Goal: Task Accomplishment & Management: Manage account settings

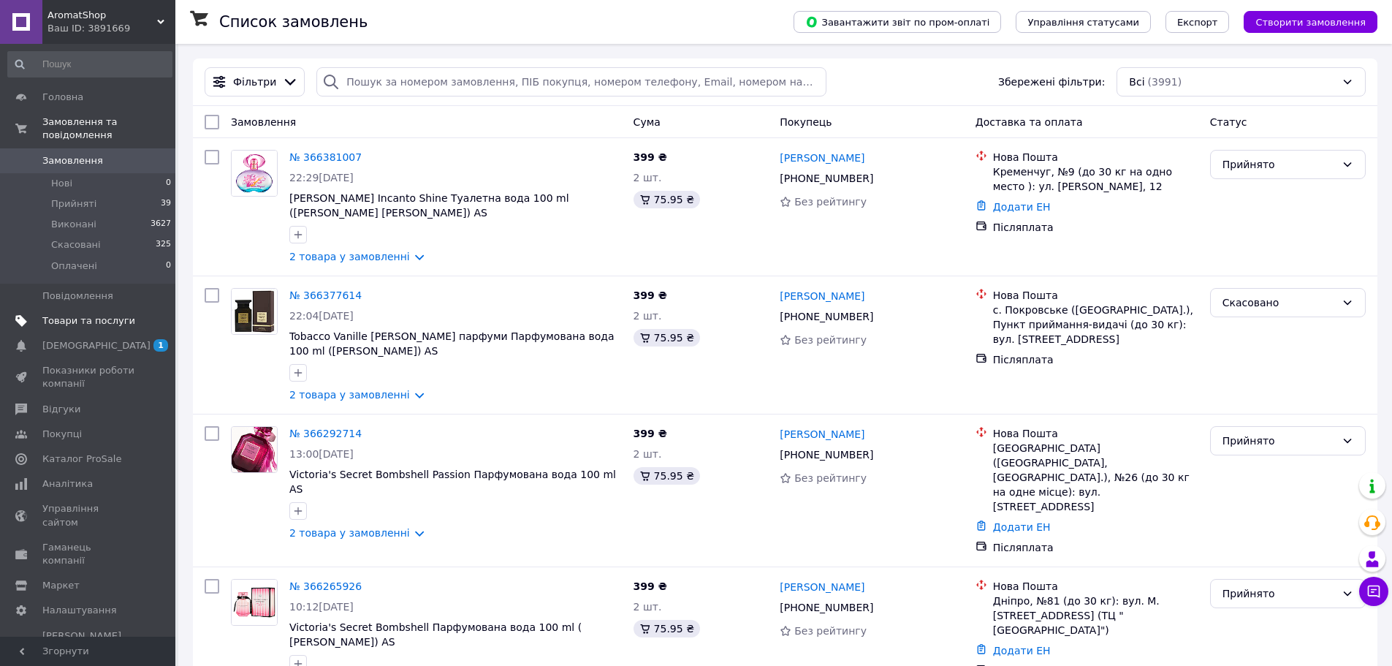
click at [80, 308] on link "Товари та послуги" at bounding box center [90, 320] width 180 height 25
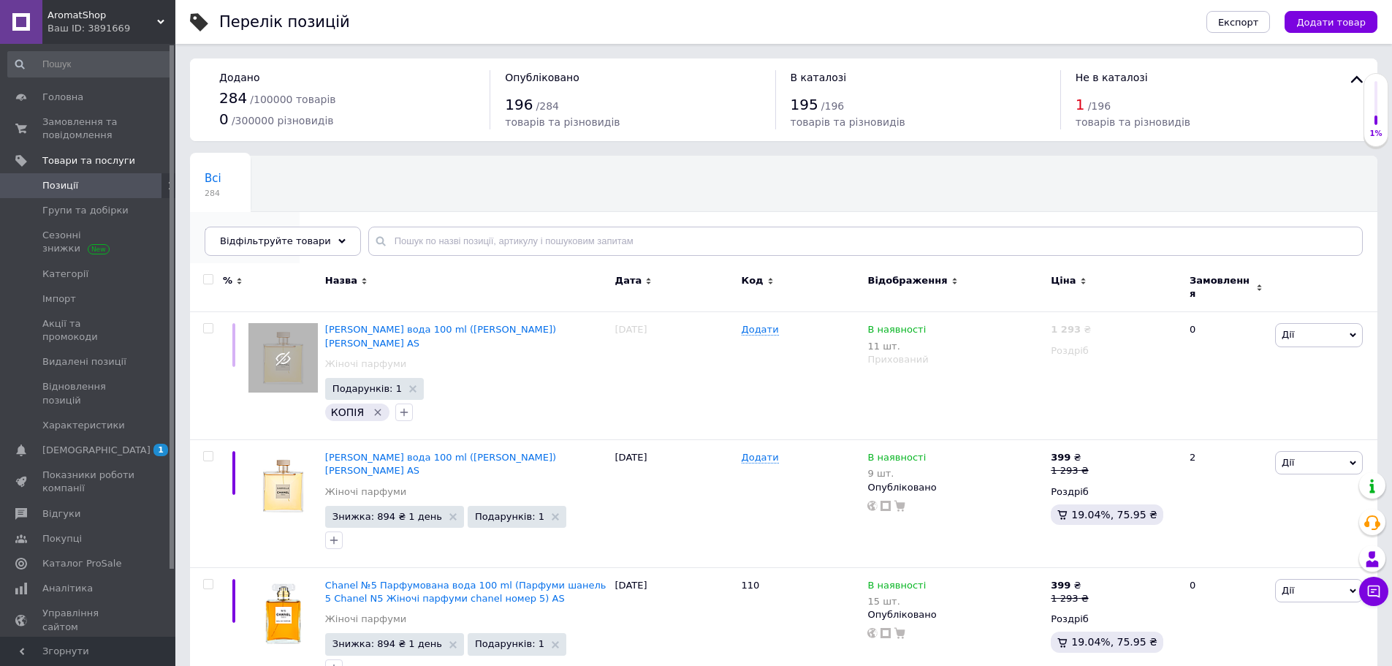
click at [259, 212] on div "Зі знижкою 195" at bounding box center [245, 240] width 110 height 56
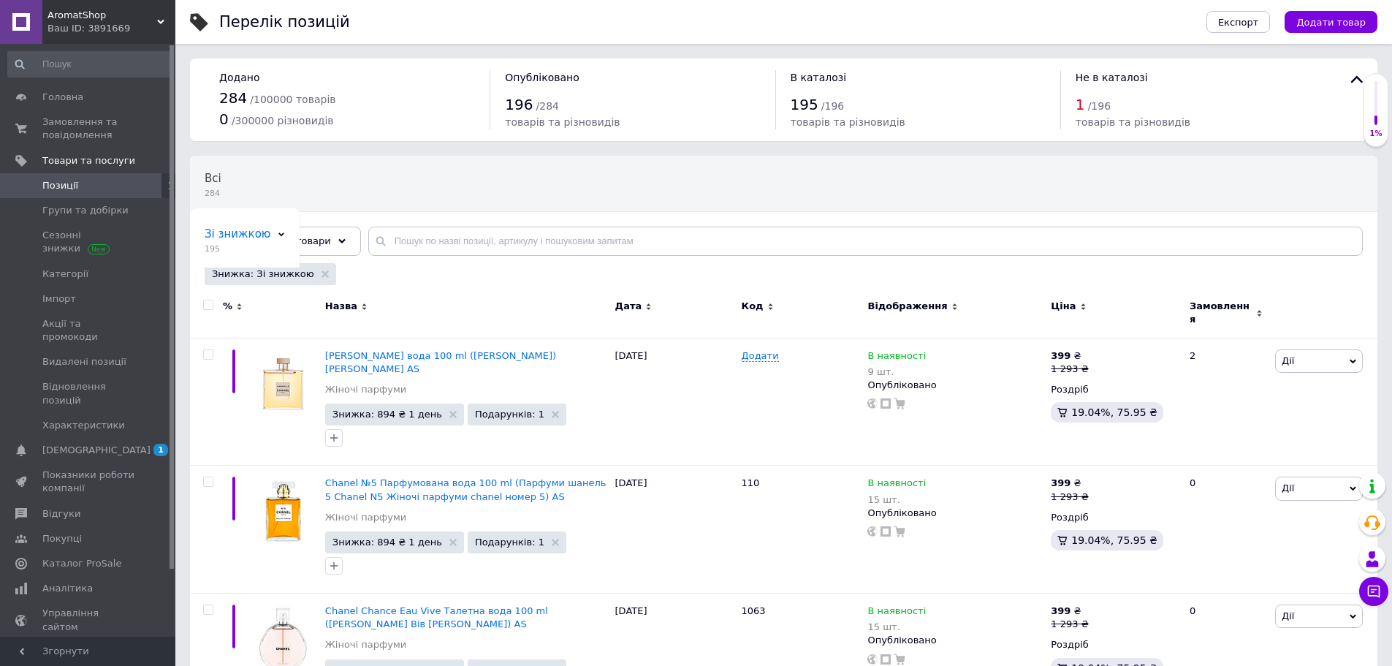
click at [208, 303] on input "checkbox" at bounding box center [207, 304] width 9 height 9
checkbox input "true"
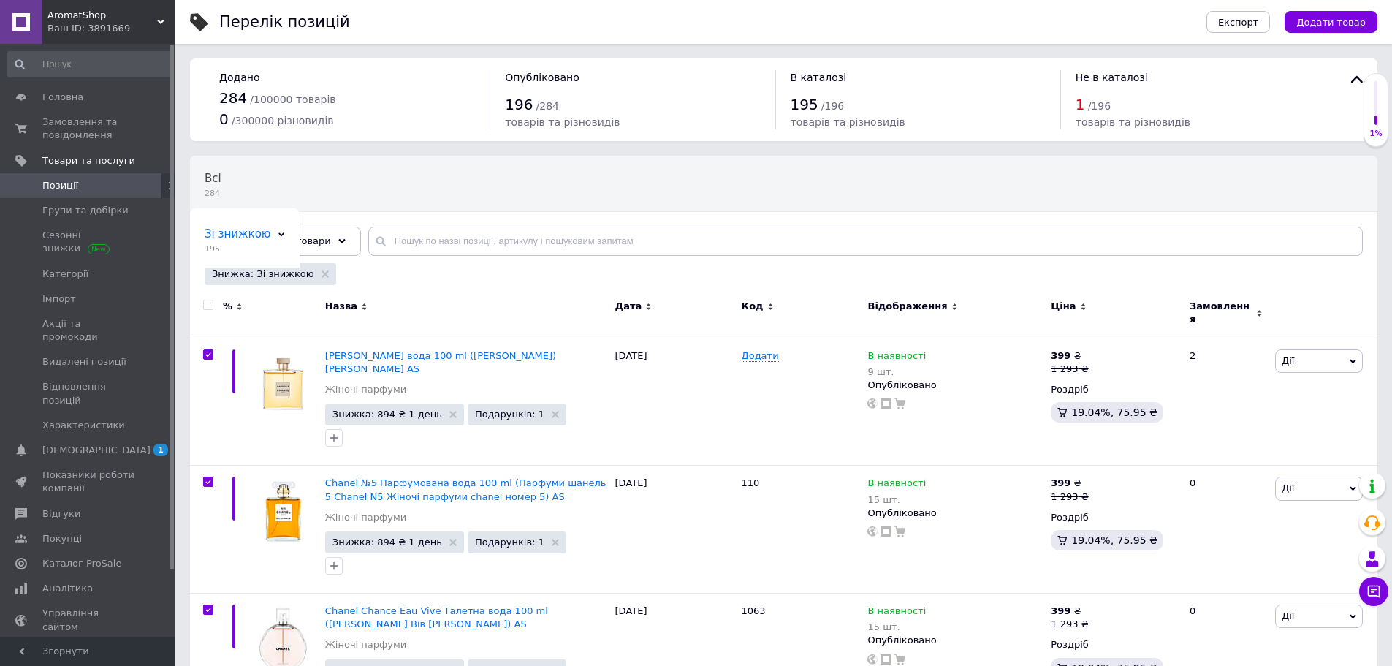
checkbox input "true"
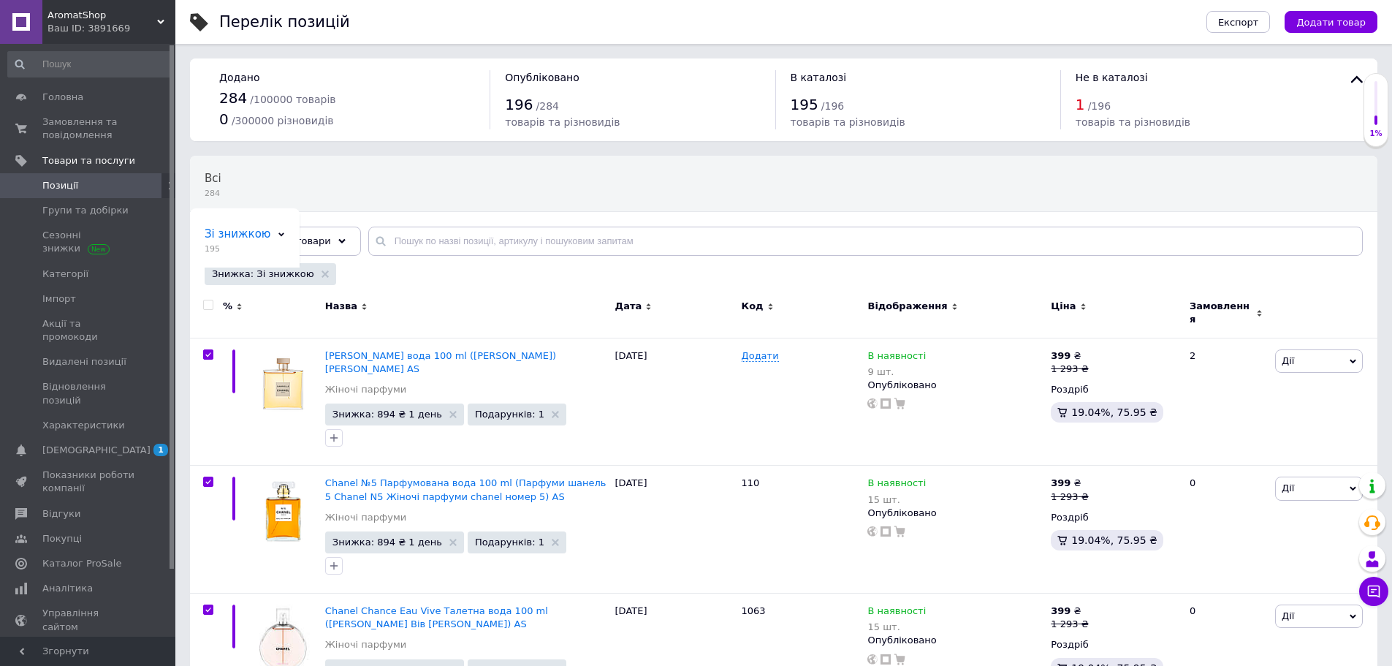
checkbox input "true"
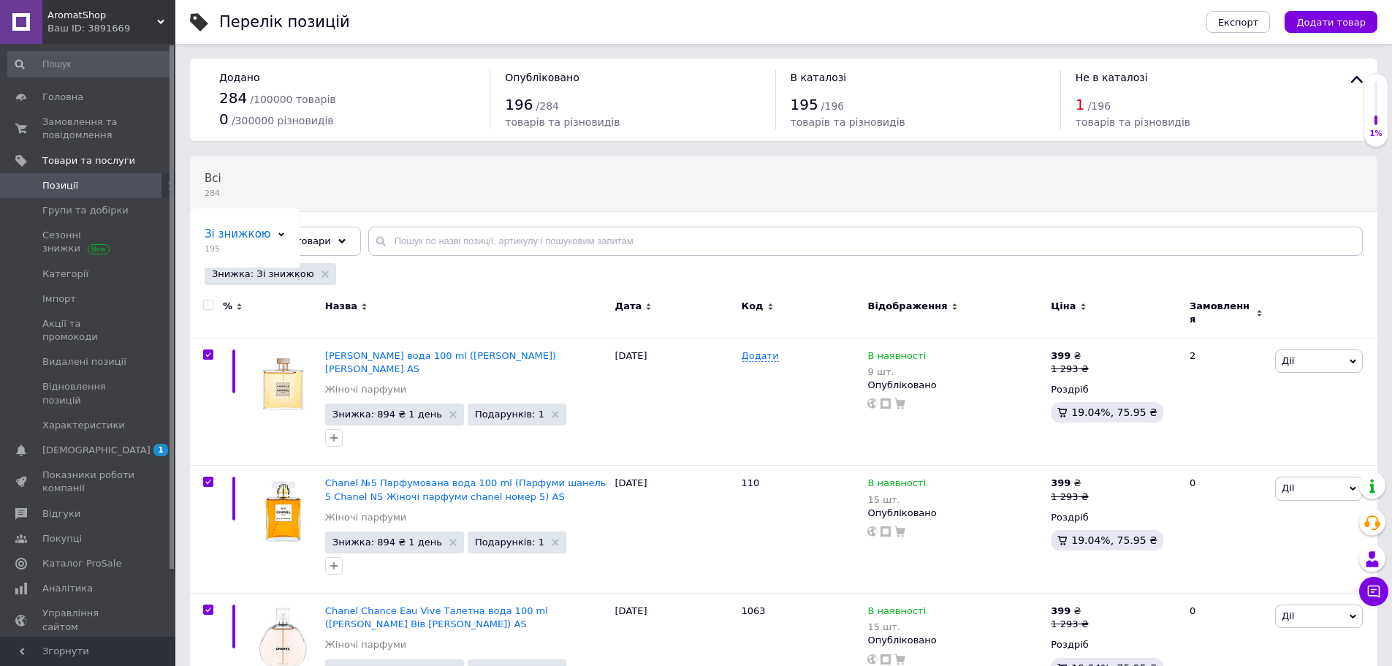
checkbox input "true"
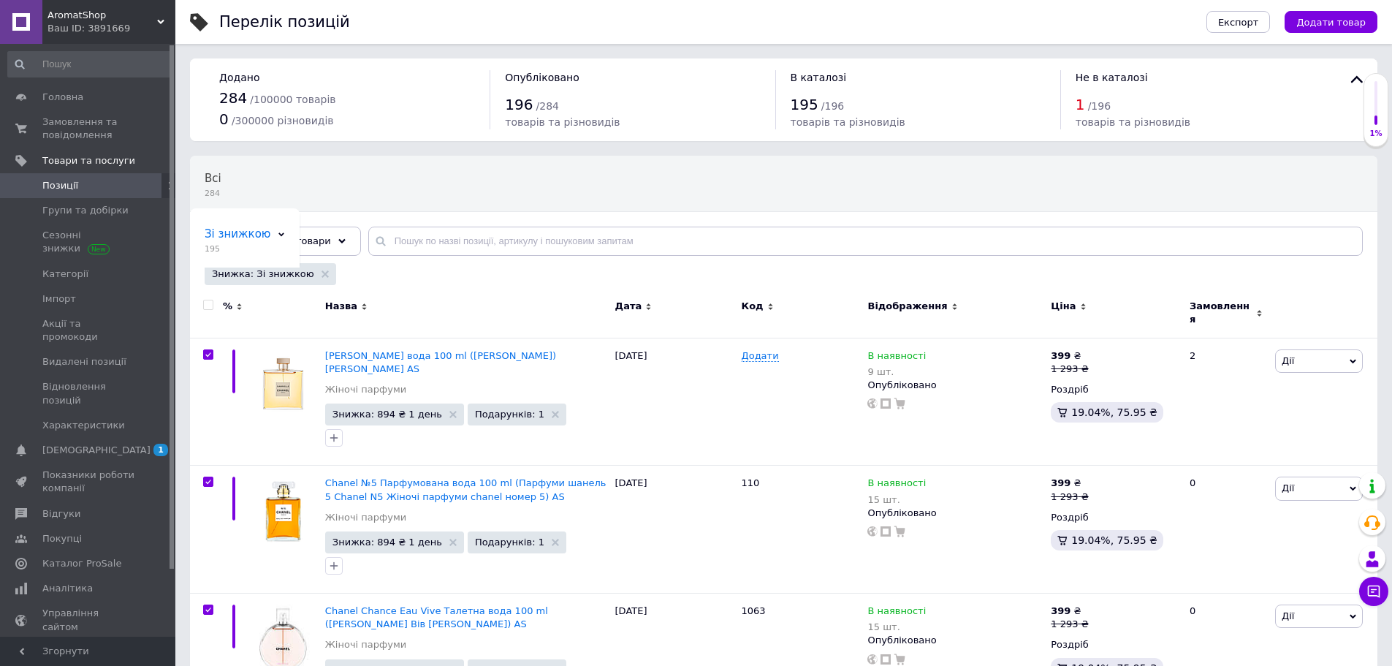
checkbox input "true"
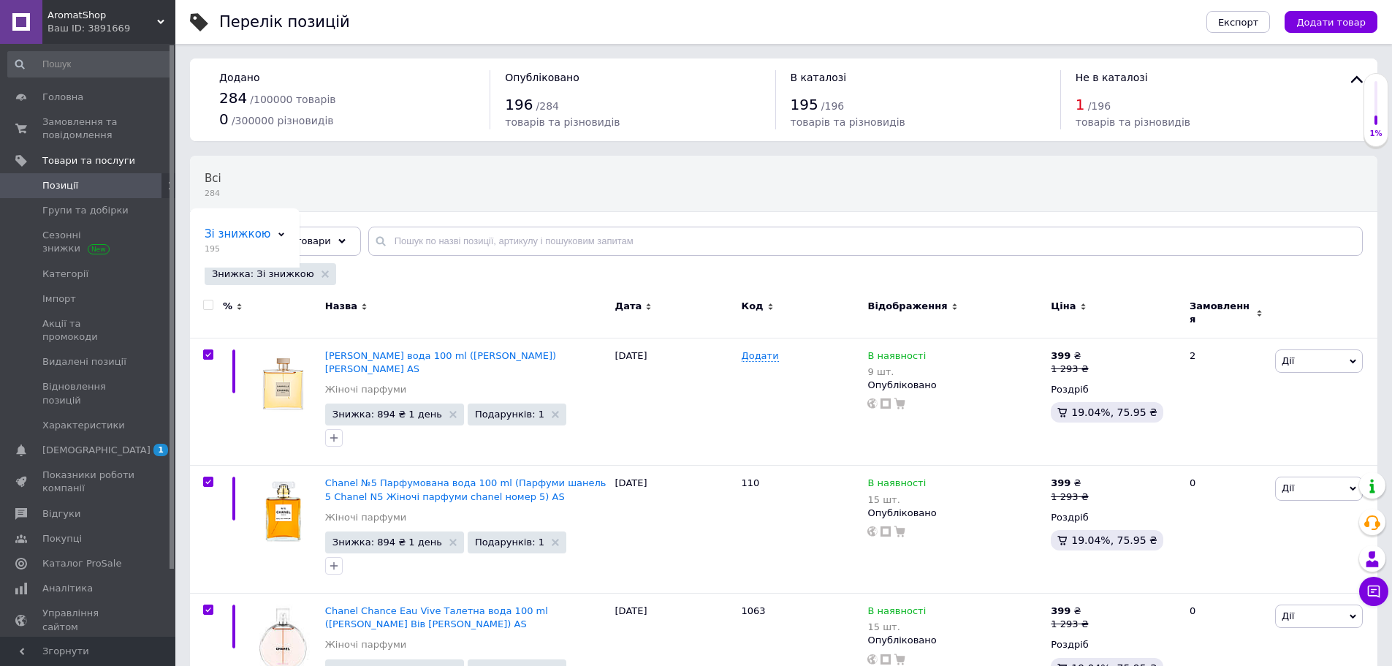
checkbox input "true"
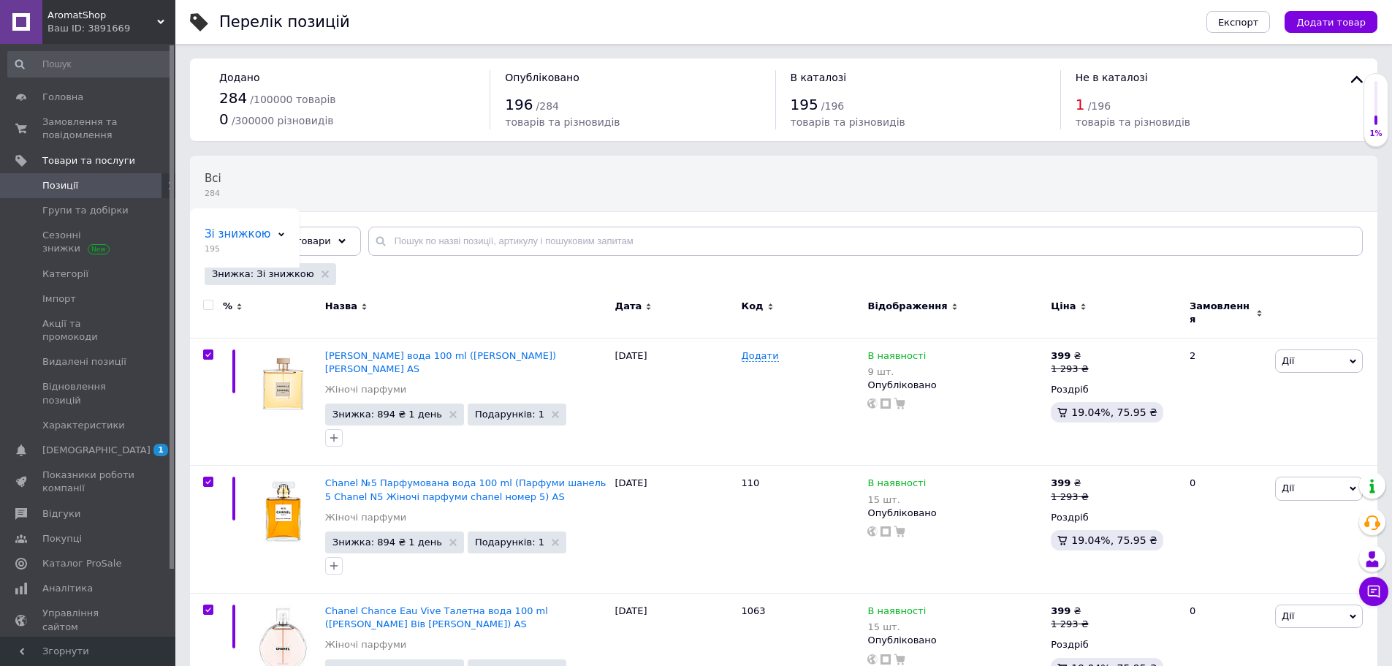
checkbox input "true"
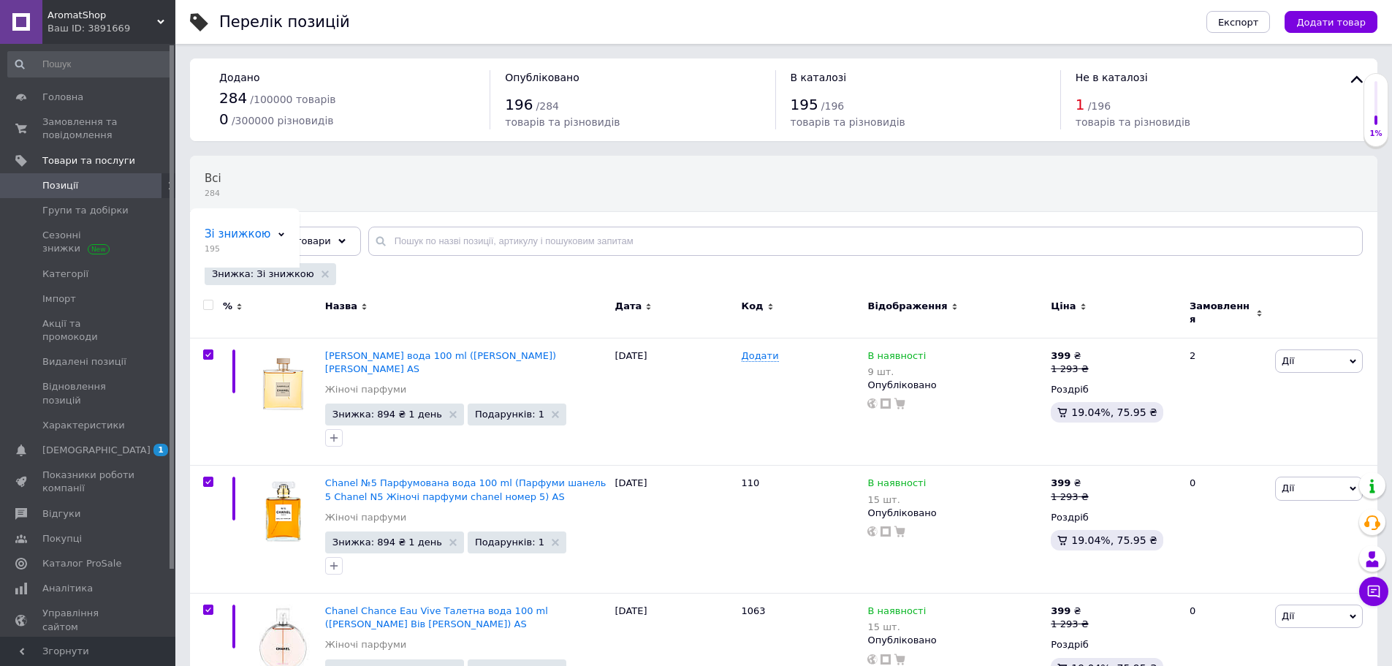
checkbox input "true"
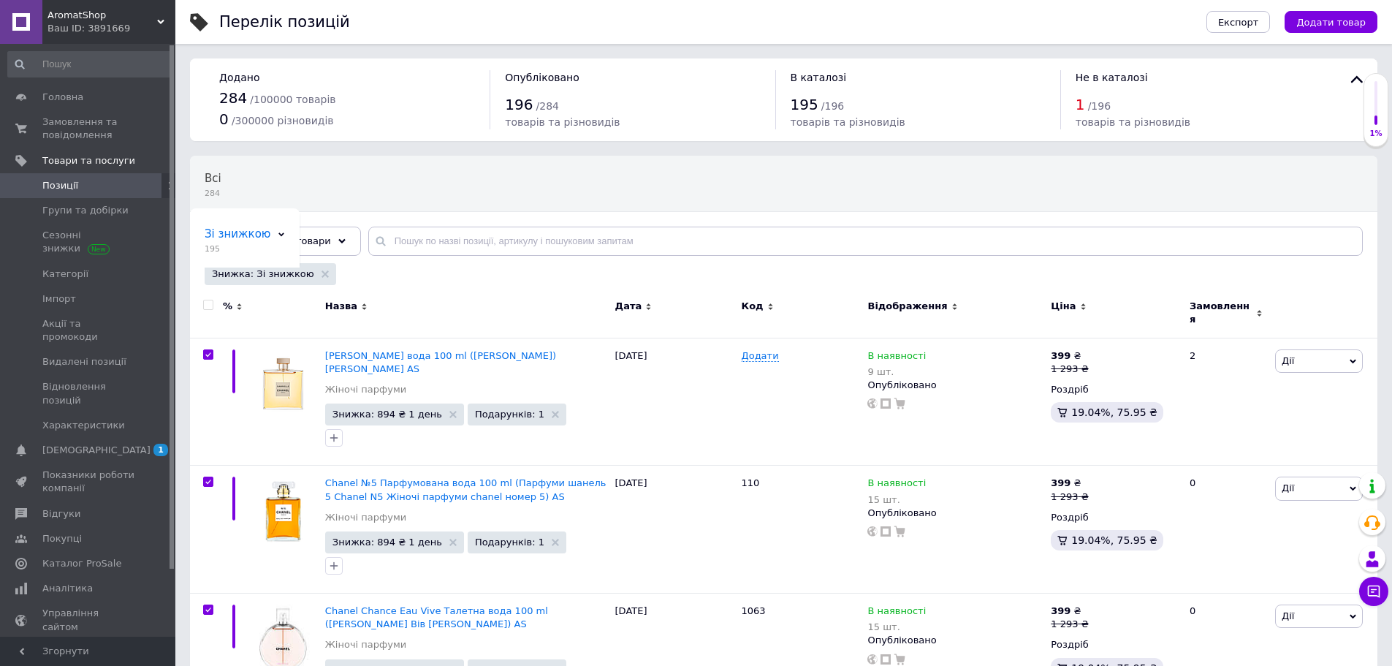
checkbox input "true"
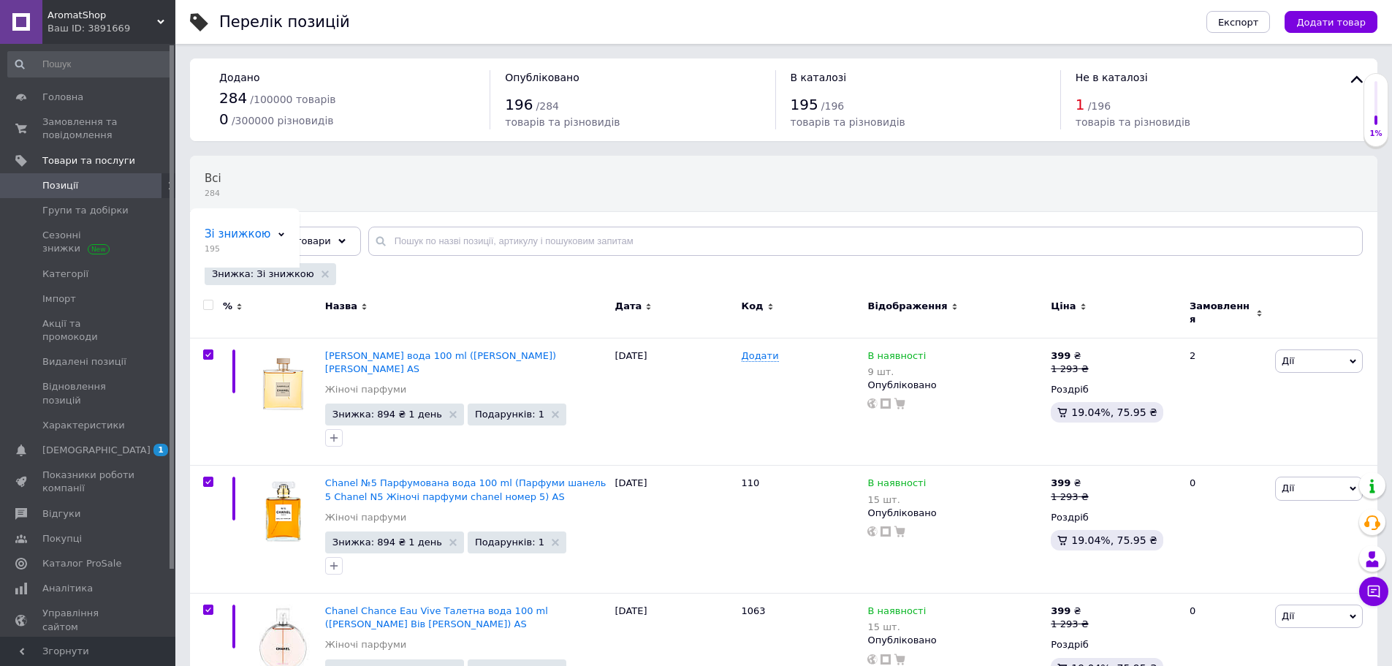
checkbox input "true"
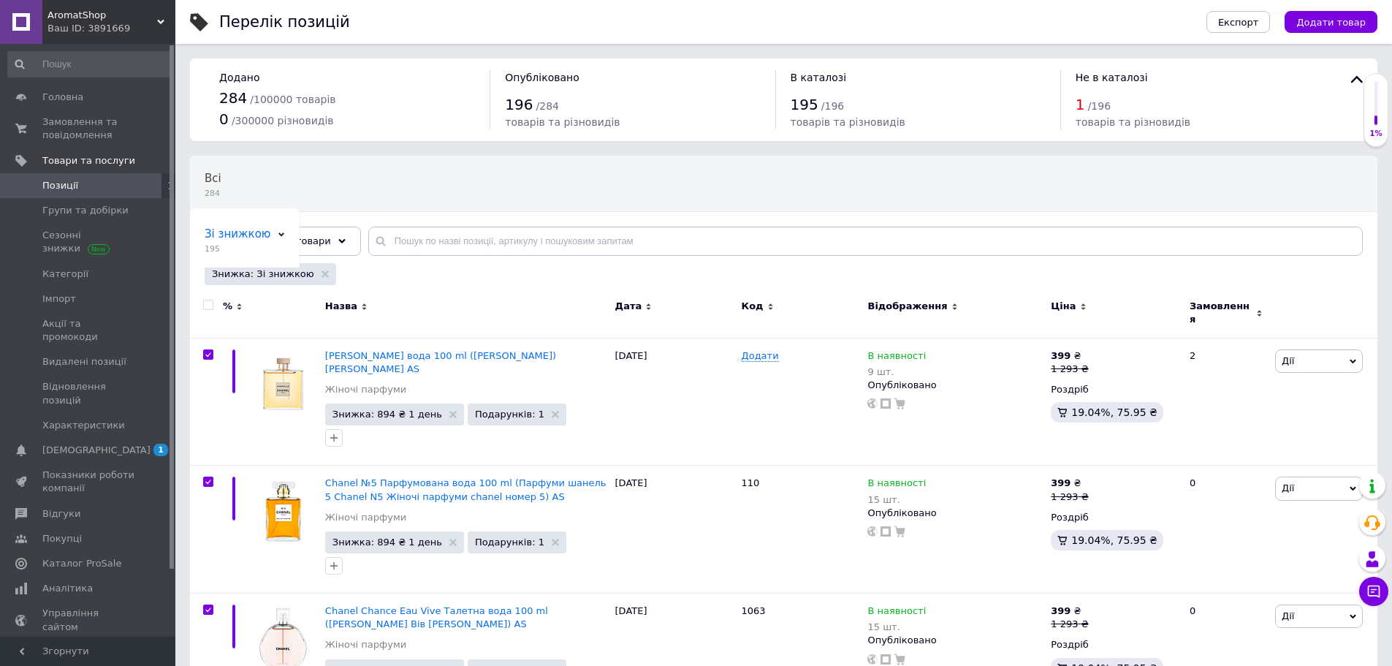
checkbox input "true"
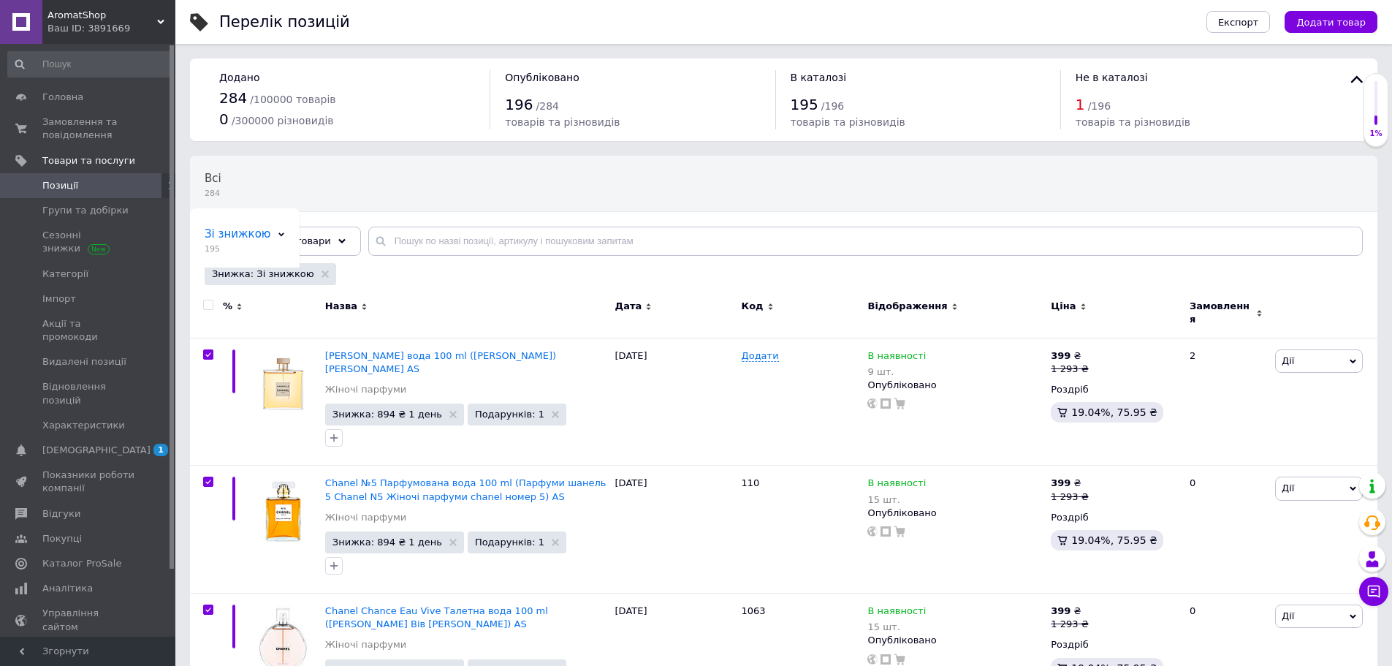
checkbox input "true"
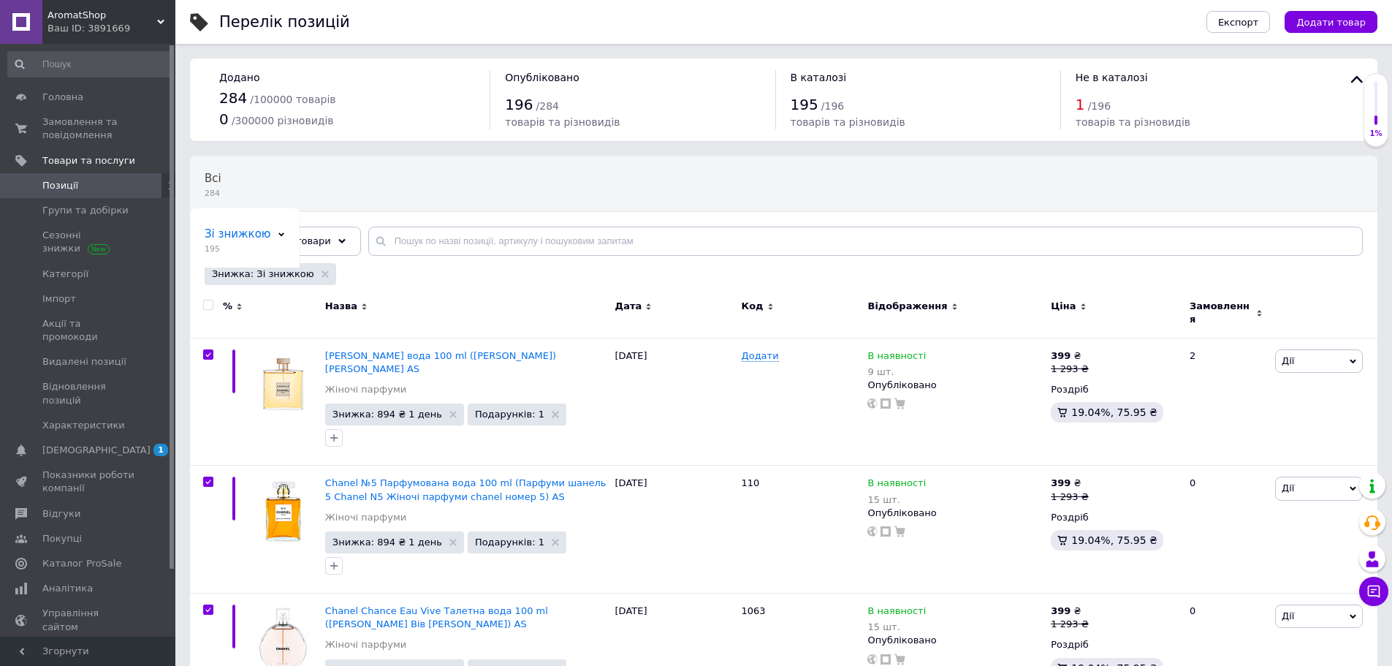
checkbox input "true"
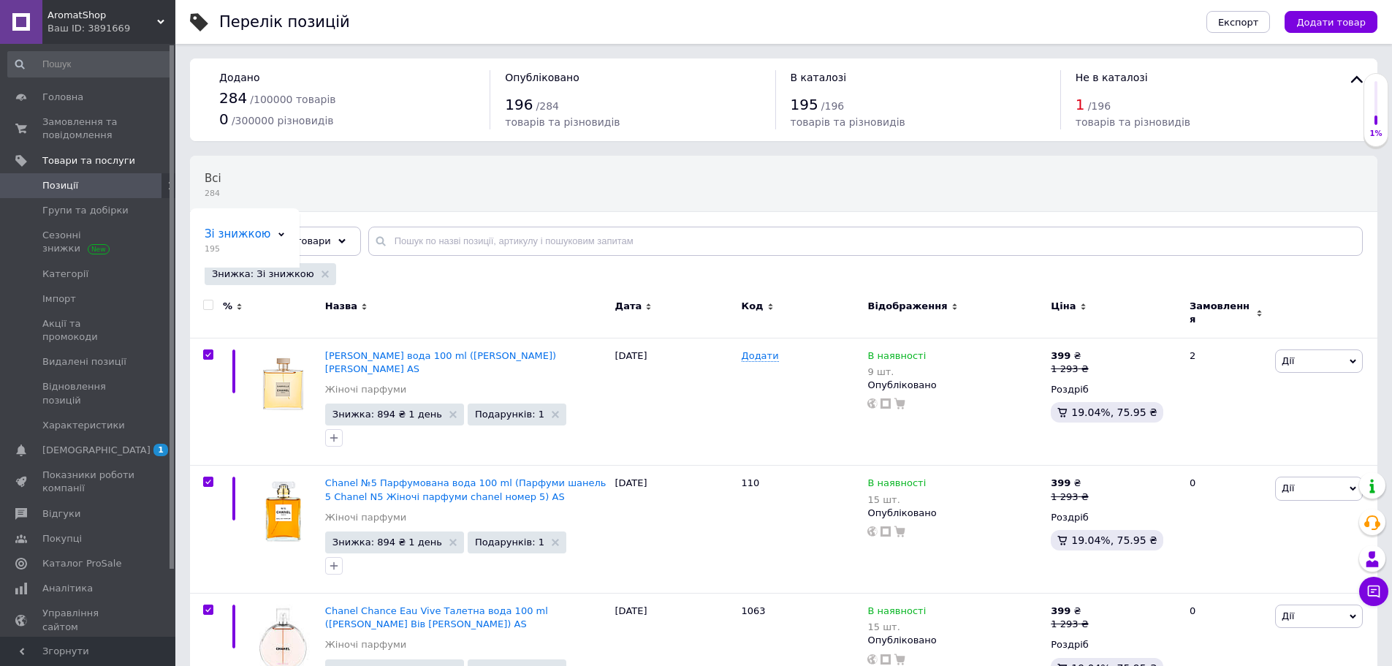
checkbox input "true"
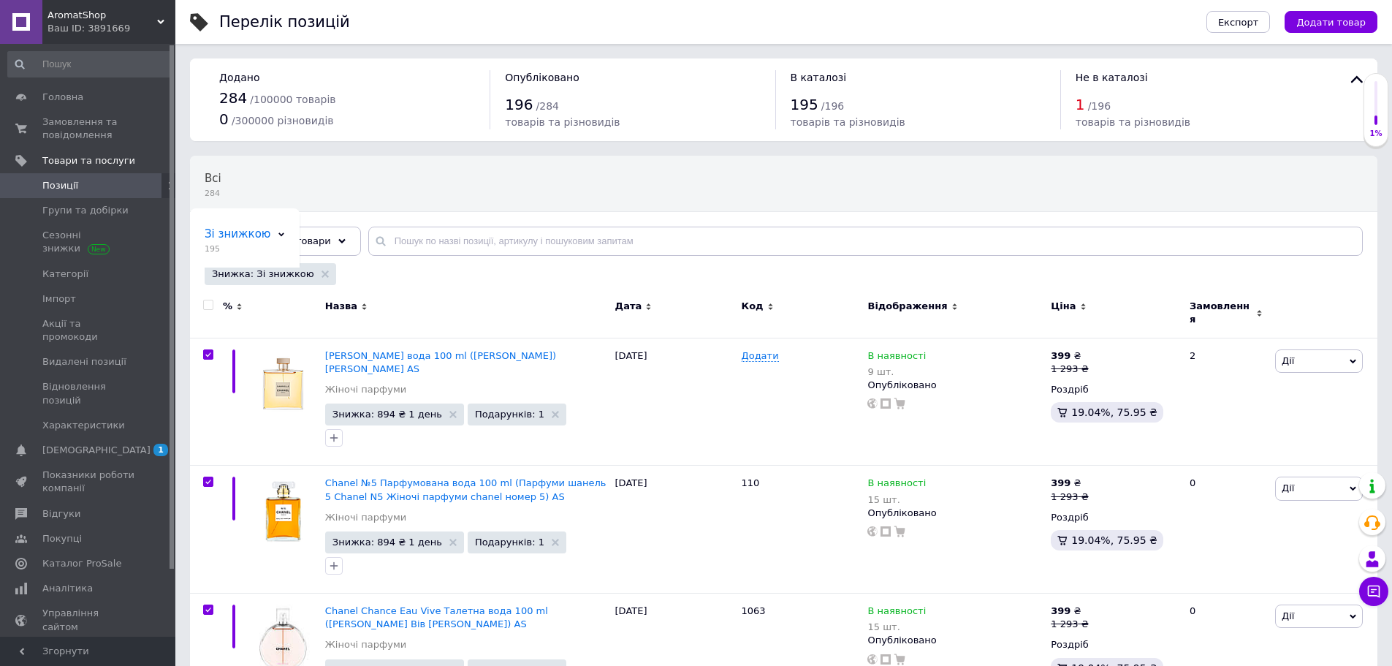
checkbox input "true"
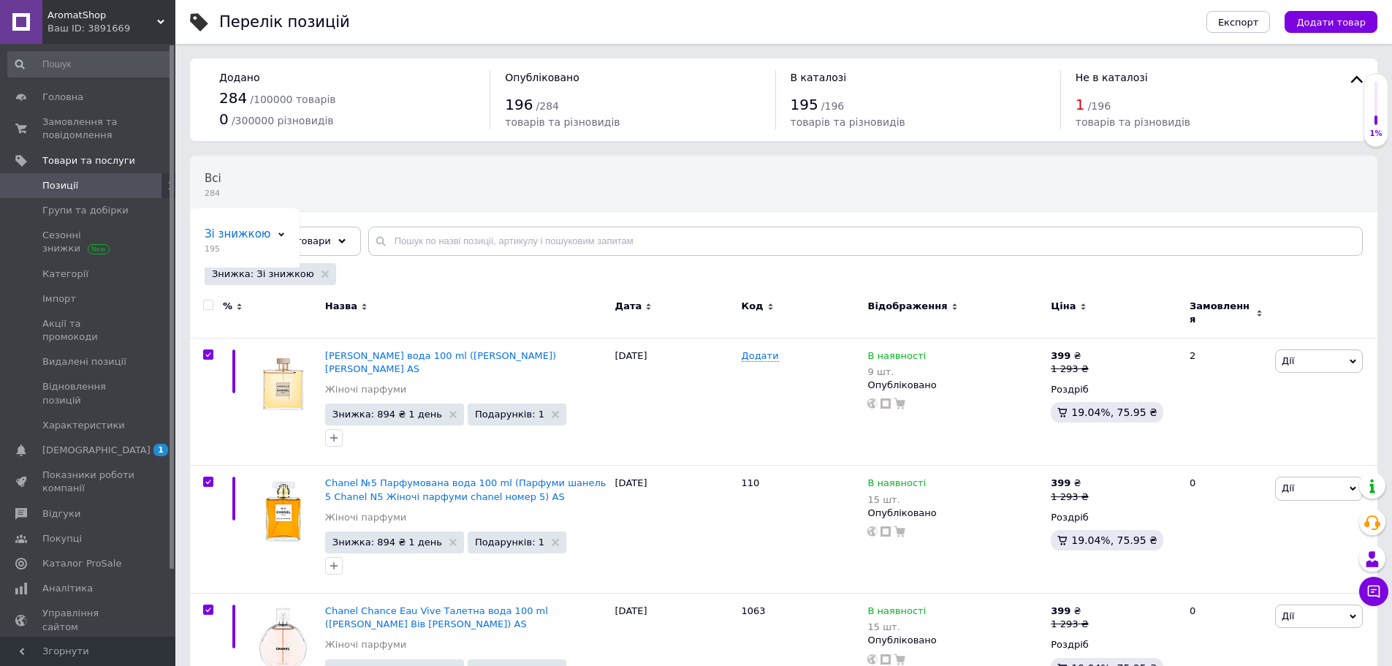
checkbox input "true"
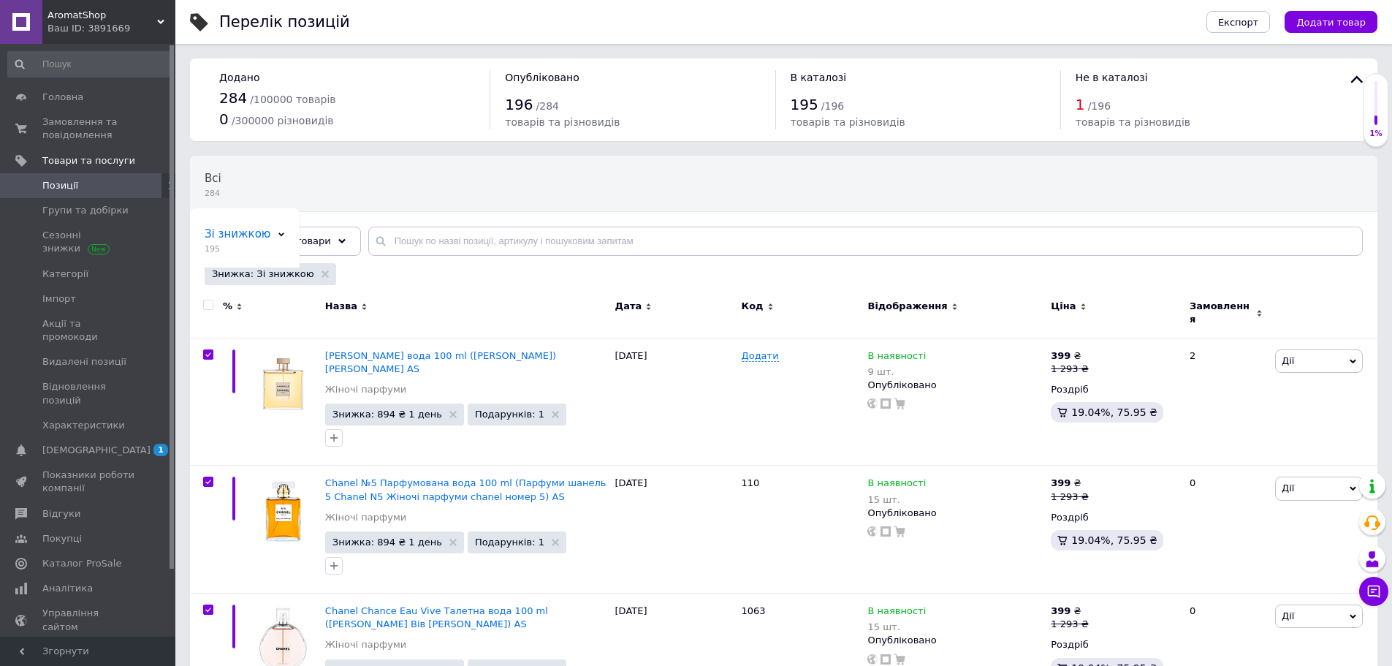
checkbox input "true"
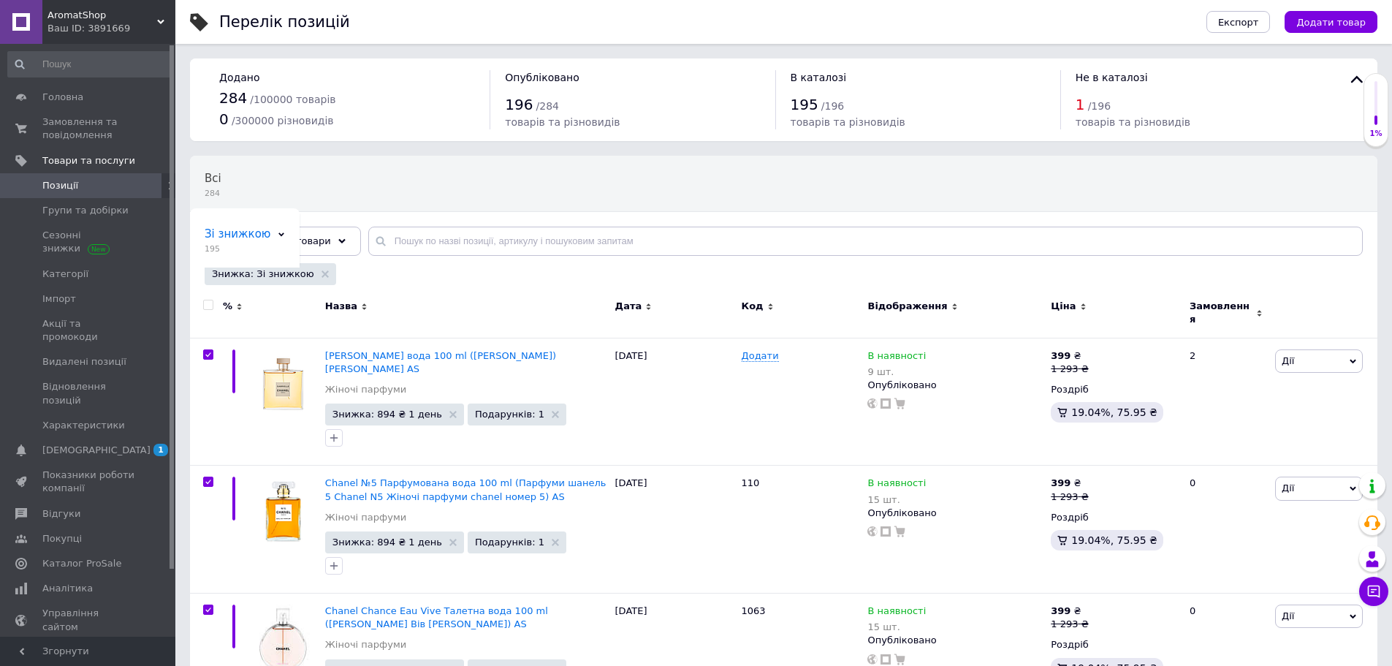
checkbox input "true"
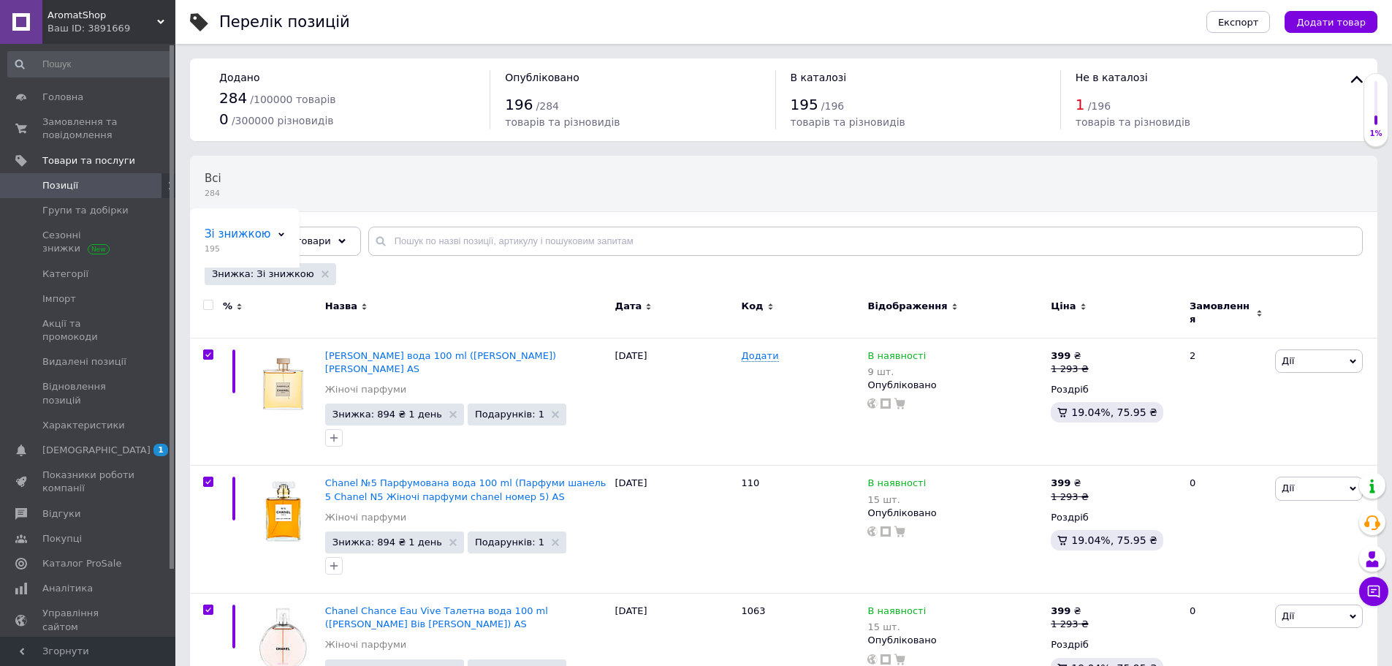
checkbox input "true"
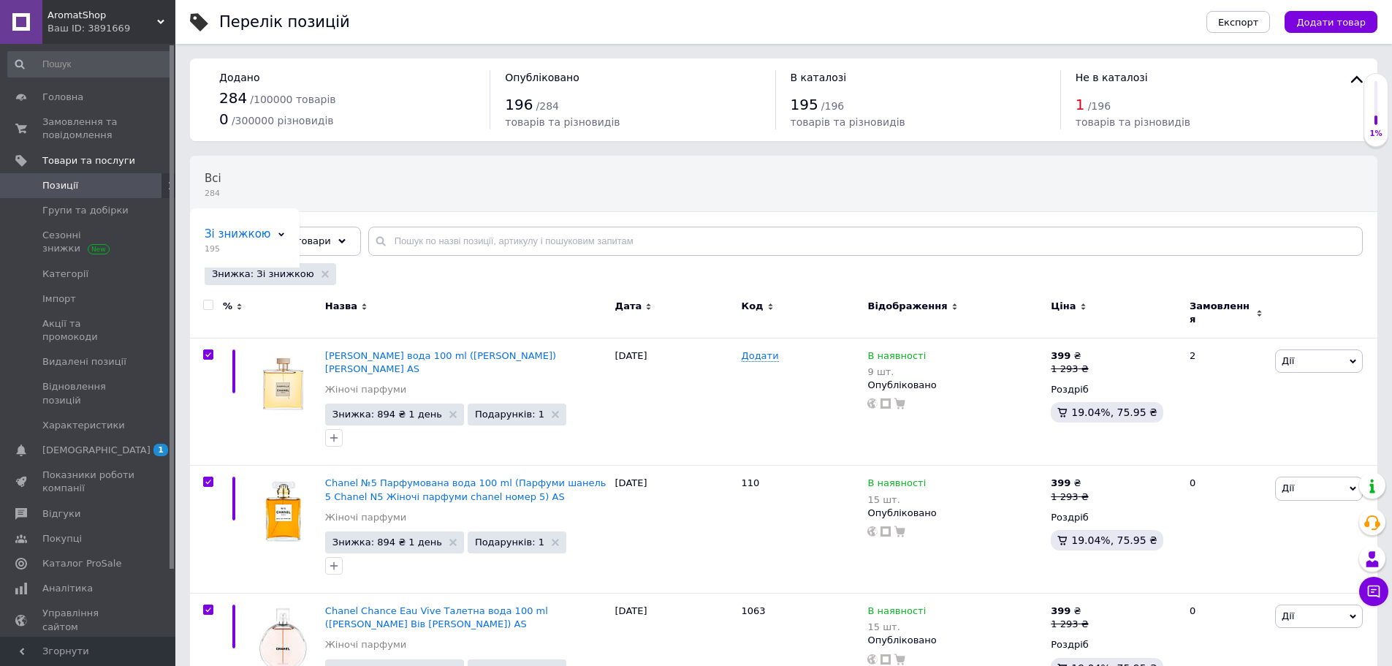
checkbox input "true"
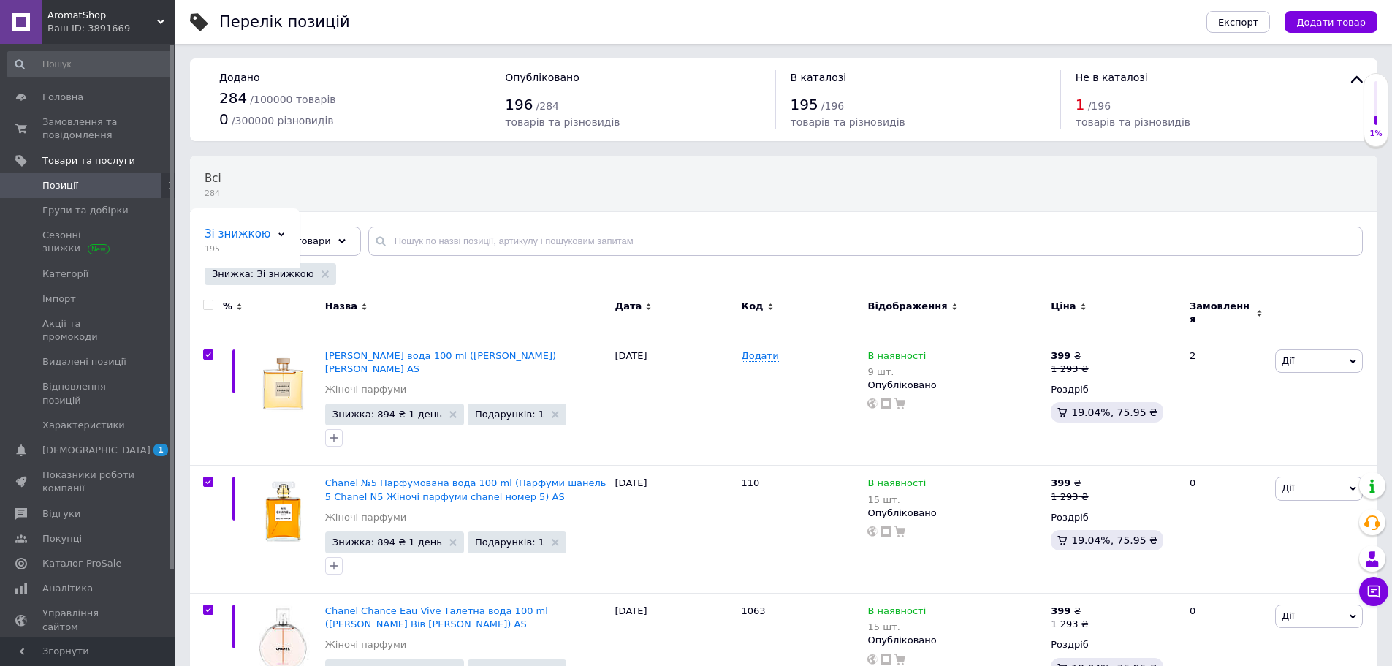
checkbox input "true"
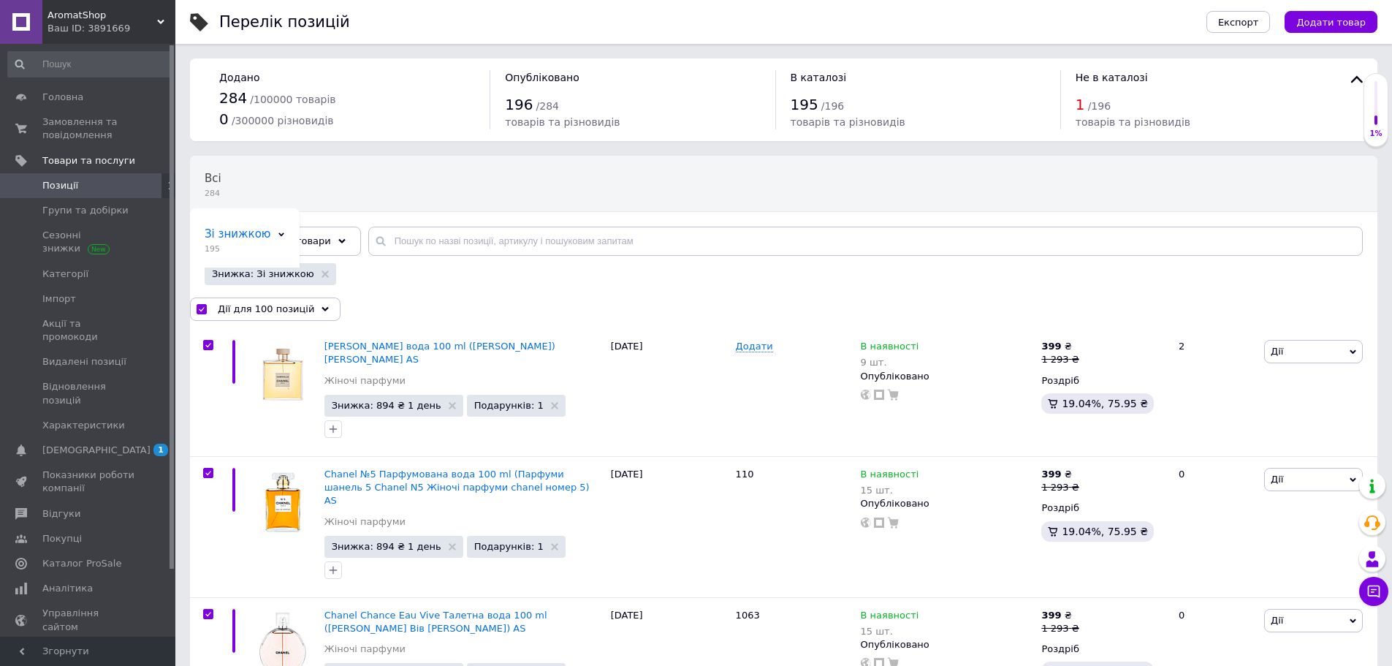
click at [258, 308] on span "Дії для 100 позицій" at bounding box center [266, 309] width 96 height 13
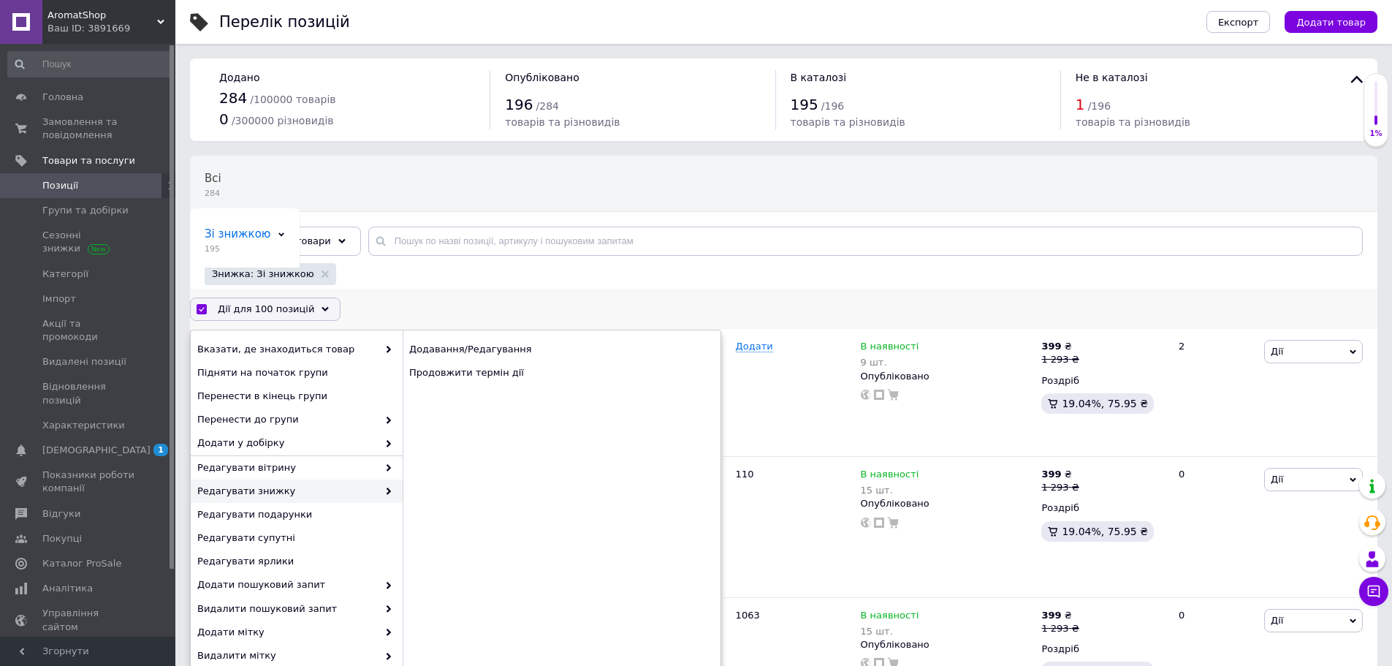
click at [525, 389] on div "Додавання/Редагування Продовжити термін дії" at bounding box center [562, 360] width 318 height 61
click at [528, 381] on div "Продовжити термін дії" at bounding box center [562, 372] width 318 height 23
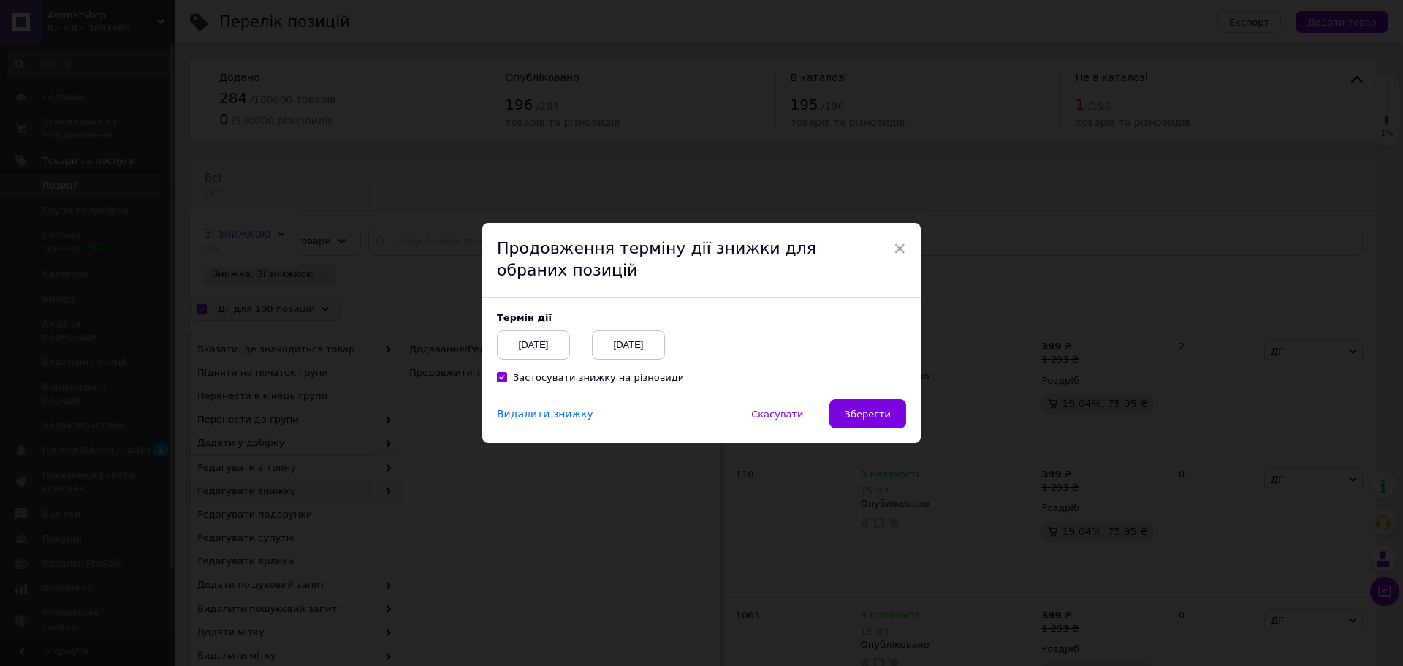
click at [652, 349] on div "[DATE]" at bounding box center [628, 344] width 73 height 29
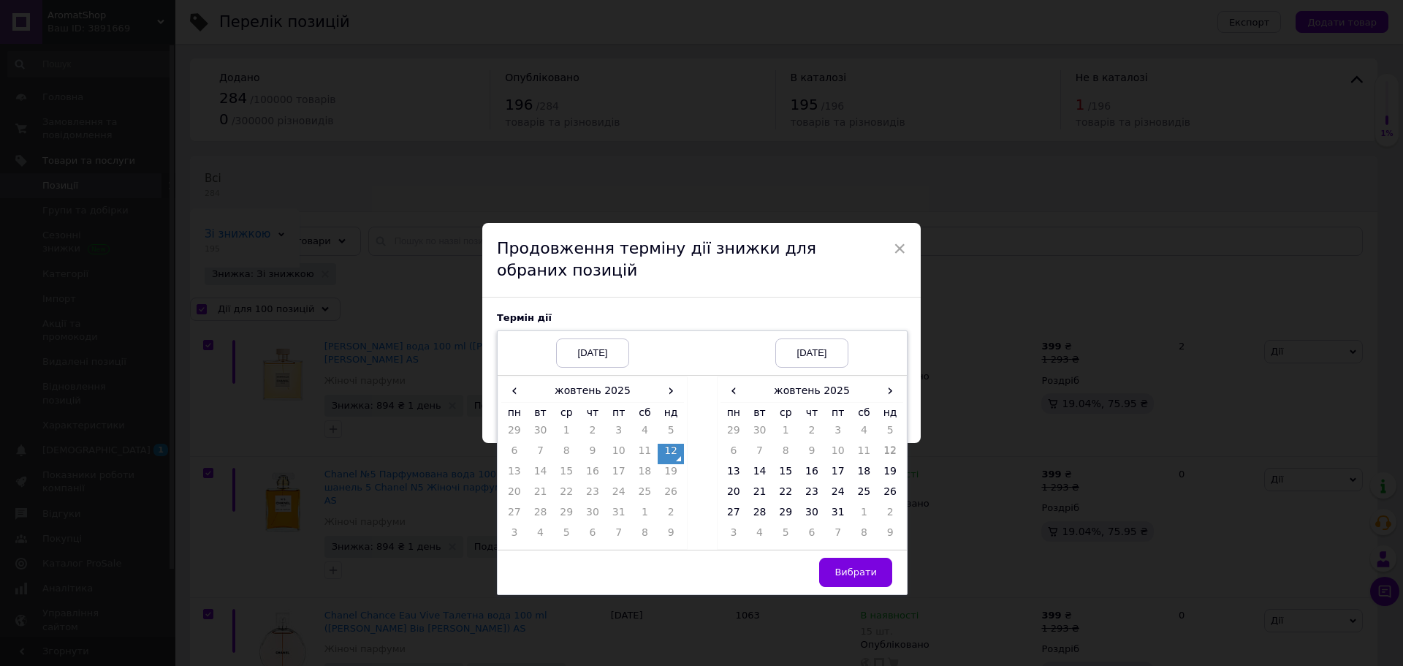
click at [738, 463] on td "6" at bounding box center [734, 454] width 26 height 20
click at [733, 468] on td "13" at bounding box center [734, 474] width 26 height 20
click at [852, 577] on span "Вибрати" at bounding box center [856, 571] width 42 height 11
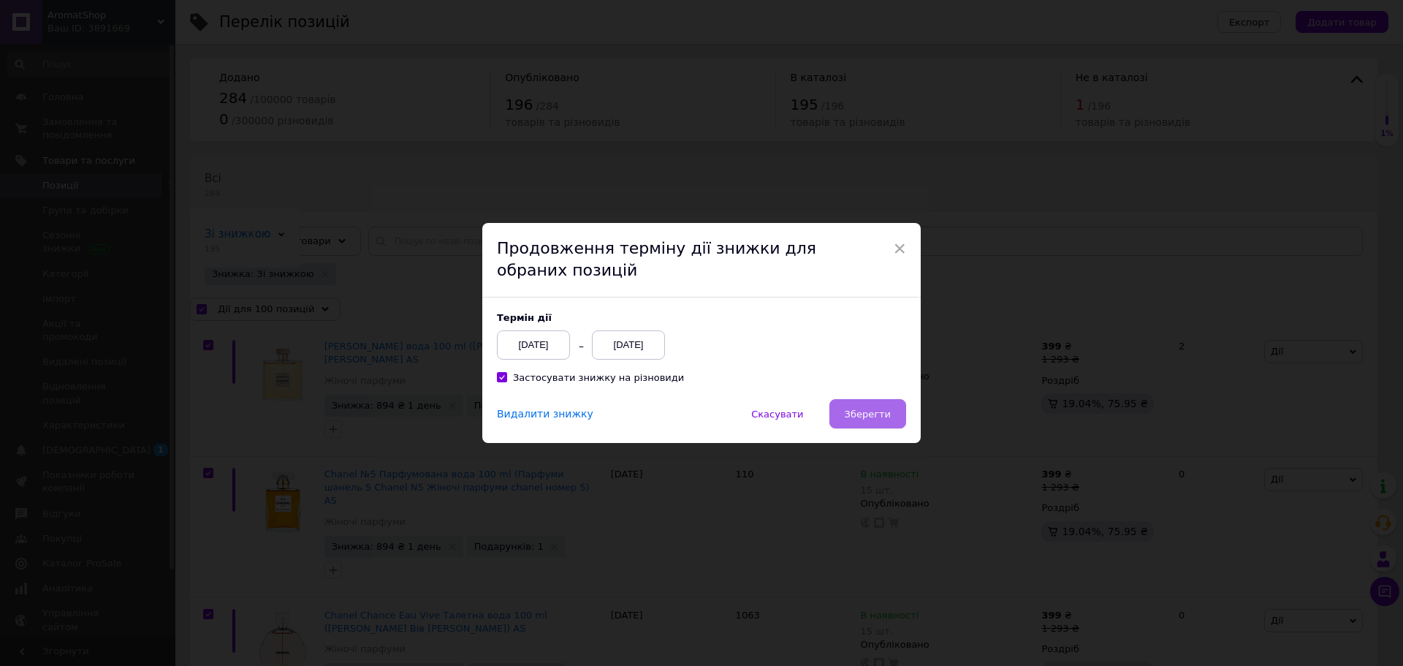
click at [864, 417] on span "Зберегти" at bounding box center [868, 413] width 46 height 11
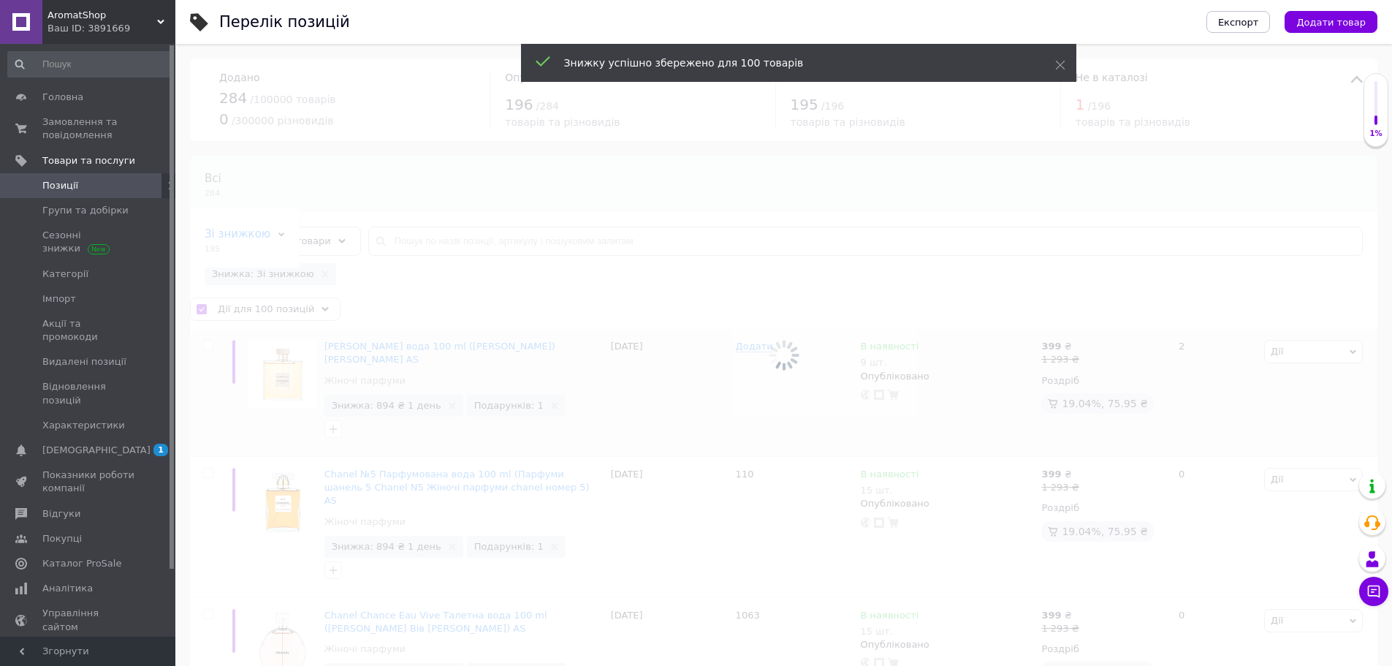
checkbox input "false"
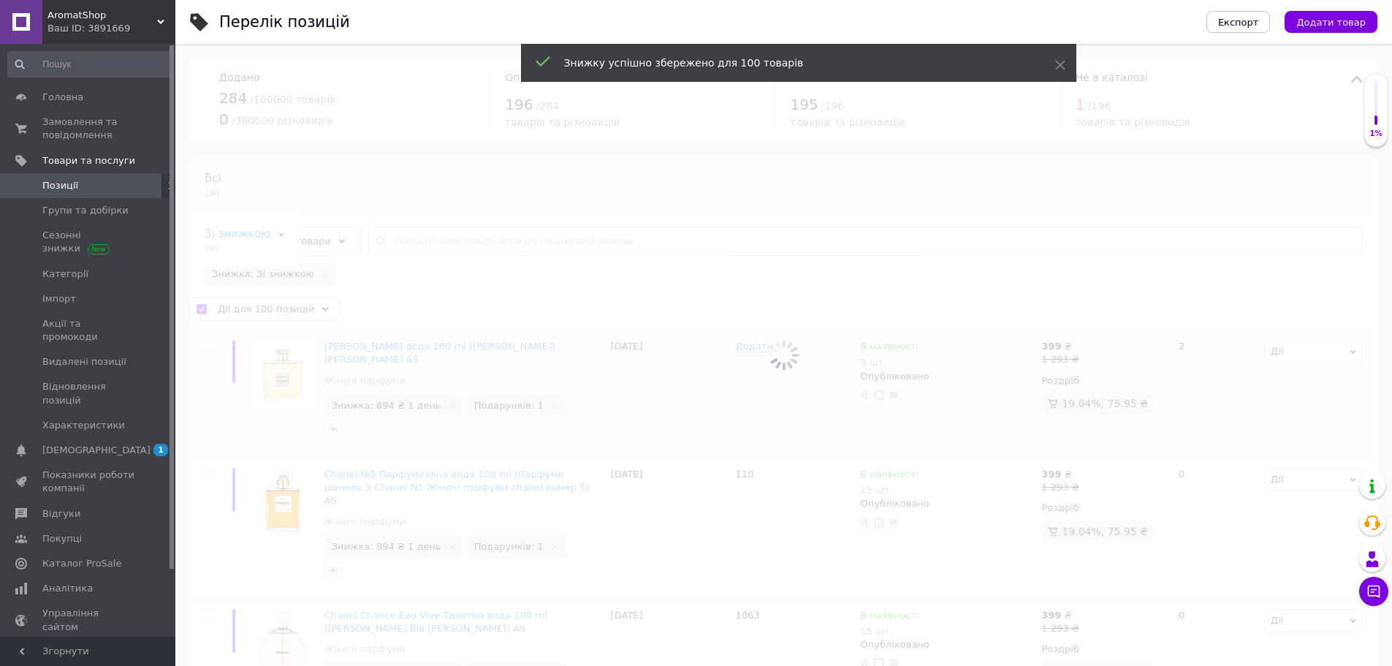
checkbox input "false"
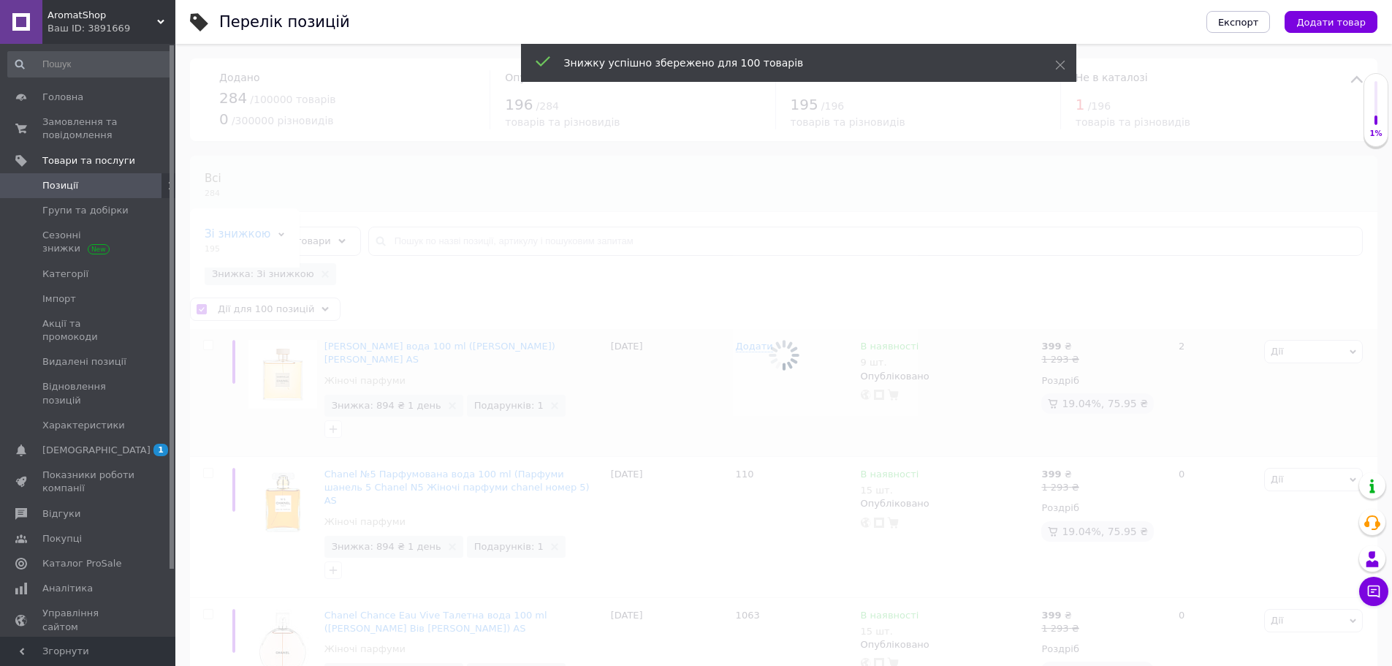
checkbox input "false"
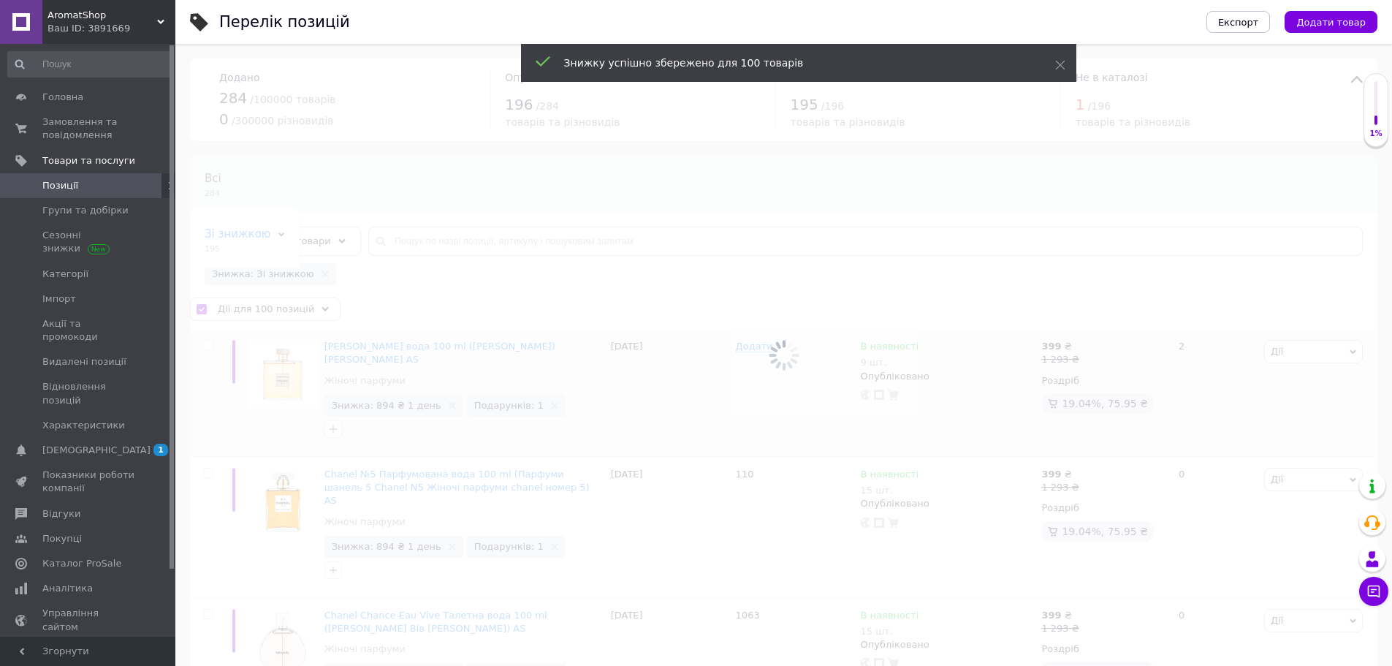
checkbox input "false"
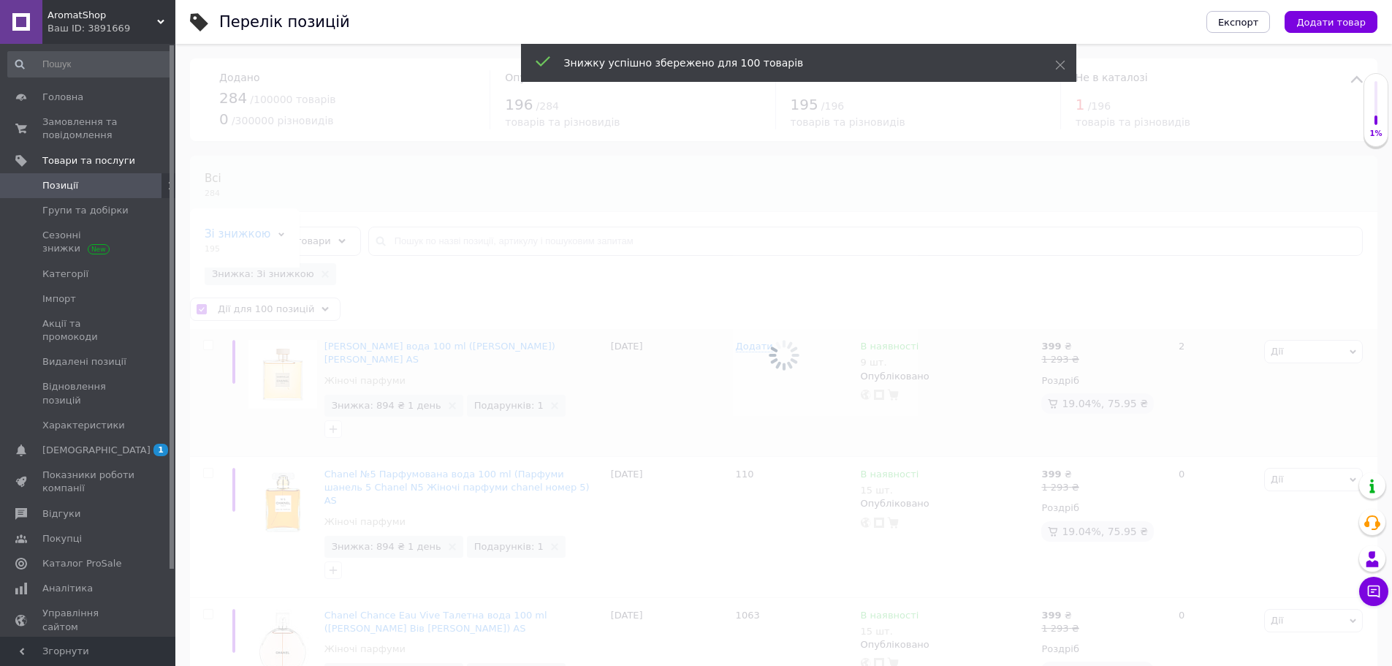
checkbox input "false"
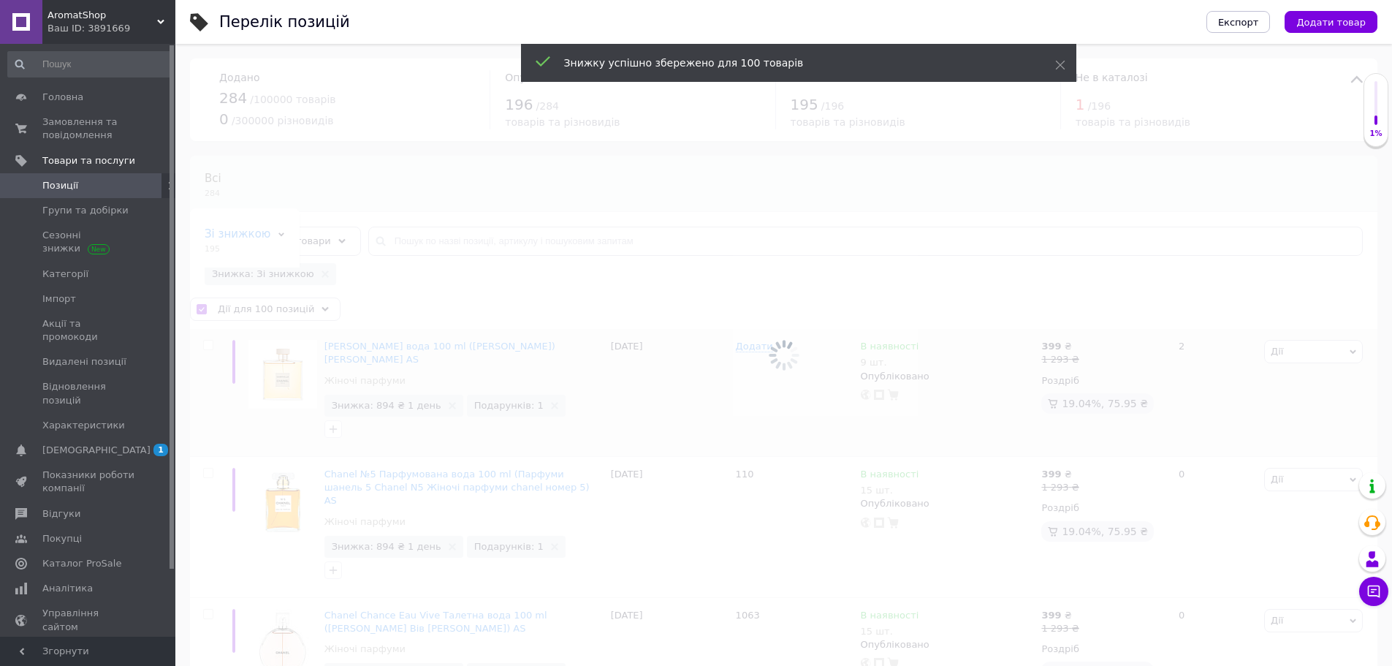
checkbox input "false"
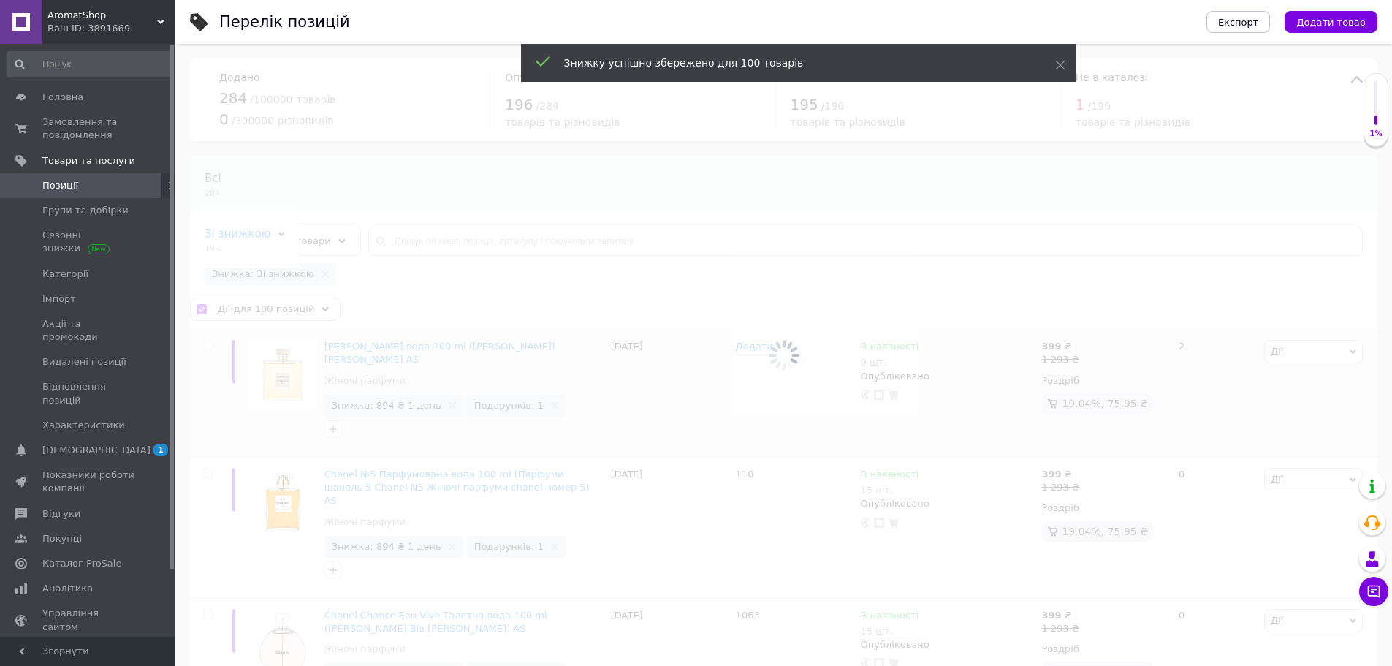
checkbox input "false"
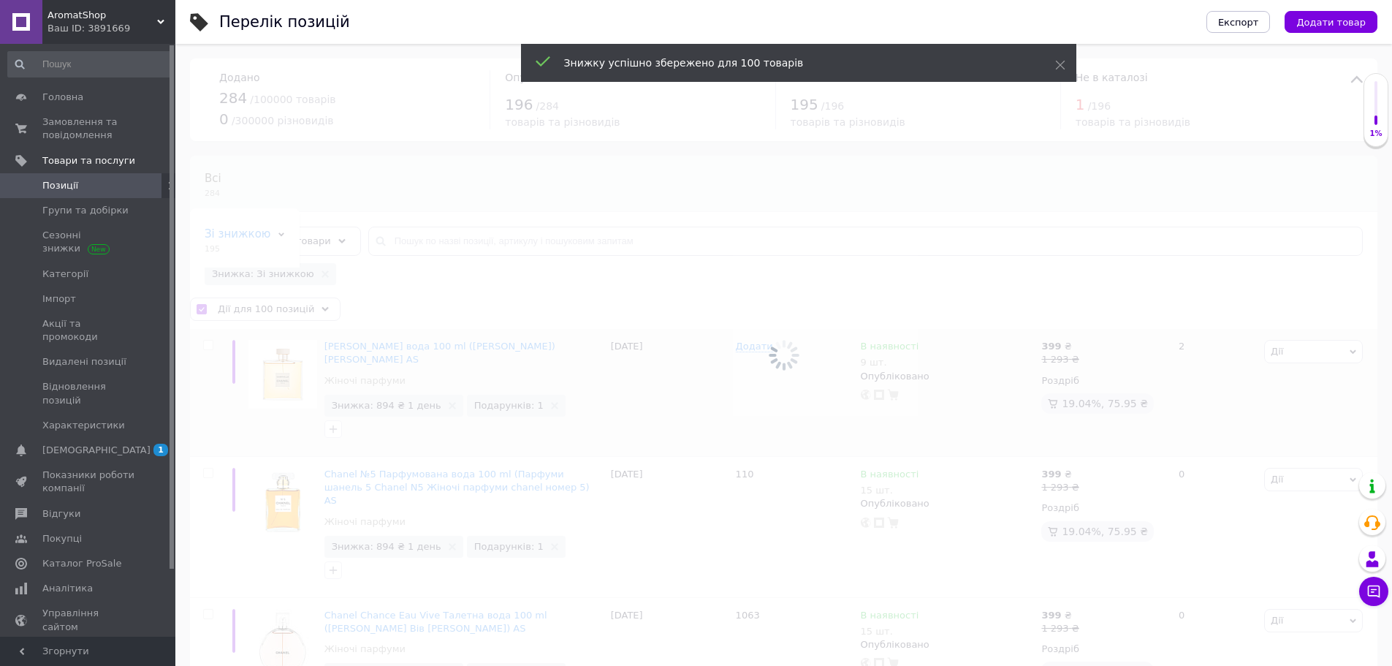
checkbox input "false"
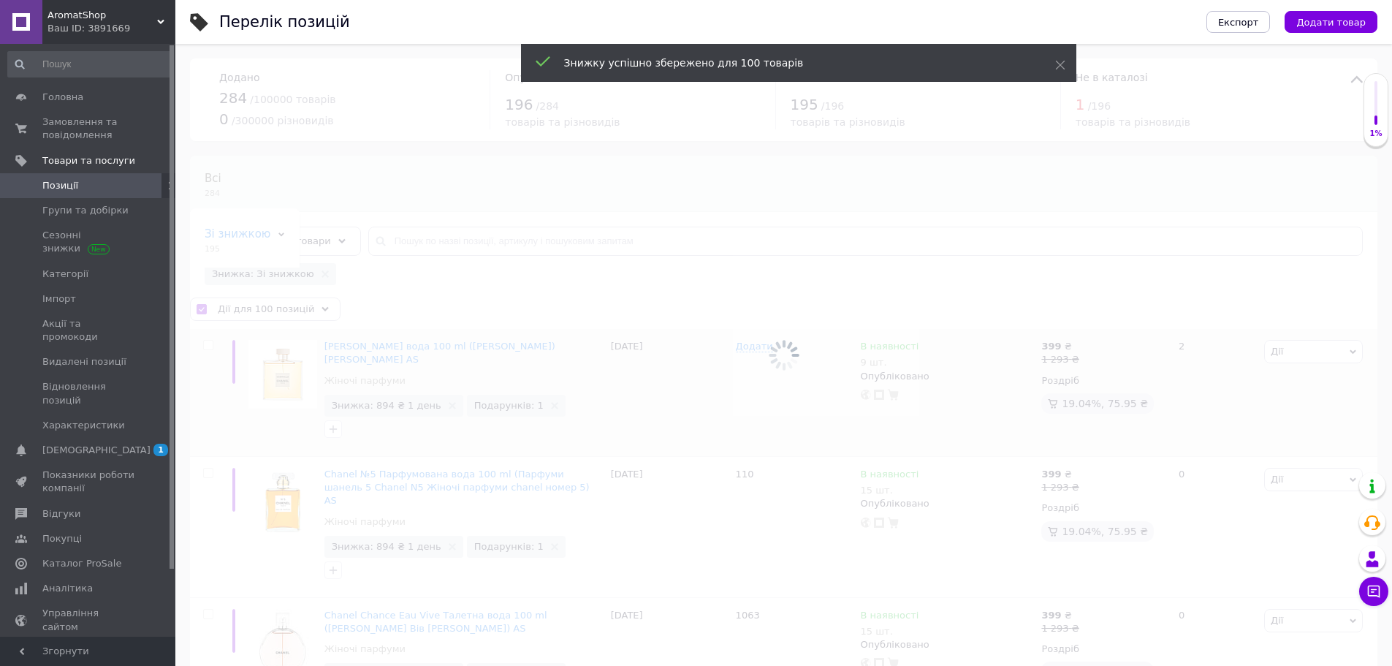
checkbox input "false"
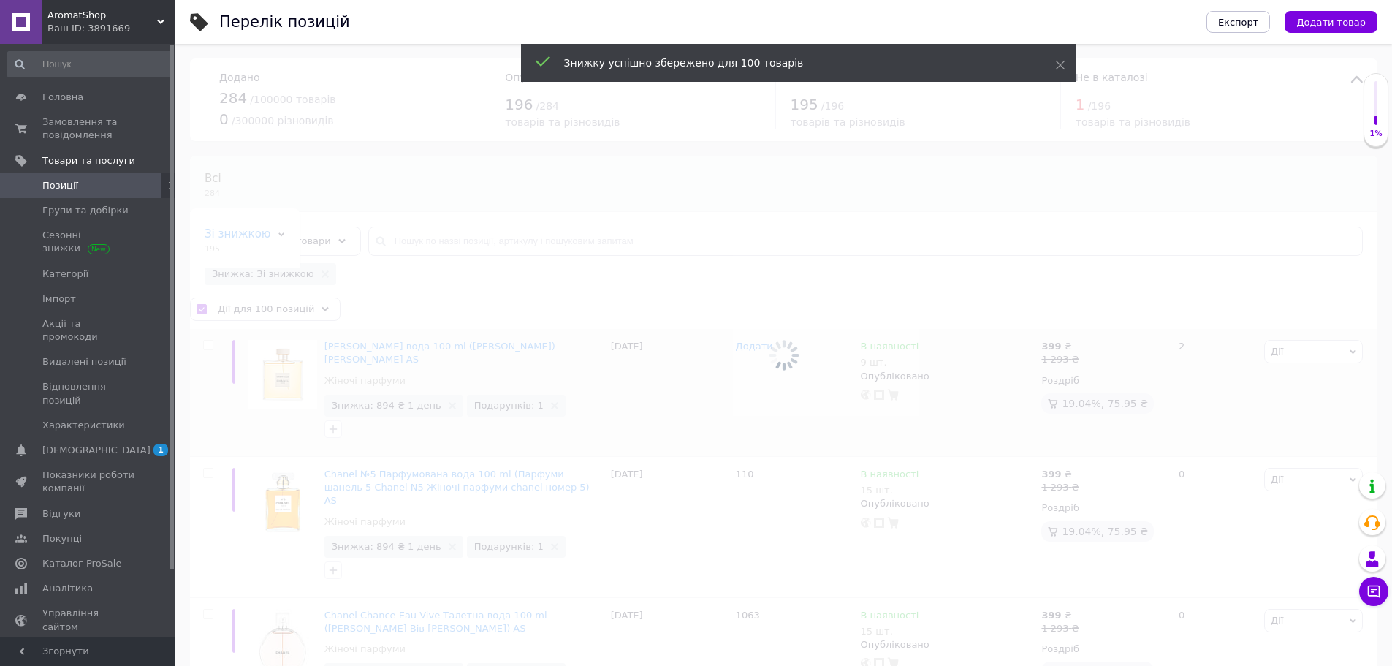
checkbox input "false"
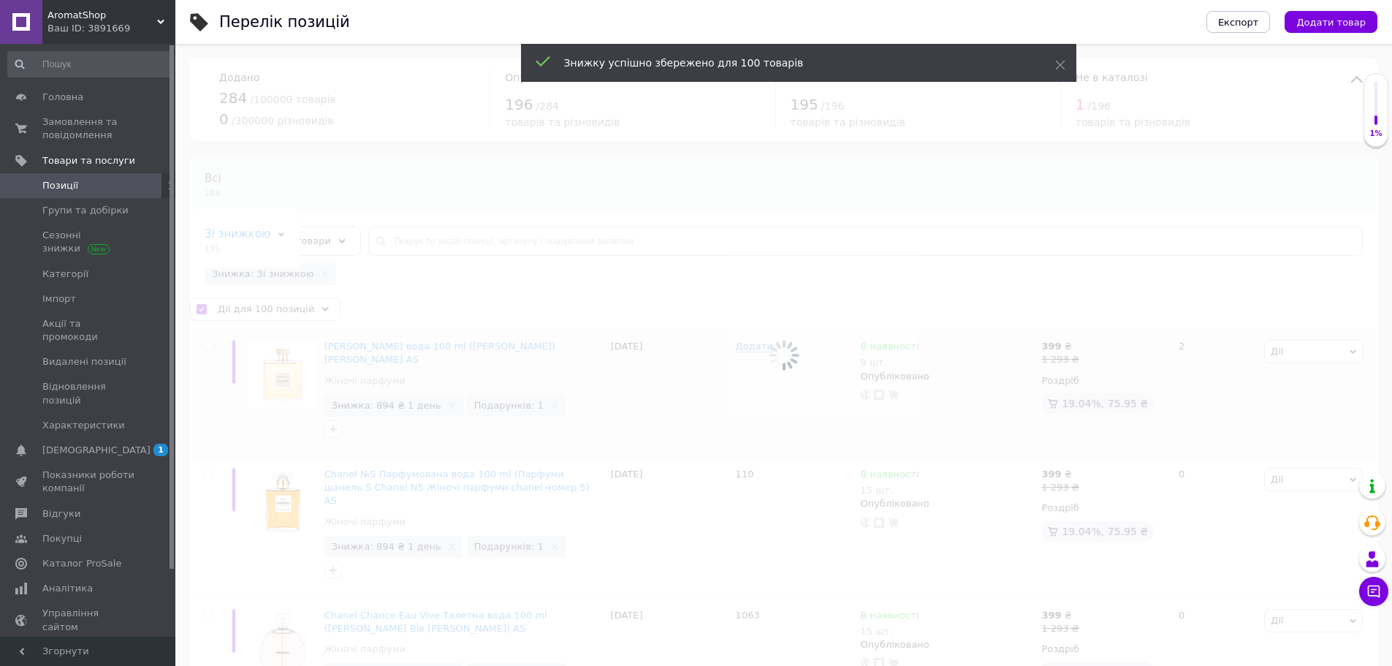
checkbox input "false"
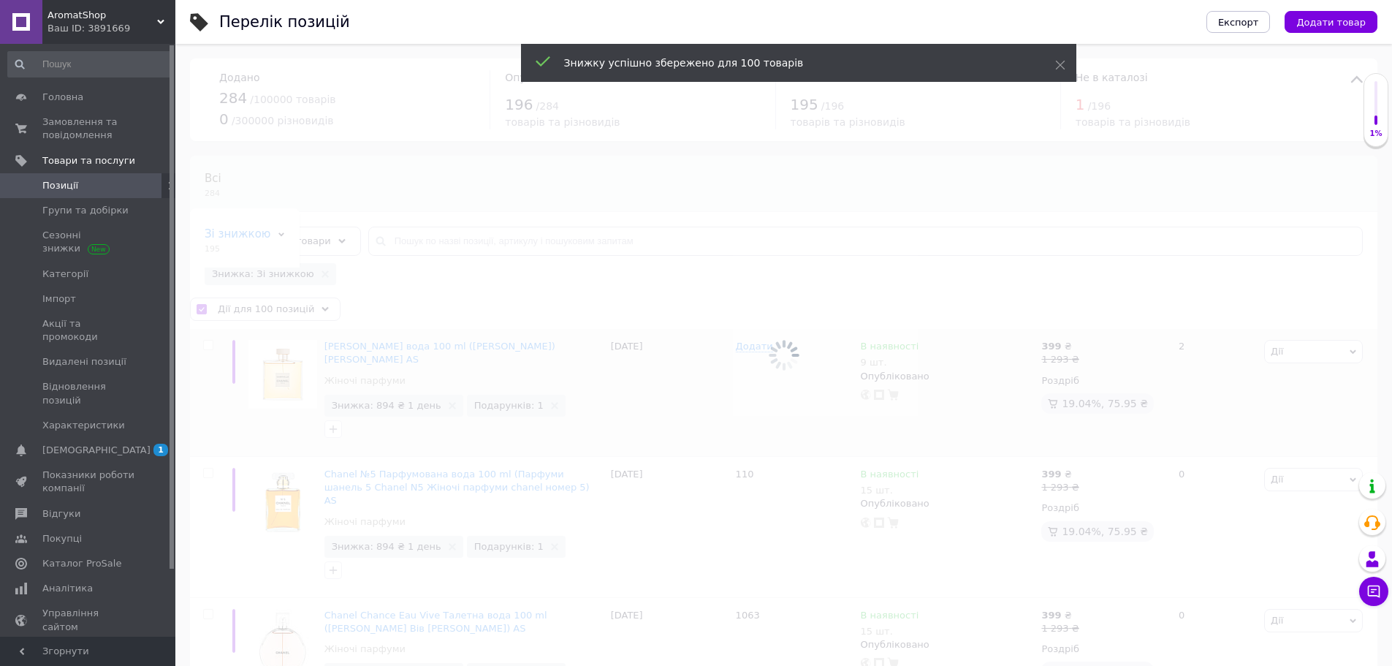
checkbox input "false"
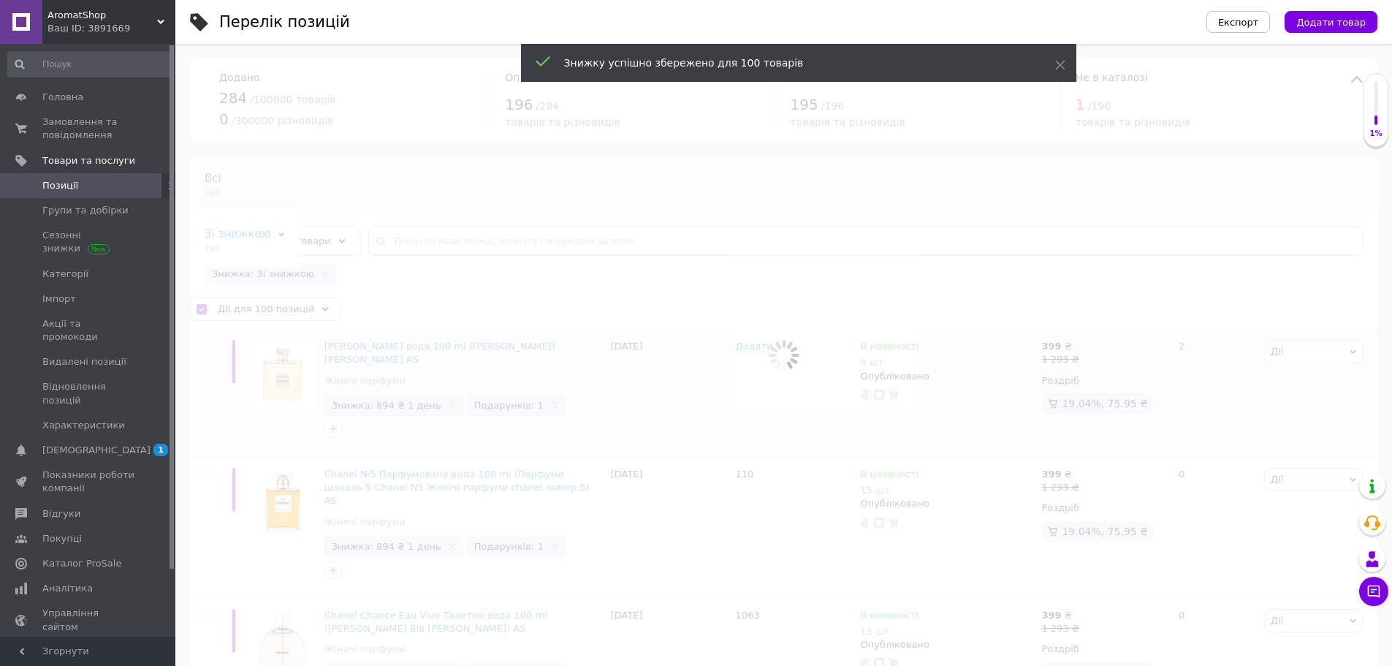
checkbox input "false"
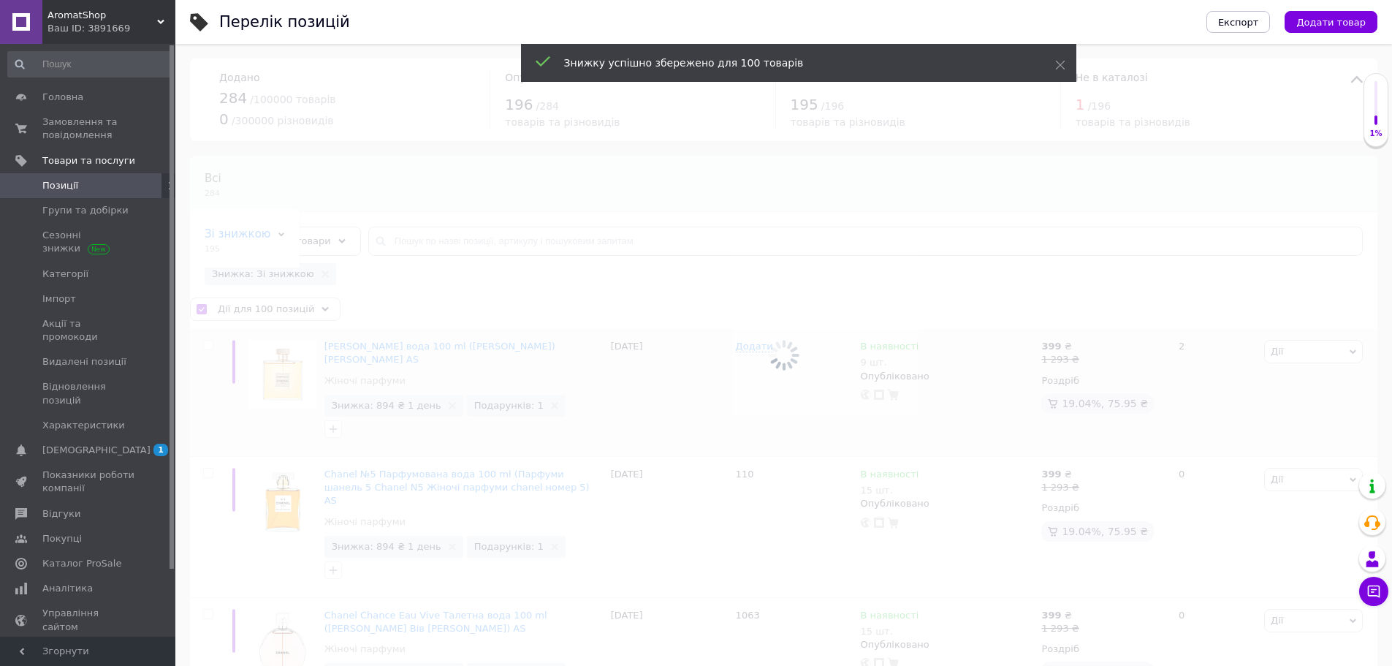
checkbox input "false"
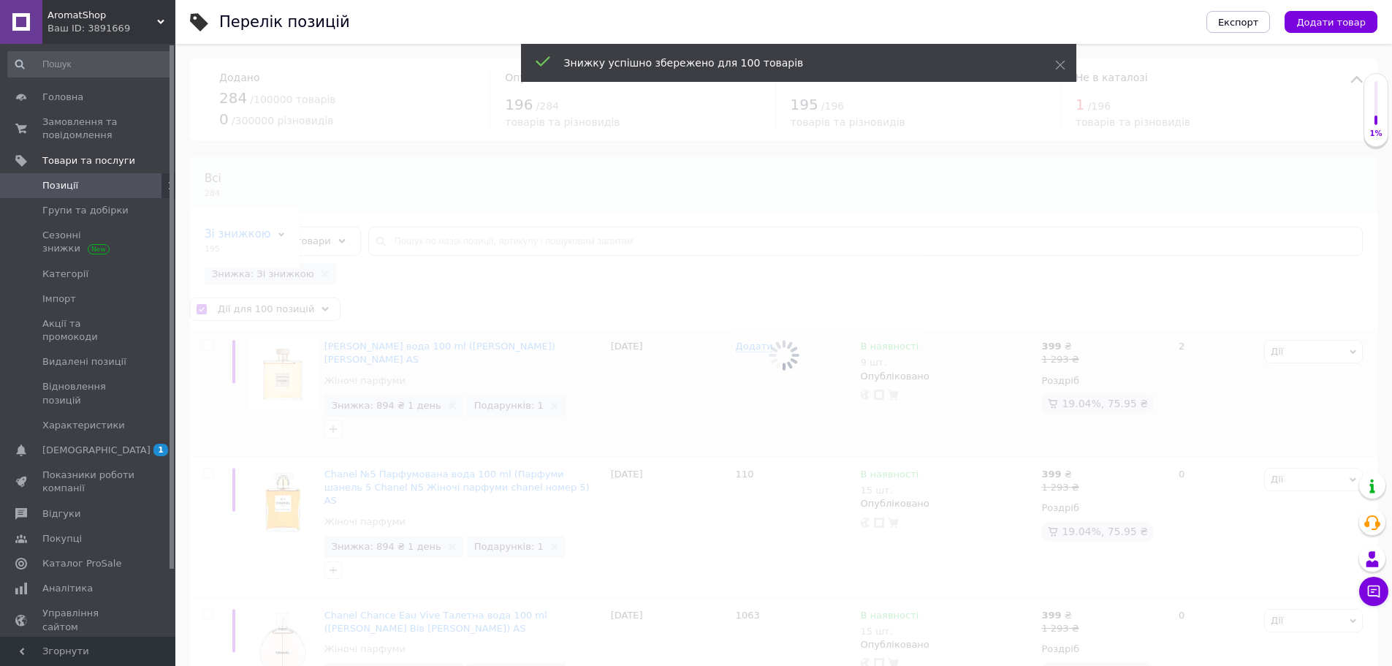
checkbox input "false"
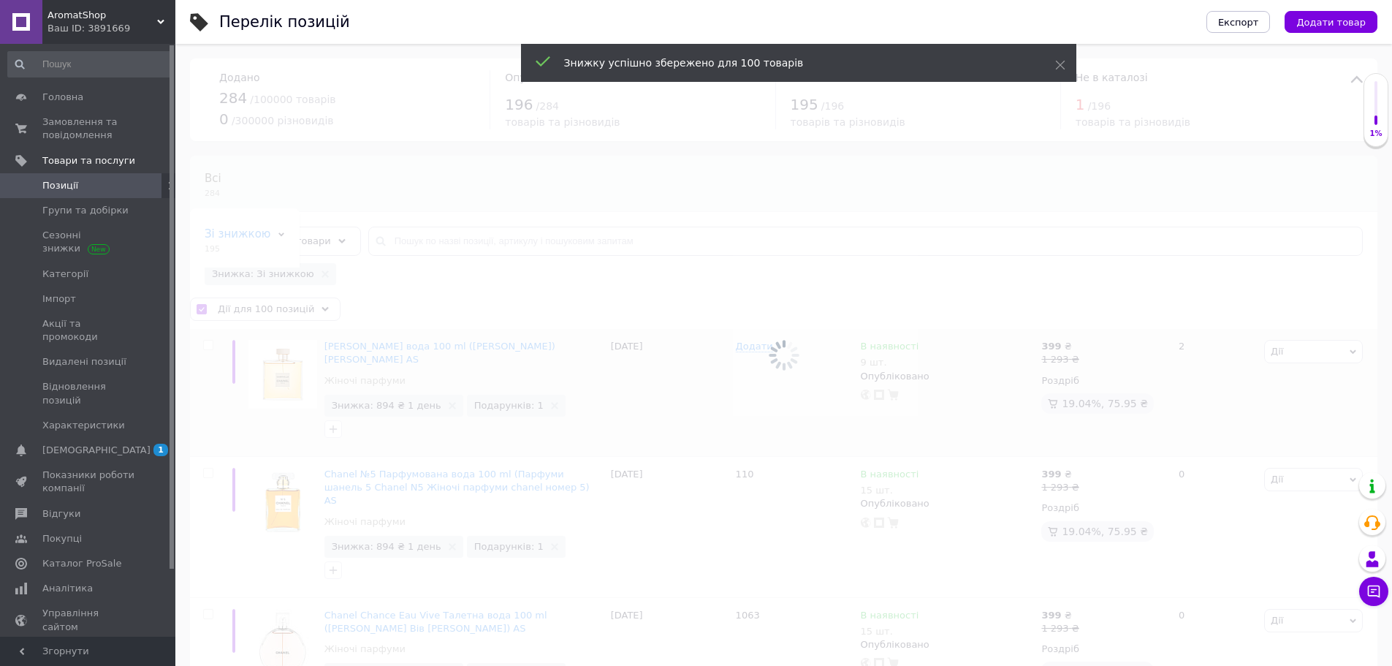
checkbox input "false"
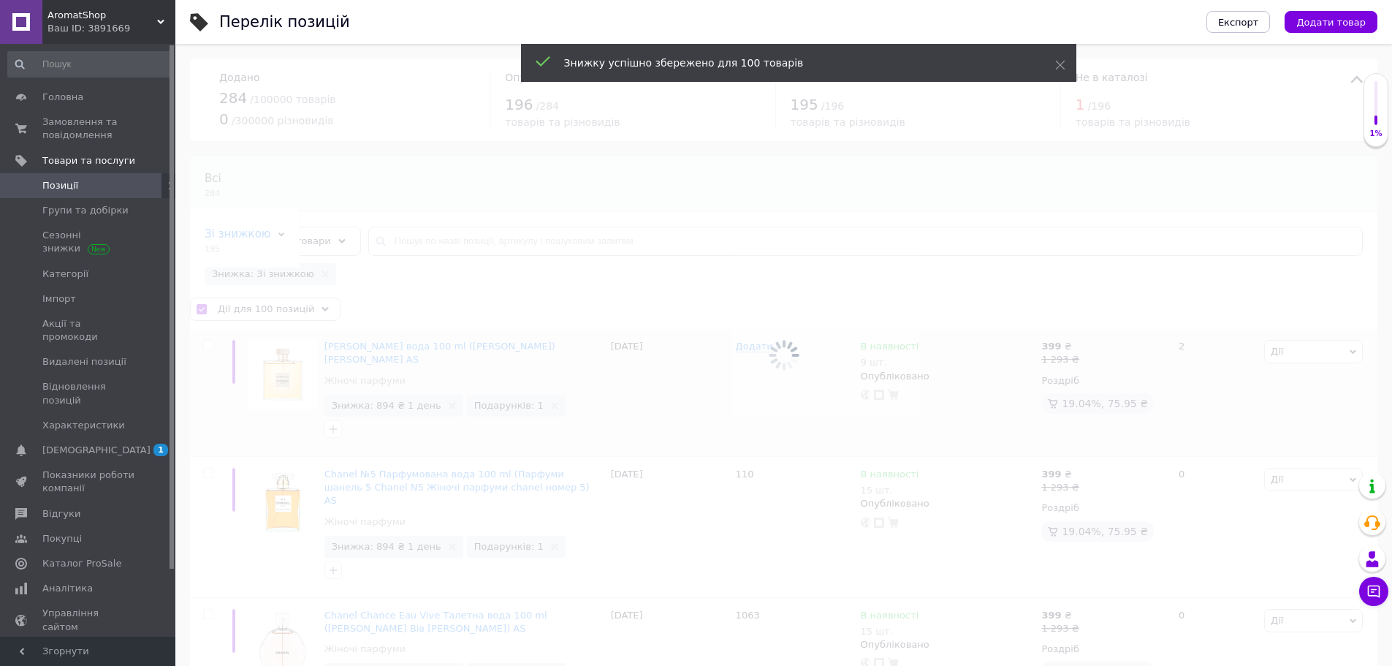
checkbox input "false"
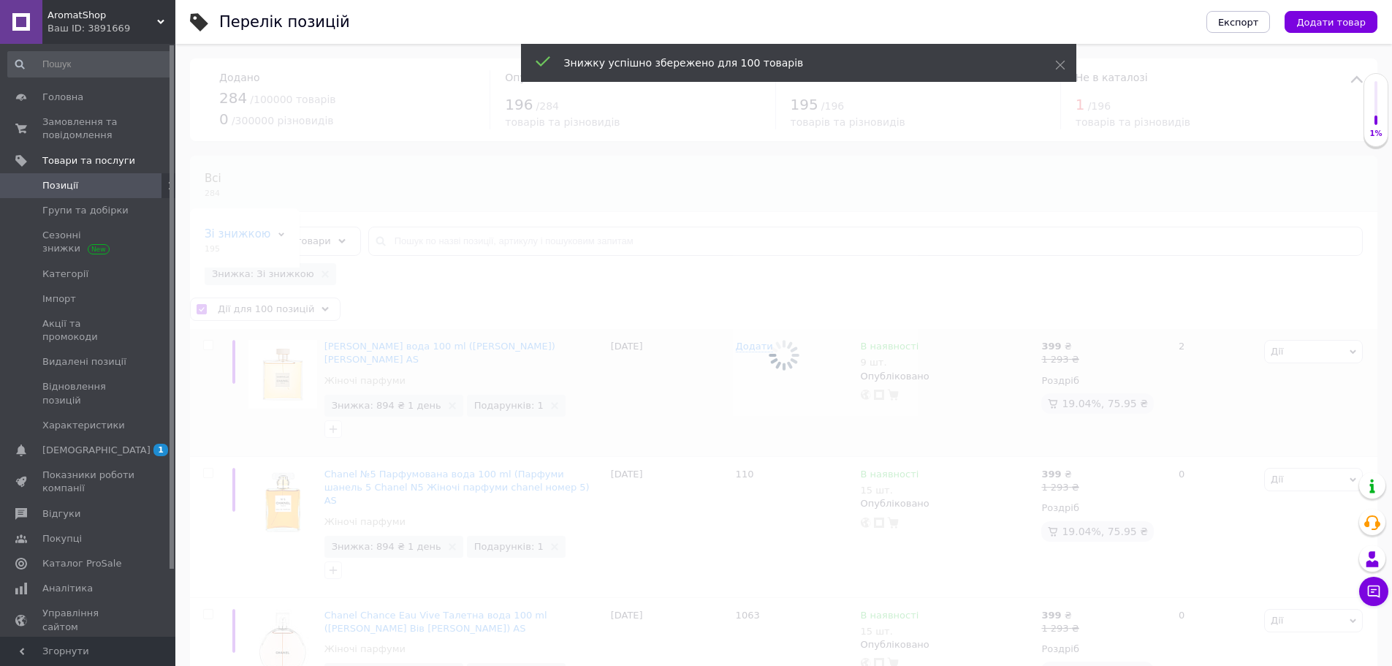
checkbox input "false"
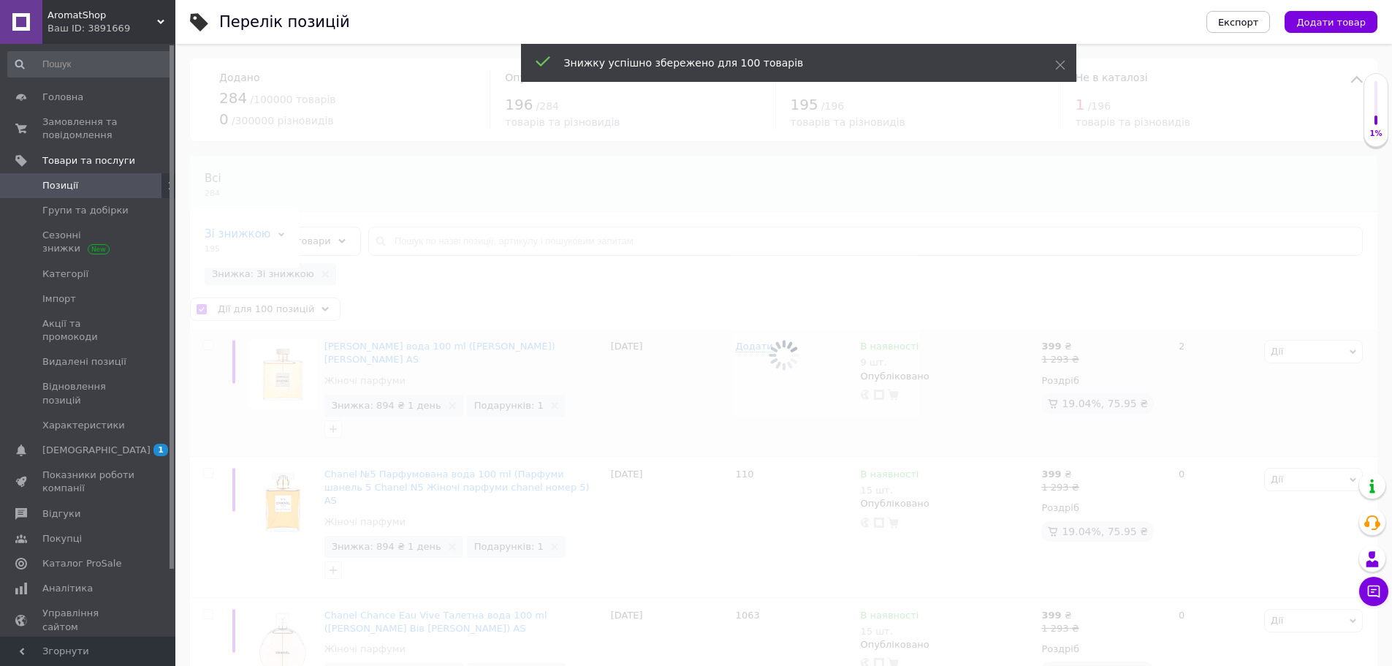
checkbox input "false"
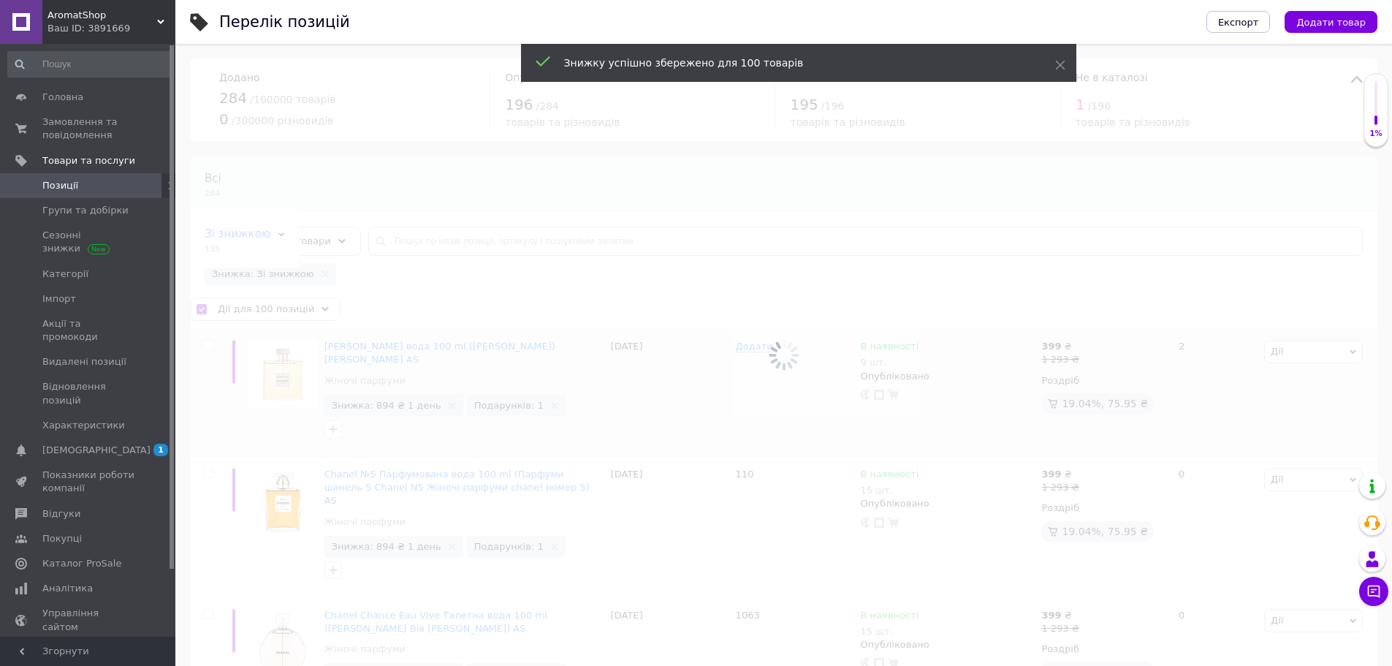
checkbox input "false"
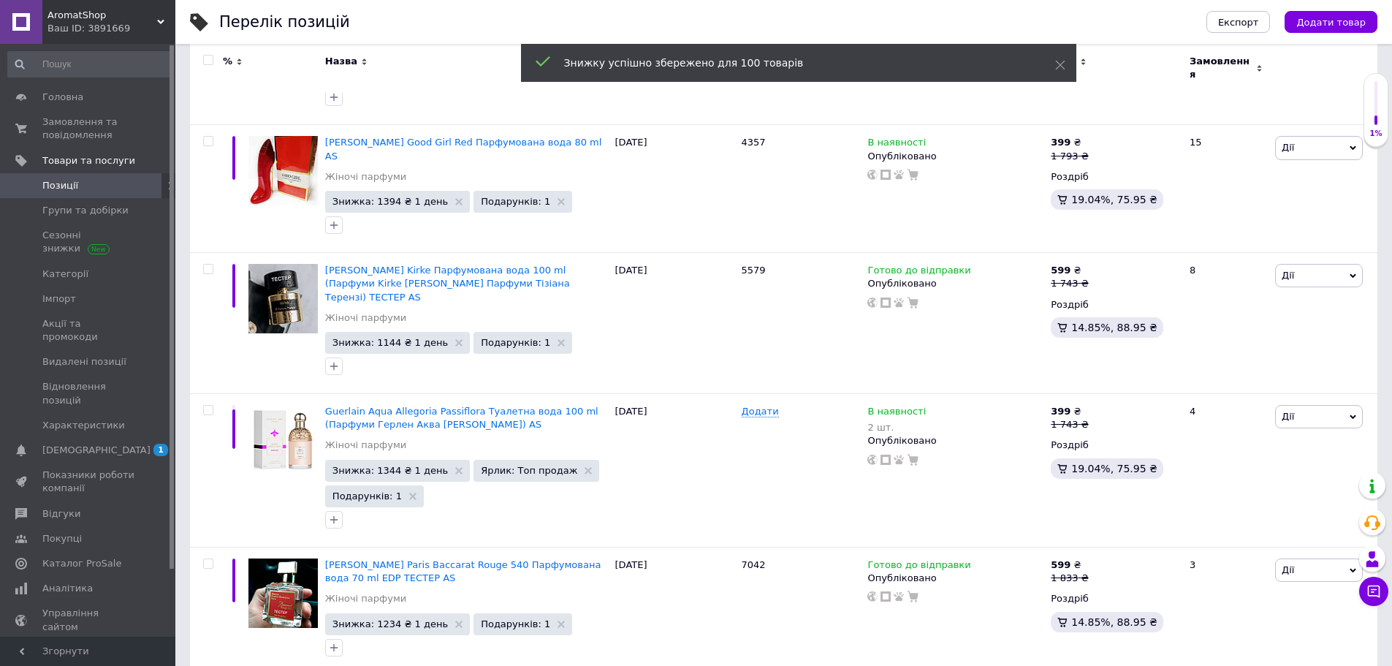
scroll to position [13826, 0]
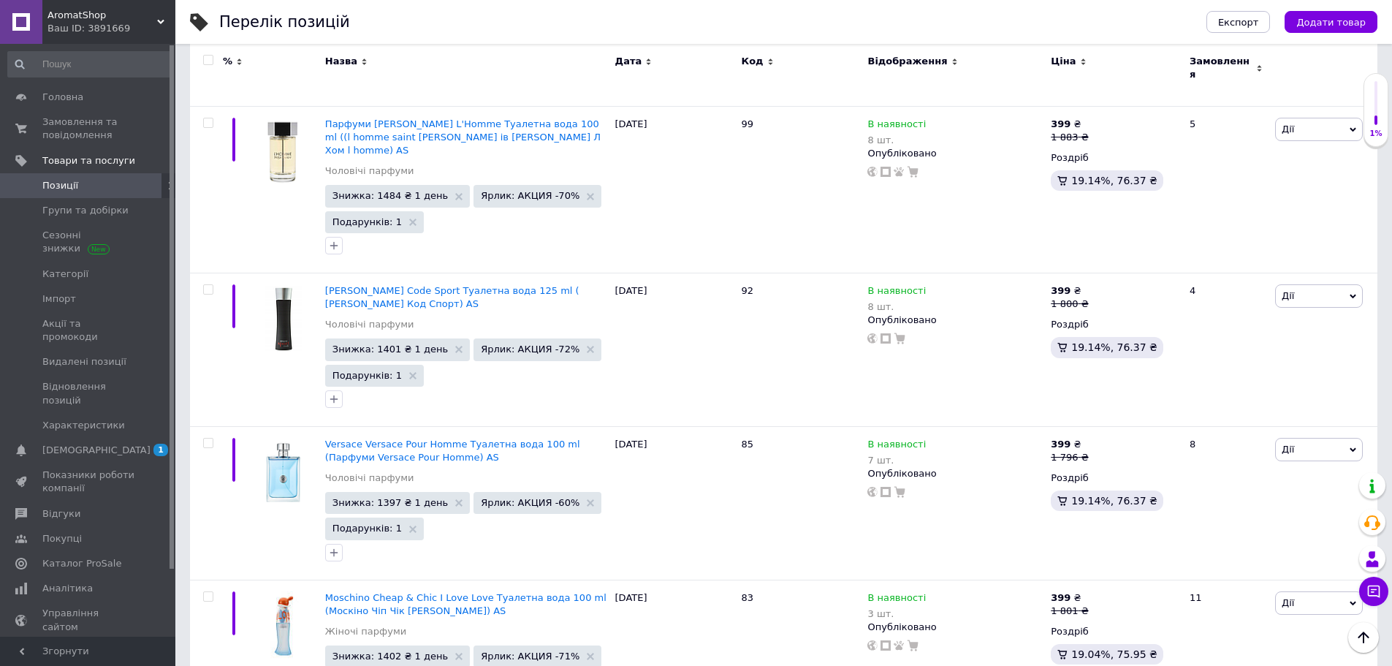
click at [207, 61] on input "checkbox" at bounding box center [207, 60] width 9 height 9
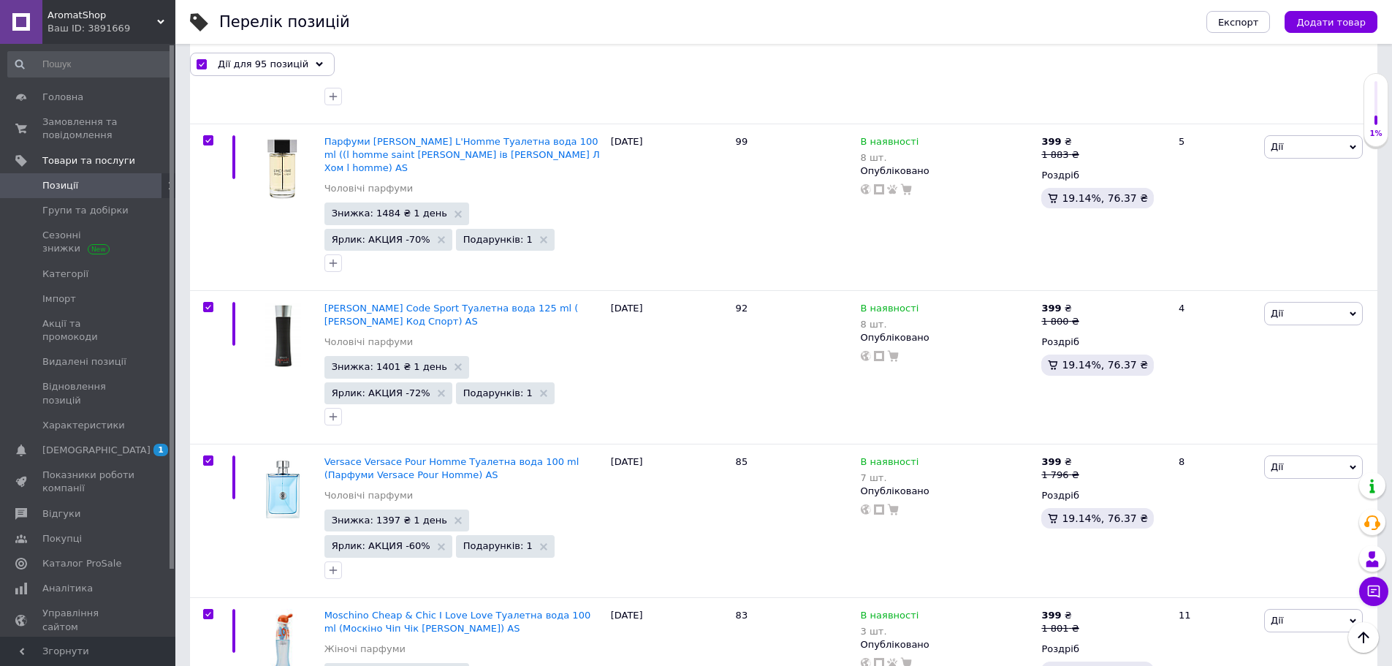
scroll to position [13852, 0]
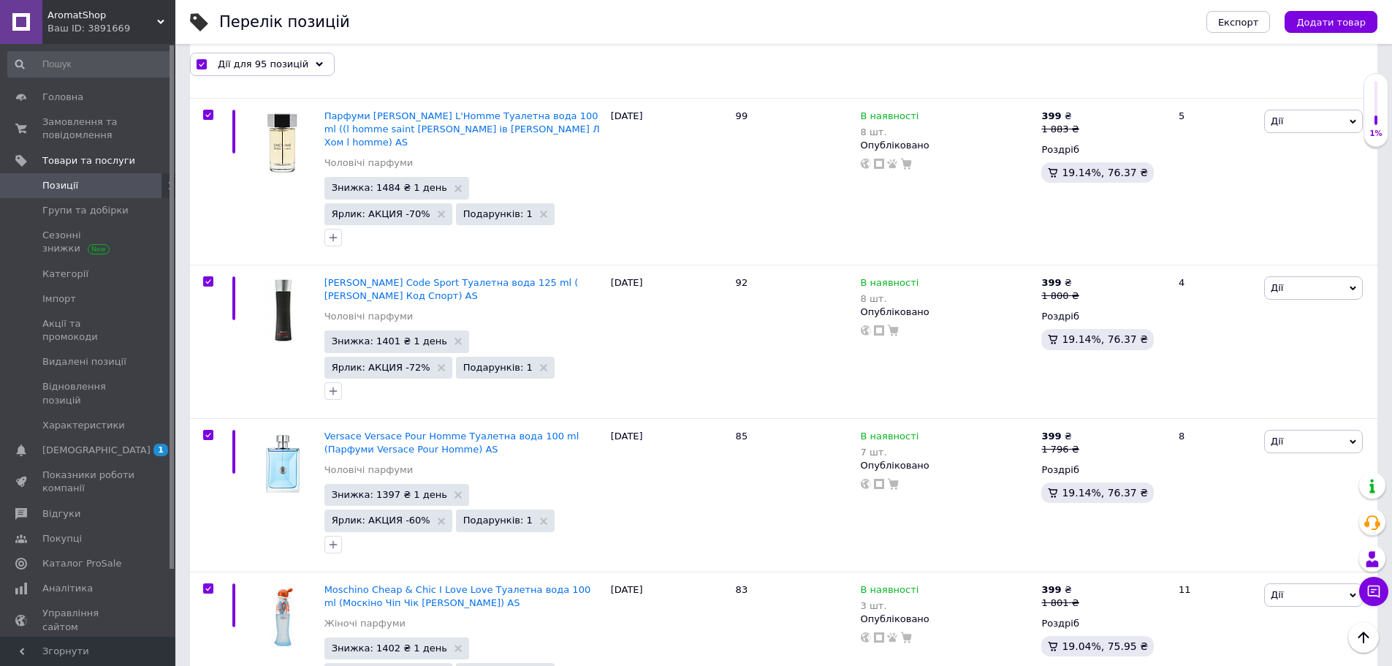
click at [261, 66] on span "Дії для 95 позицій" at bounding box center [263, 63] width 91 height 13
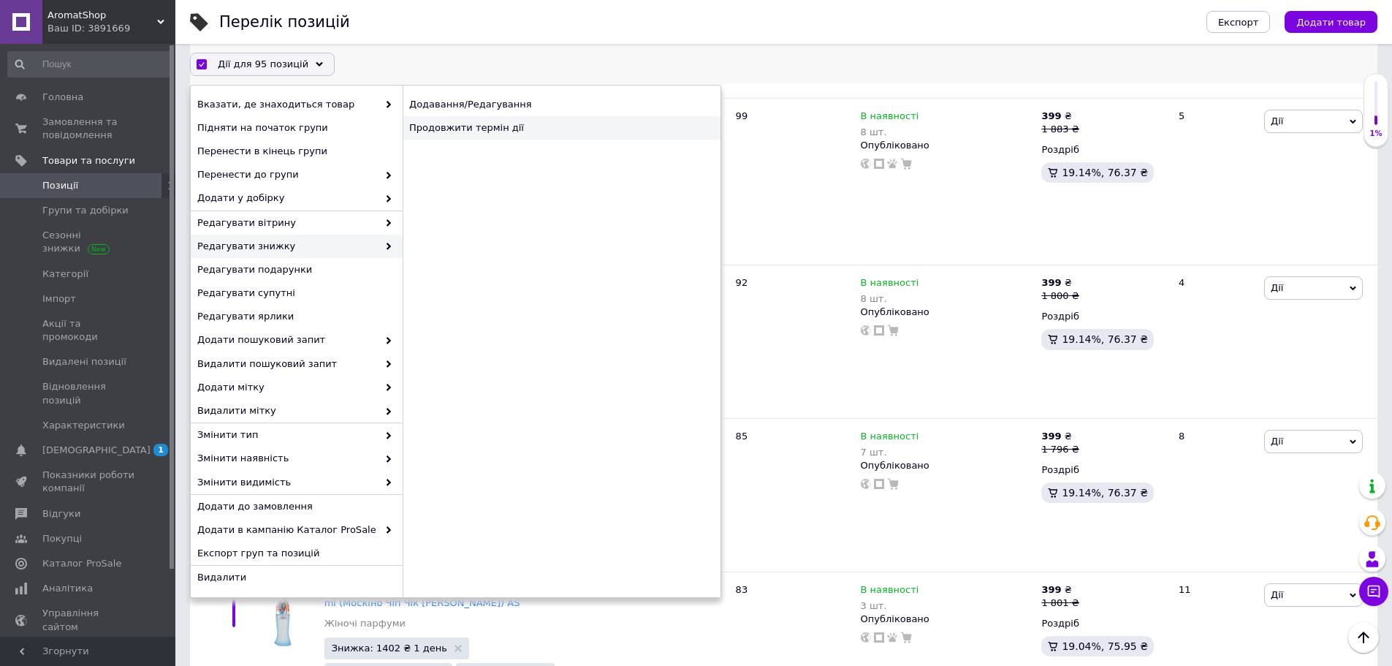
click at [503, 131] on div "Продовжити термін дії" at bounding box center [562, 127] width 318 height 23
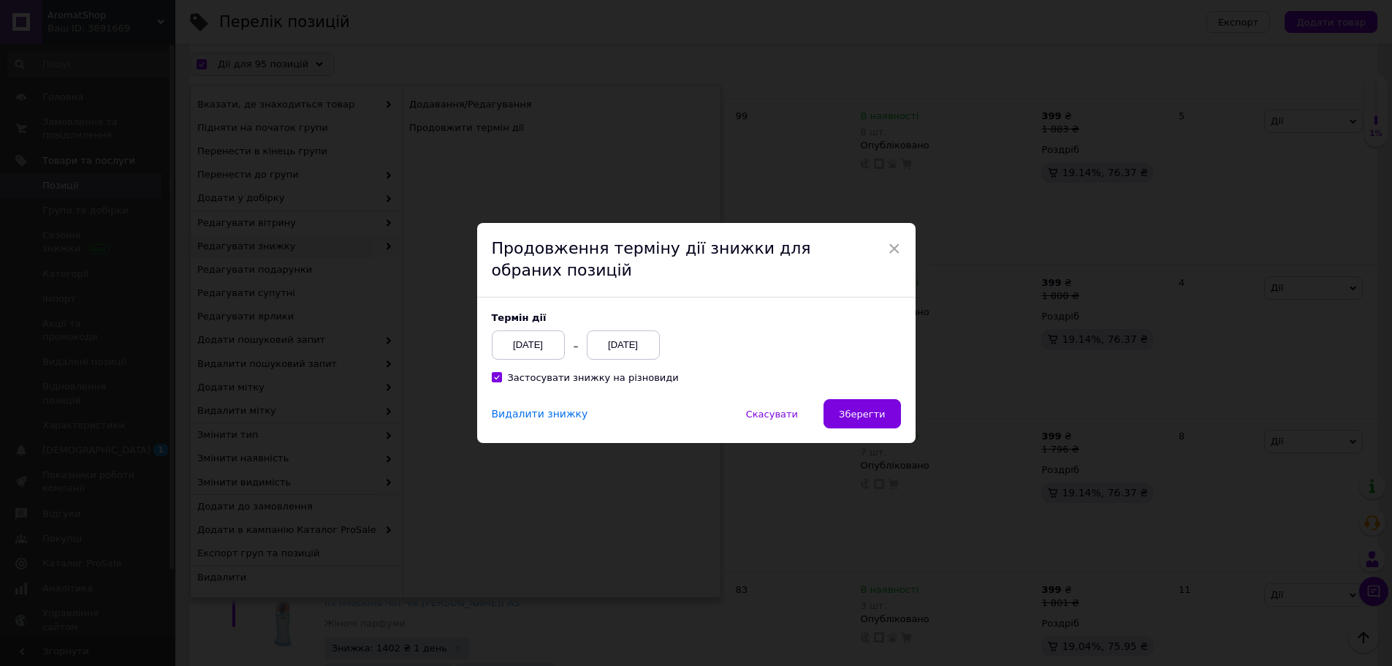
scroll to position [13792, 0]
click at [872, 417] on span "Зберегти" at bounding box center [868, 413] width 46 height 11
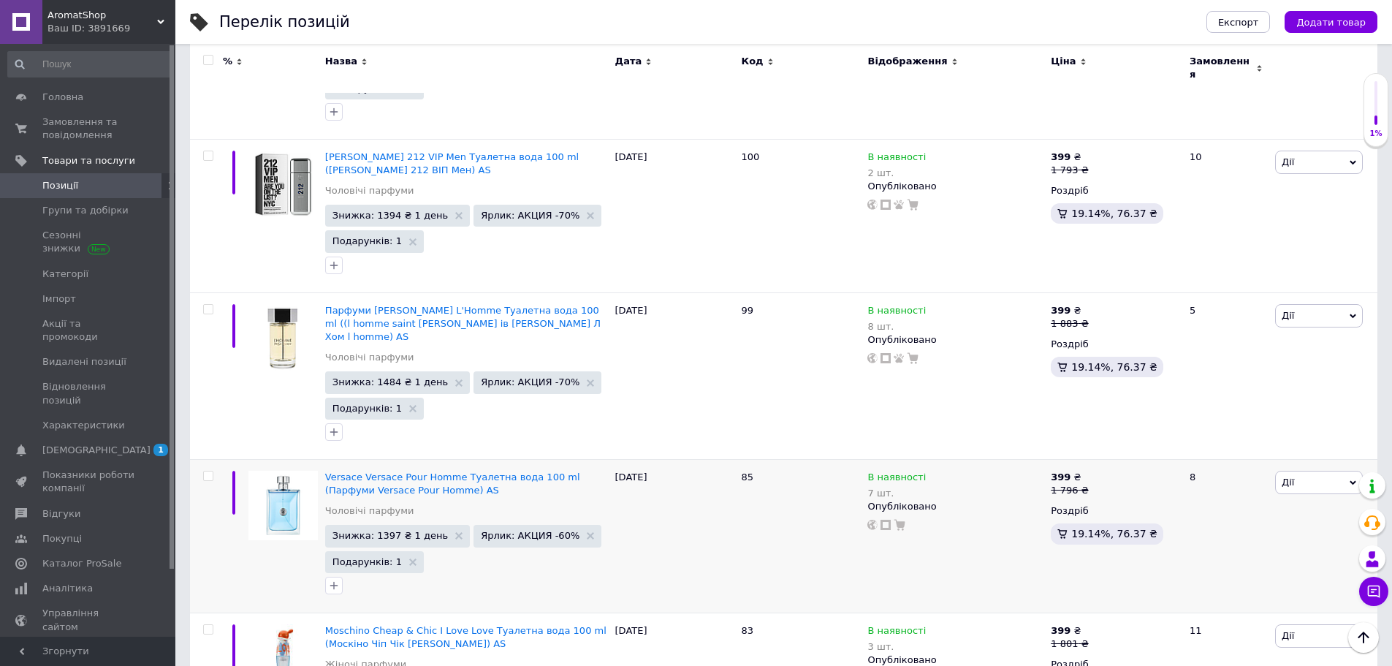
scroll to position [13386, 0]
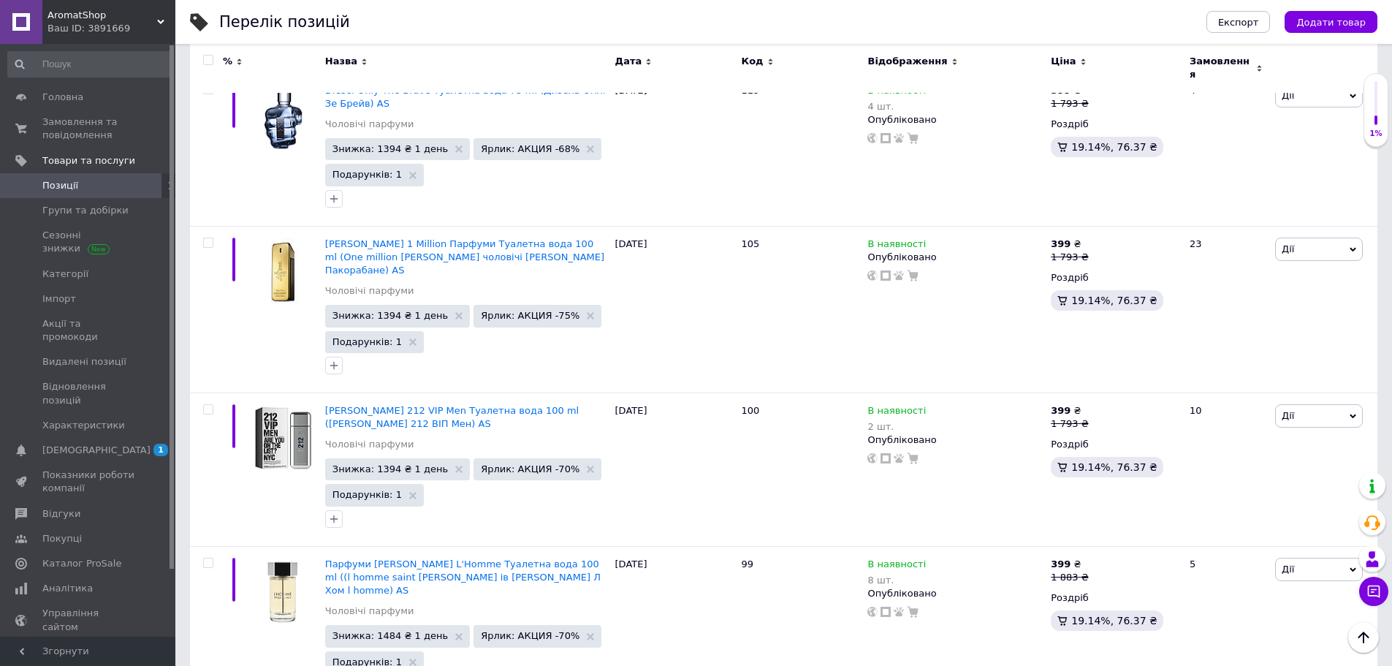
click at [210, 61] on input "checkbox" at bounding box center [207, 60] width 9 height 9
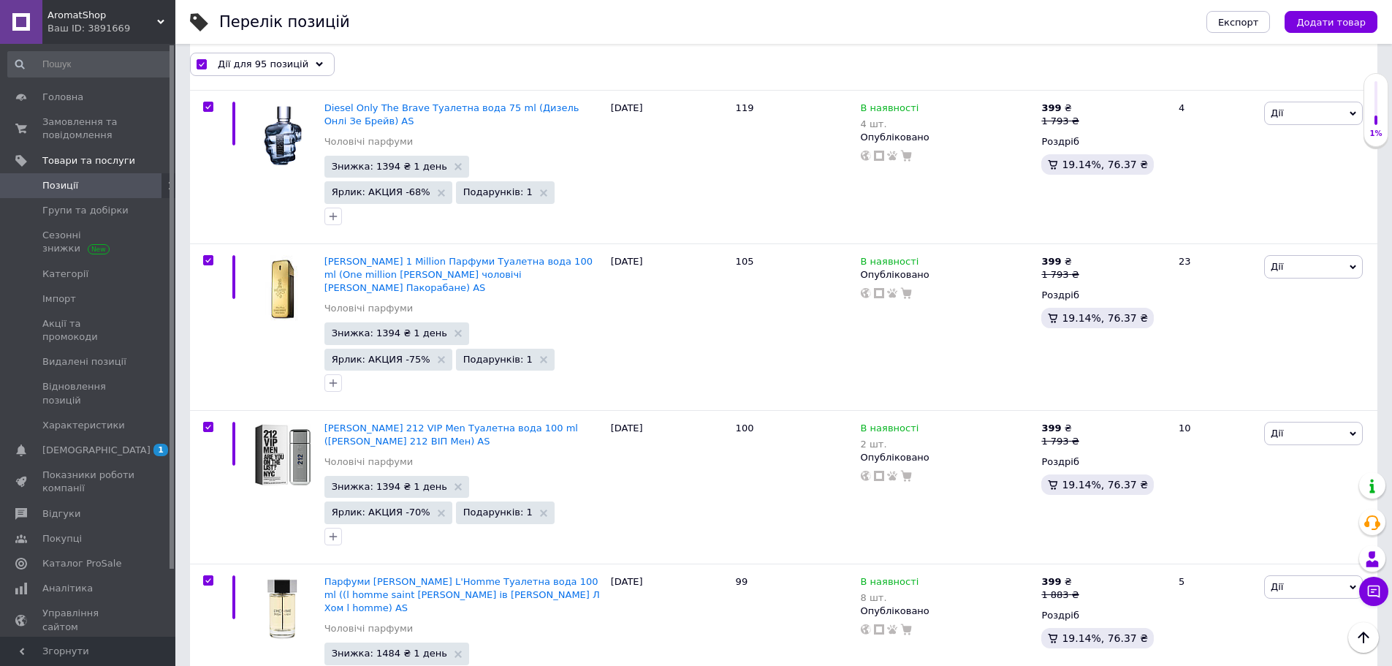
scroll to position [13412, 0]
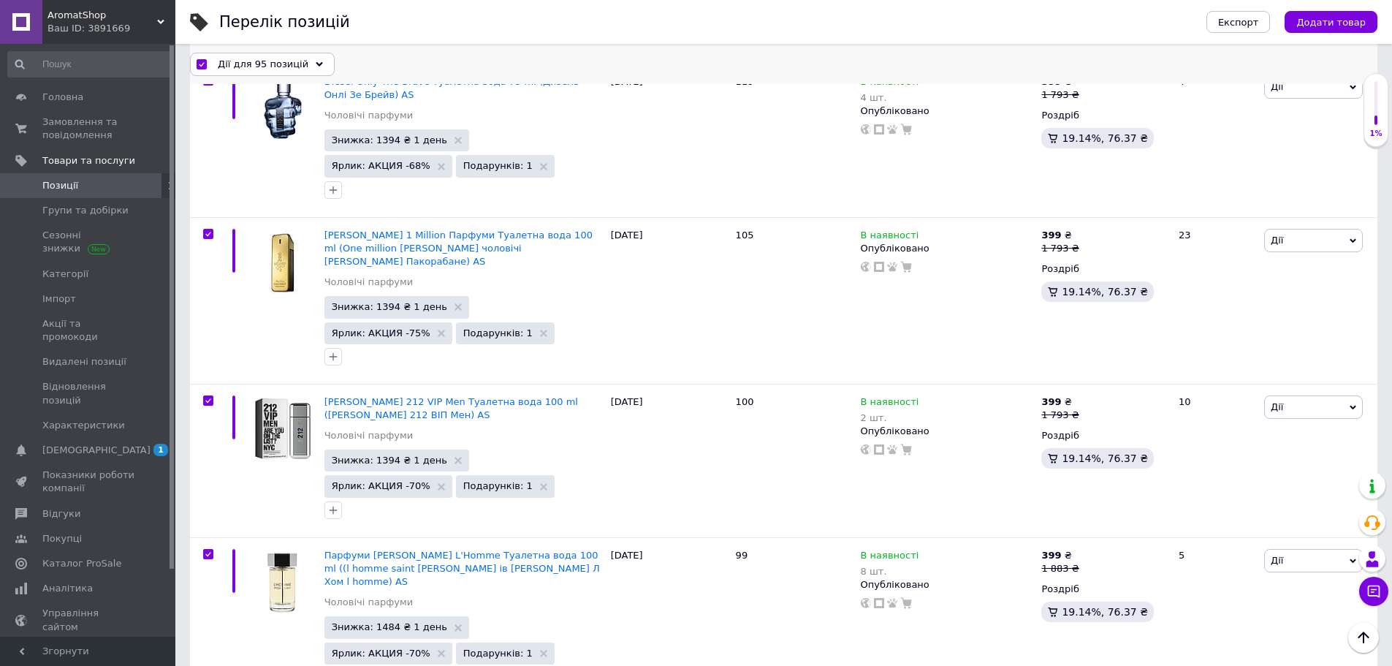
drag, startPoint x: 210, startPoint y: 61, endPoint x: 243, endPoint y: 59, distance: 32.9
click at [243, 59] on span "Дії для 95 позицій" at bounding box center [263, 63] width 91 height 13
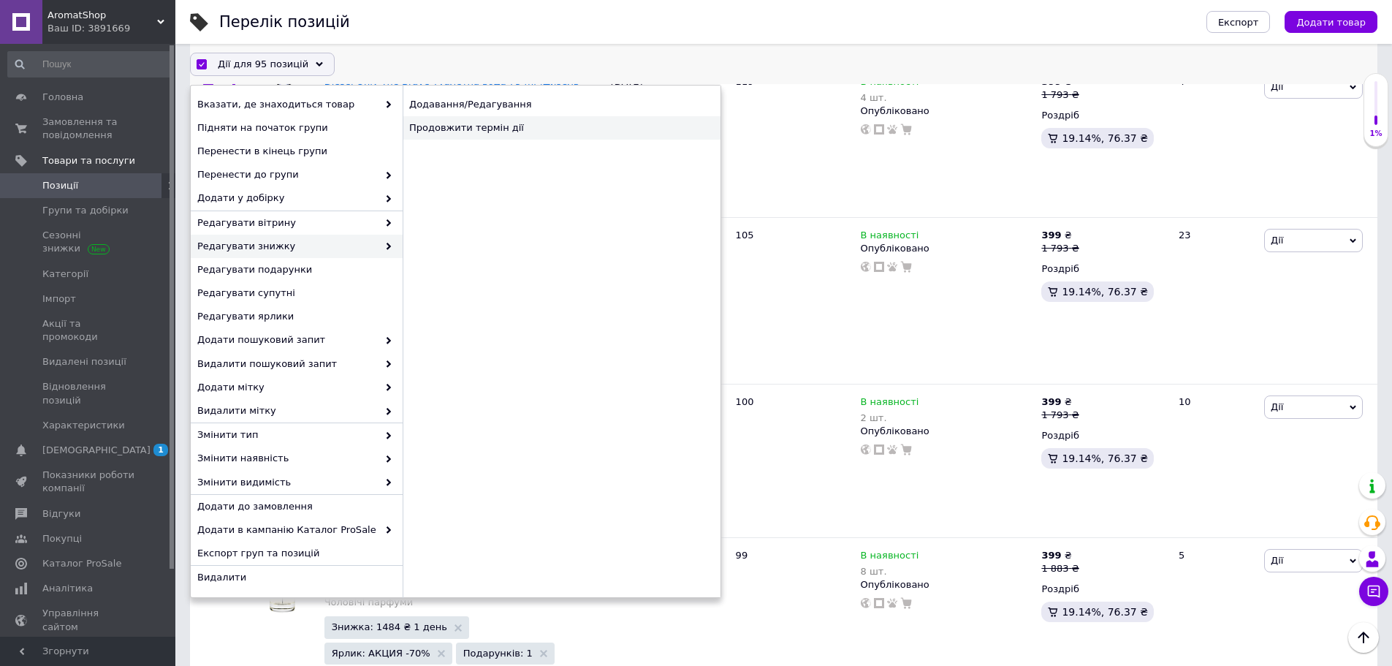
click at [496, 132] on div "Продовжити термін дії" at bounding box center [562, 127] width 318 height 23
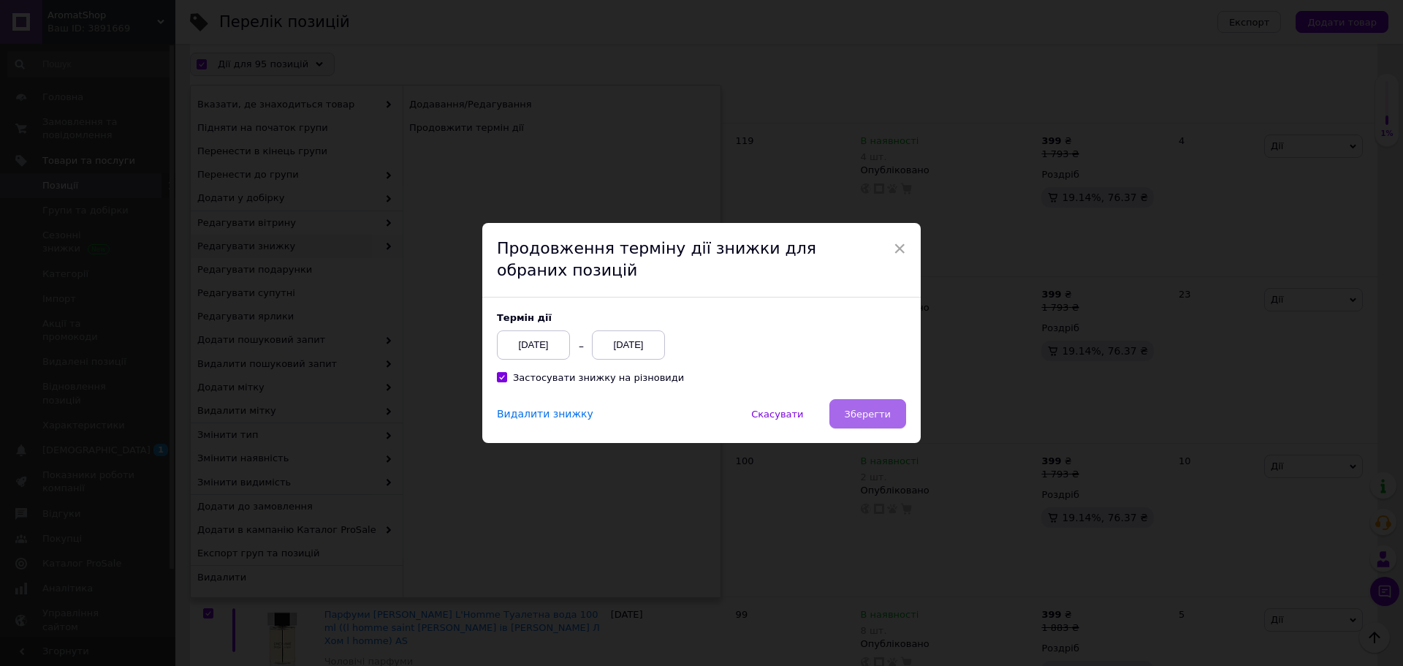
click at [858, 400] on button "Зберегти" at bounding box center [867, 413] width 77 height 29
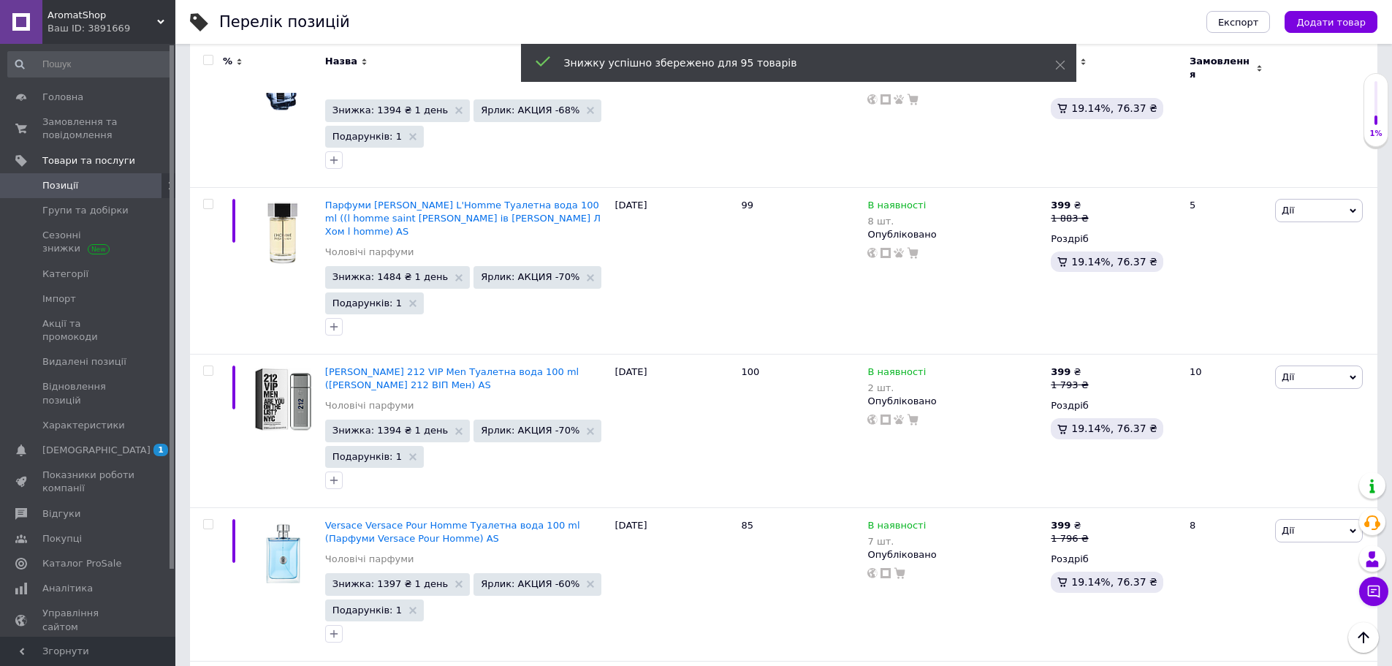
scroll to position [13859, 0]
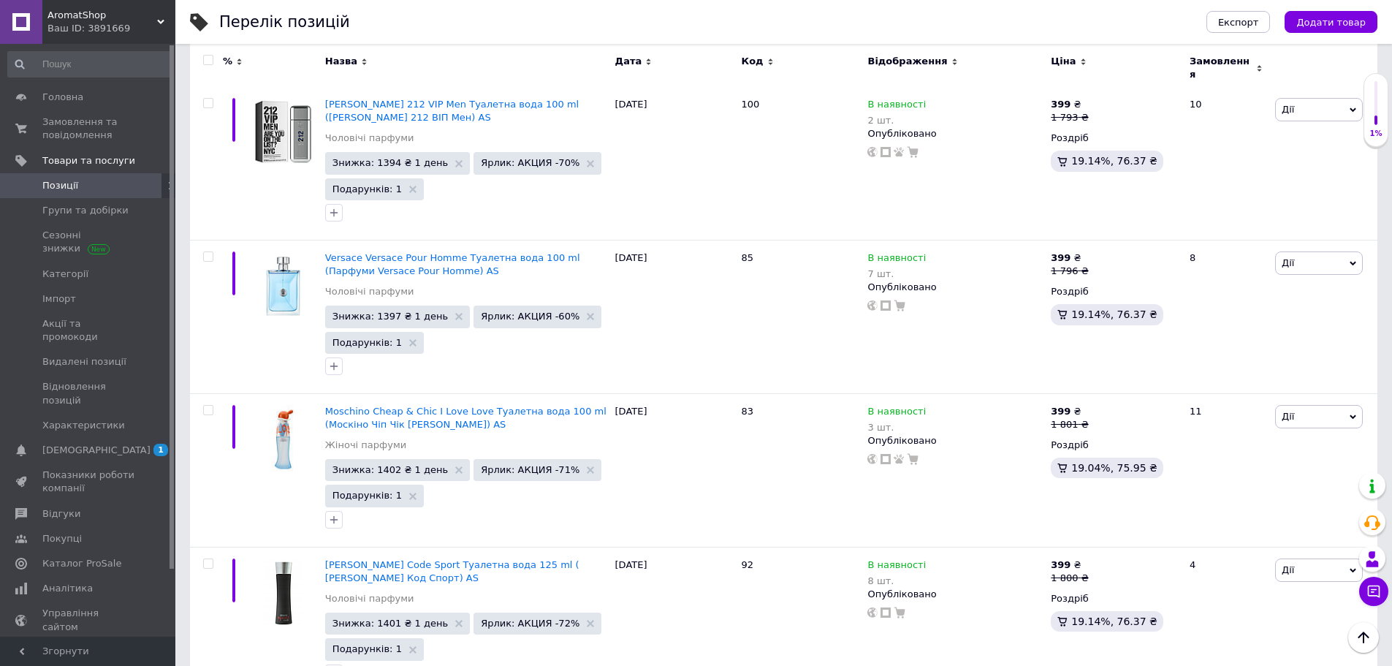
click at [108, 13] on span "AromatShop" at bounding box center [102, 15] width 110 height 13
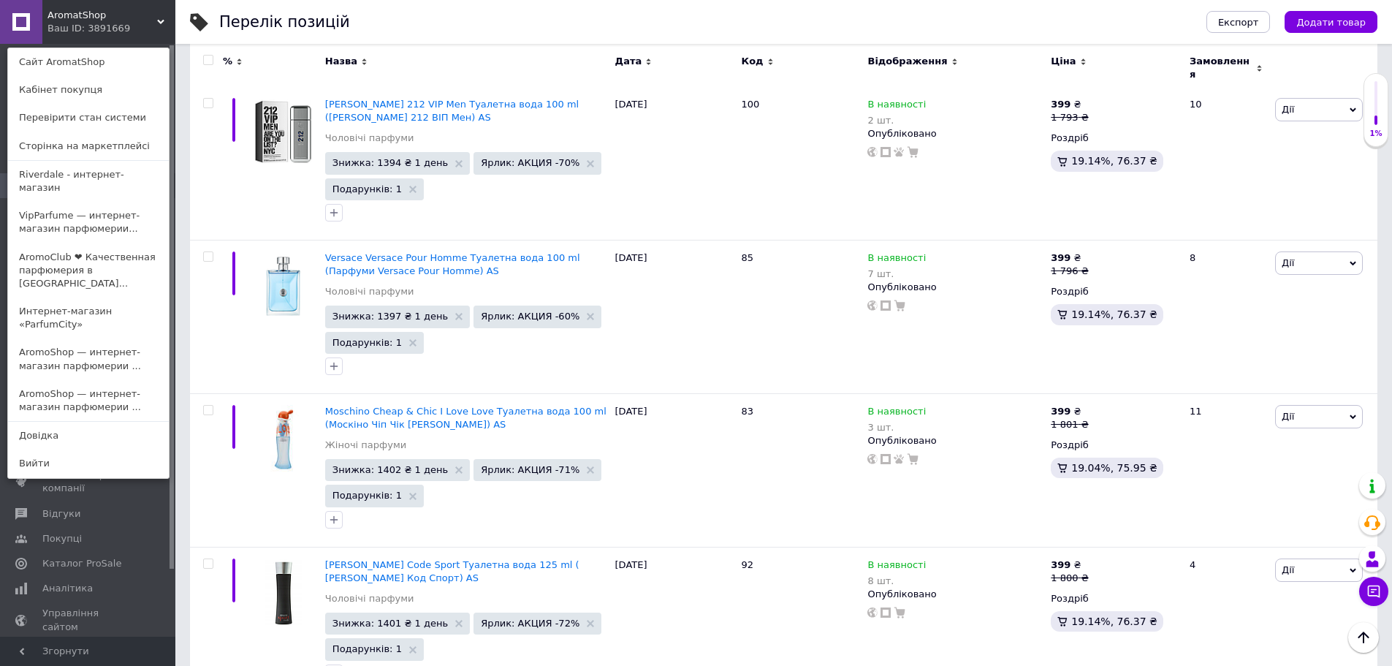
drag, startPoint x: 148, startPoint y: 292, endPoint x: 189, endPoint y: 308, distance: 43.7
click at [148, 297] on link "Интернет-магазин «ParfumCity»" at bounding box center [88, 317] width 161 height 41
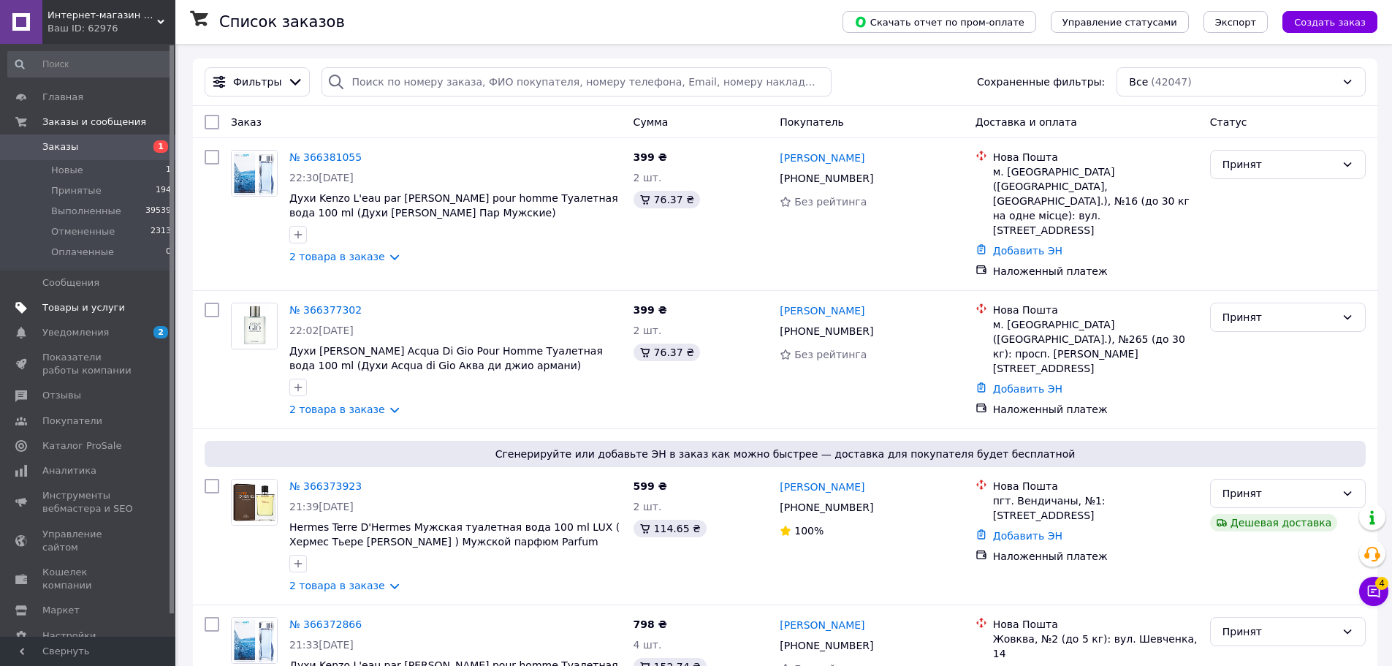
click at [119, 308] on span "Товары и услуги" at bounding box center [88, 307] width 93 height 13
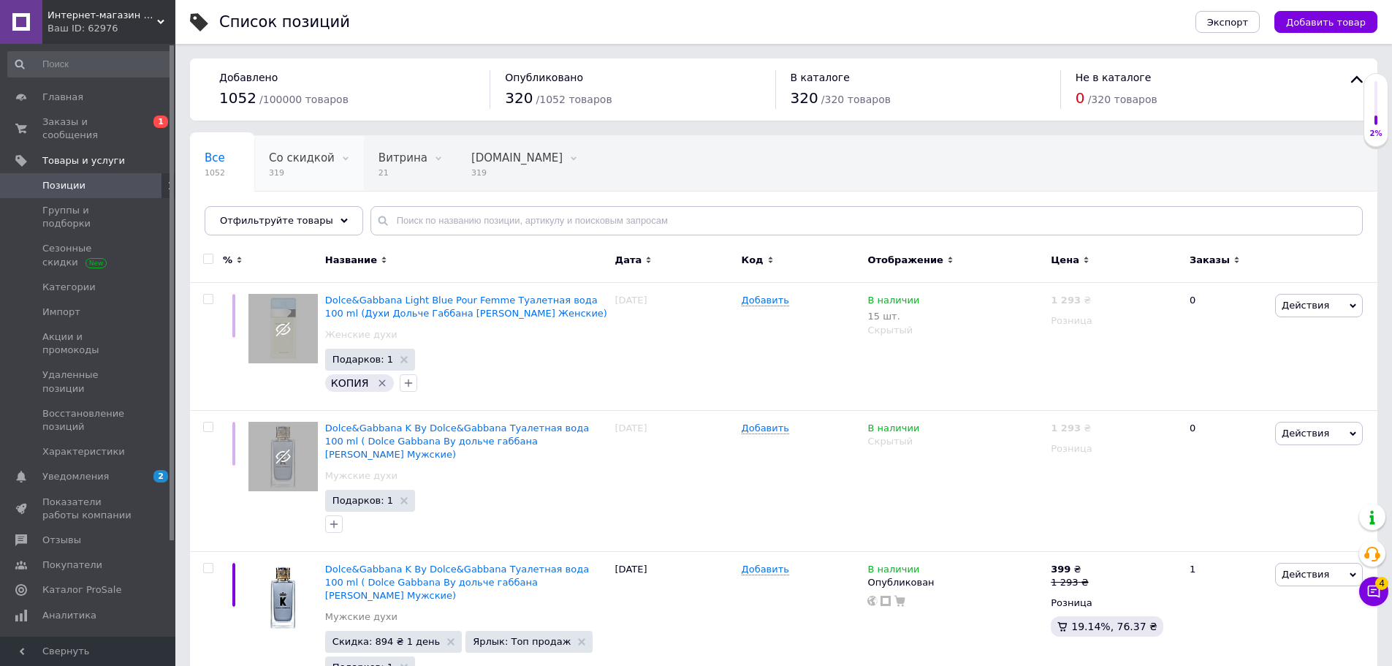
click at [313, 177] on span "319" at bounding box center [302, 172] width 66 height 11
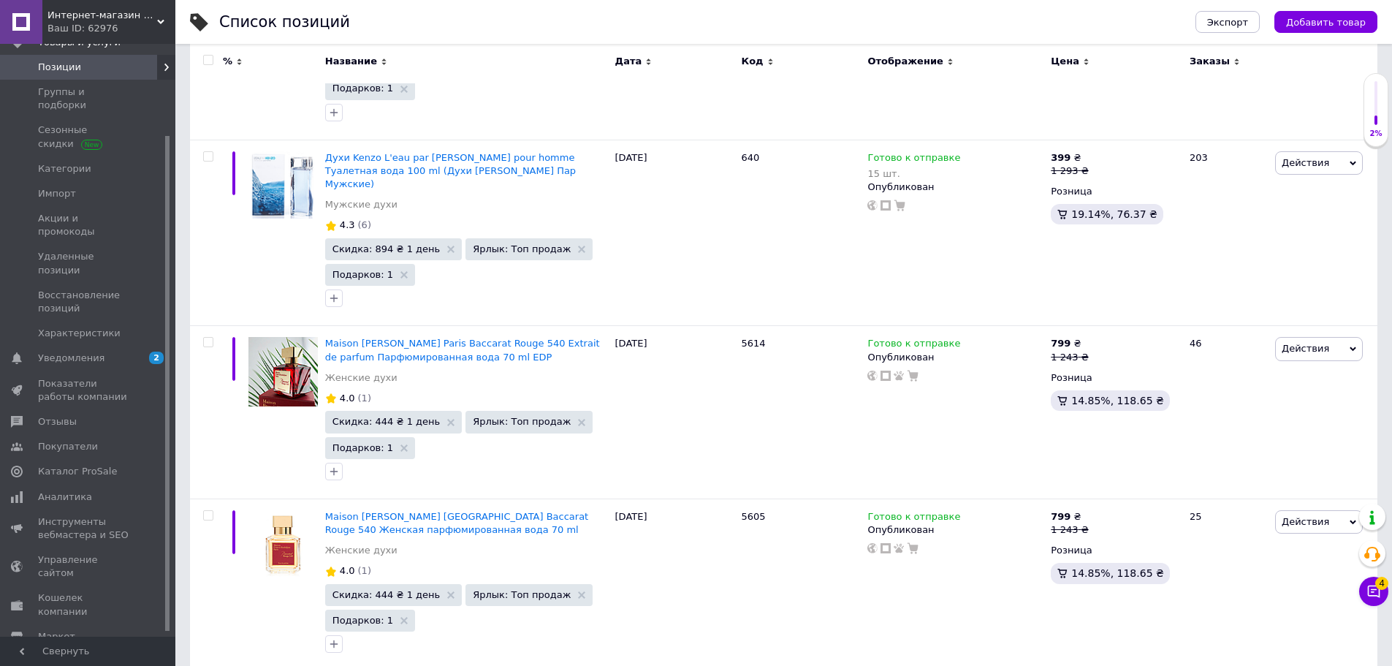
scroll to position [14008, 0]
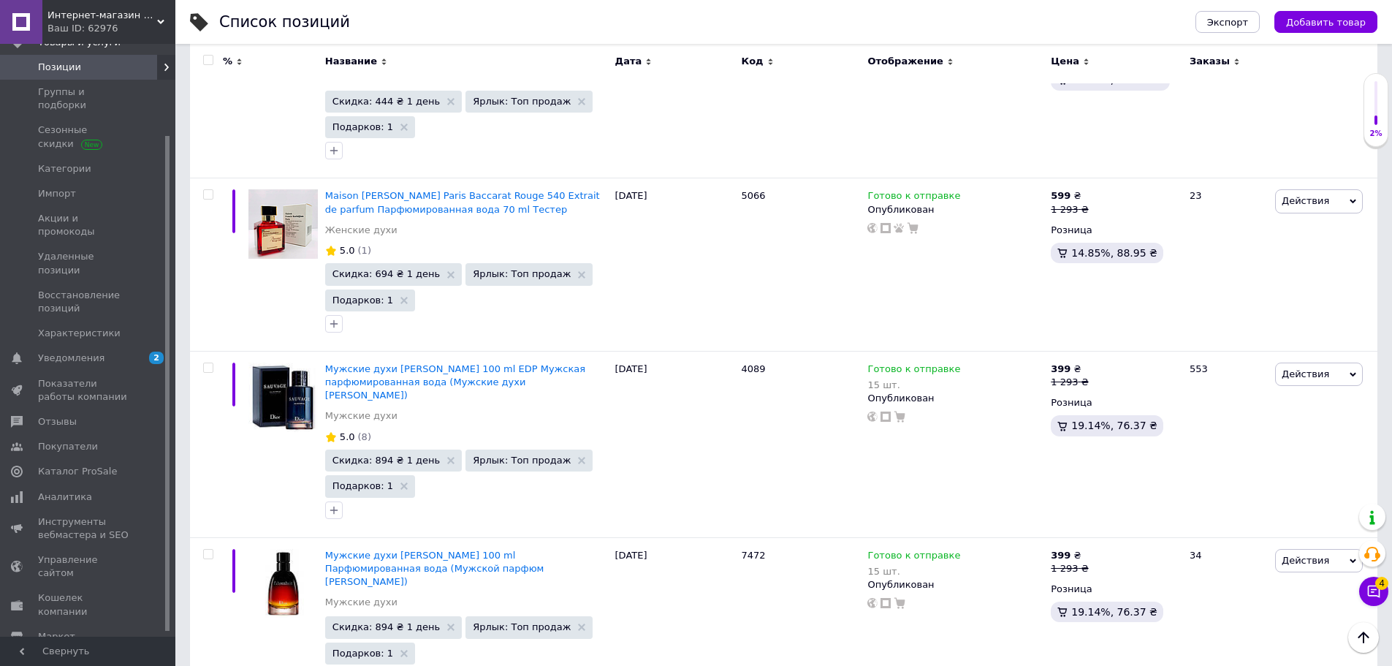
click at [206, 62] on input "checkbox" at bounding box center [207, 60] width 9 height 9
checkbox input "true"
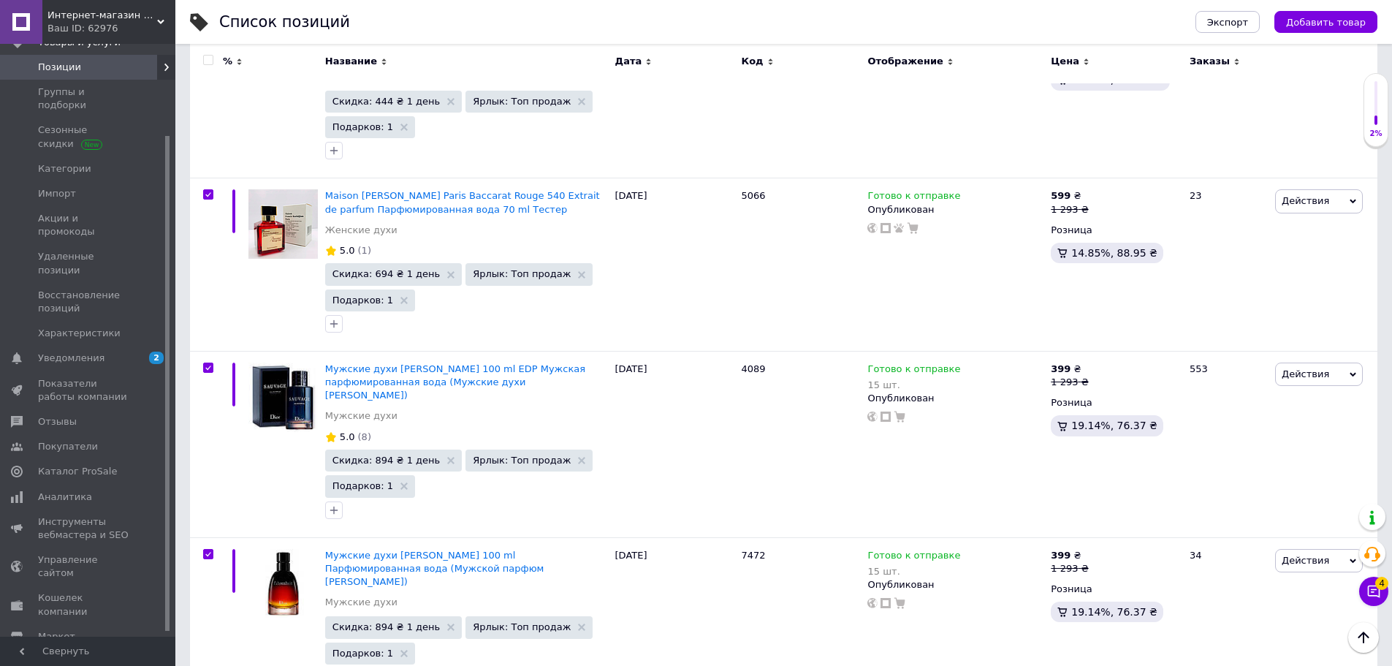
checkbox input "true"
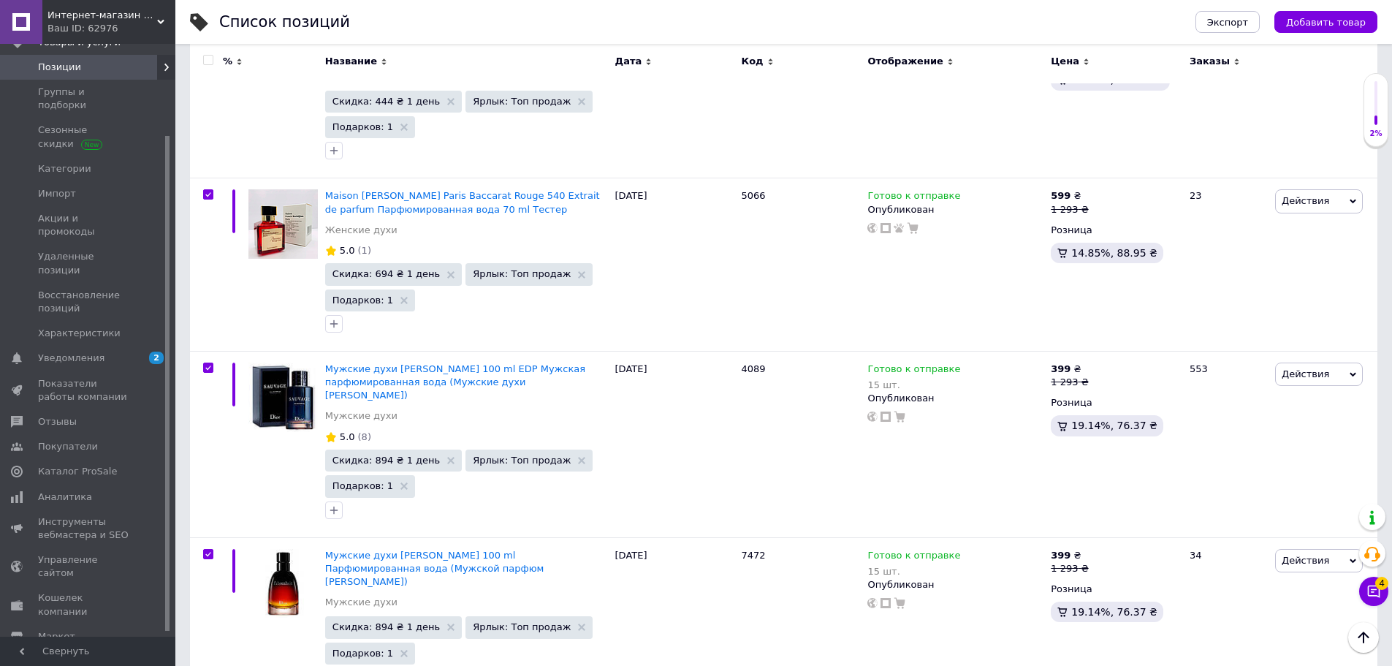
checkbox input "true"
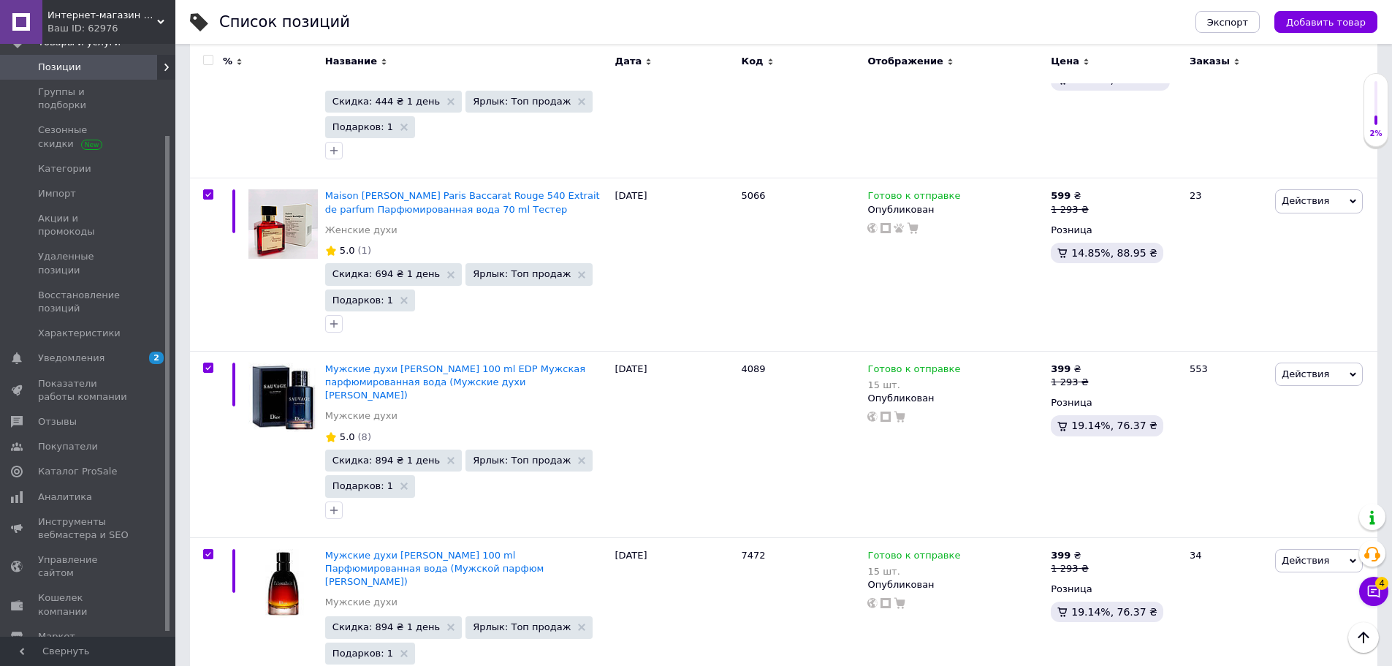
checkbox input "true"
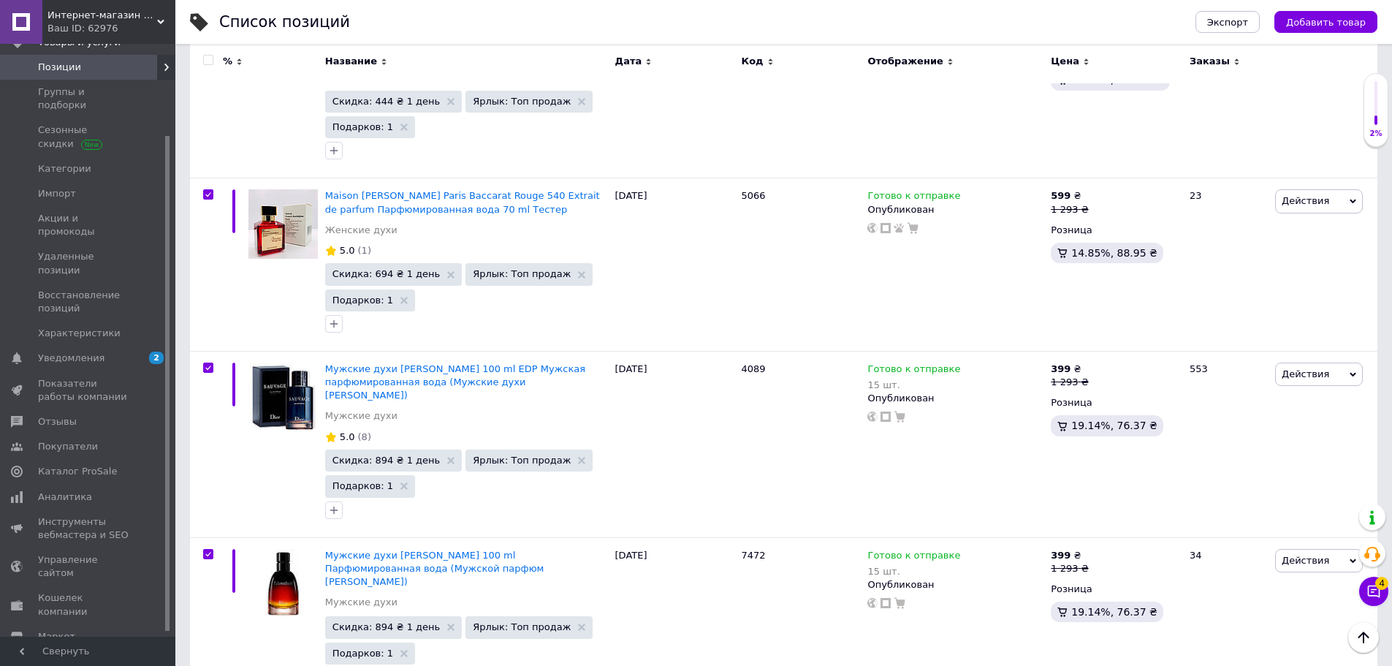
checkbox input "true"
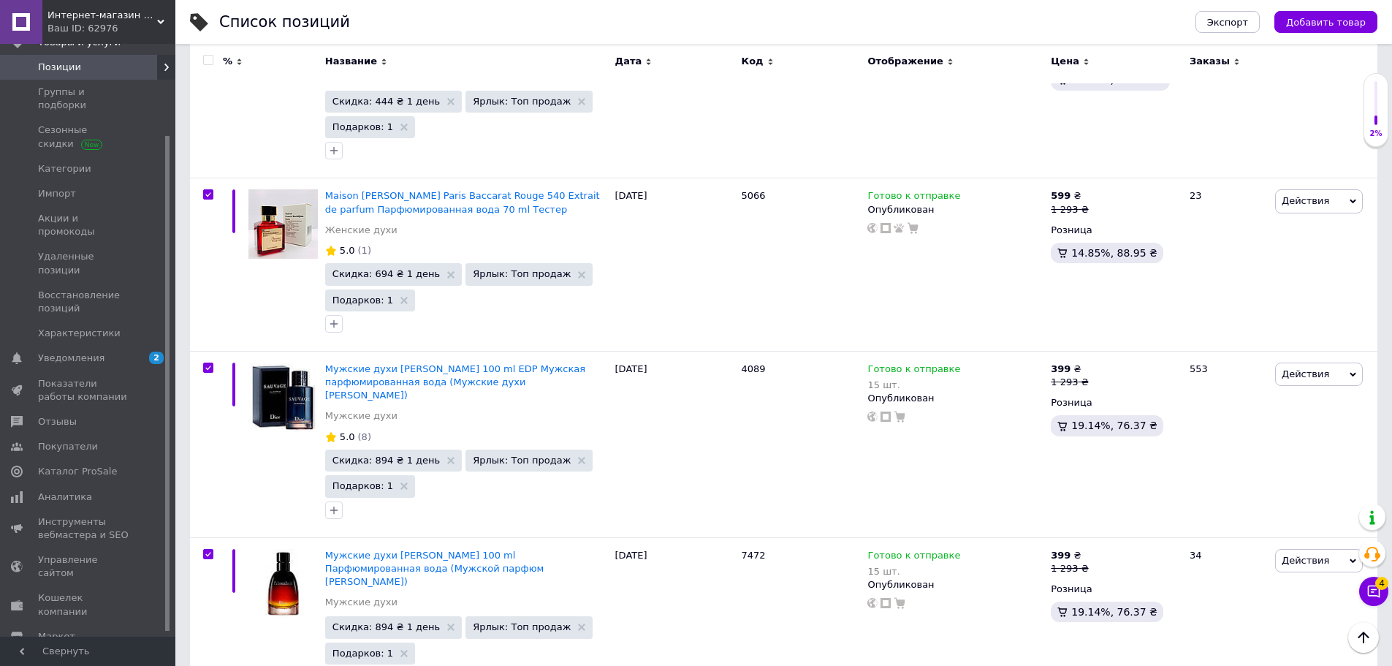
checkbox input "true"
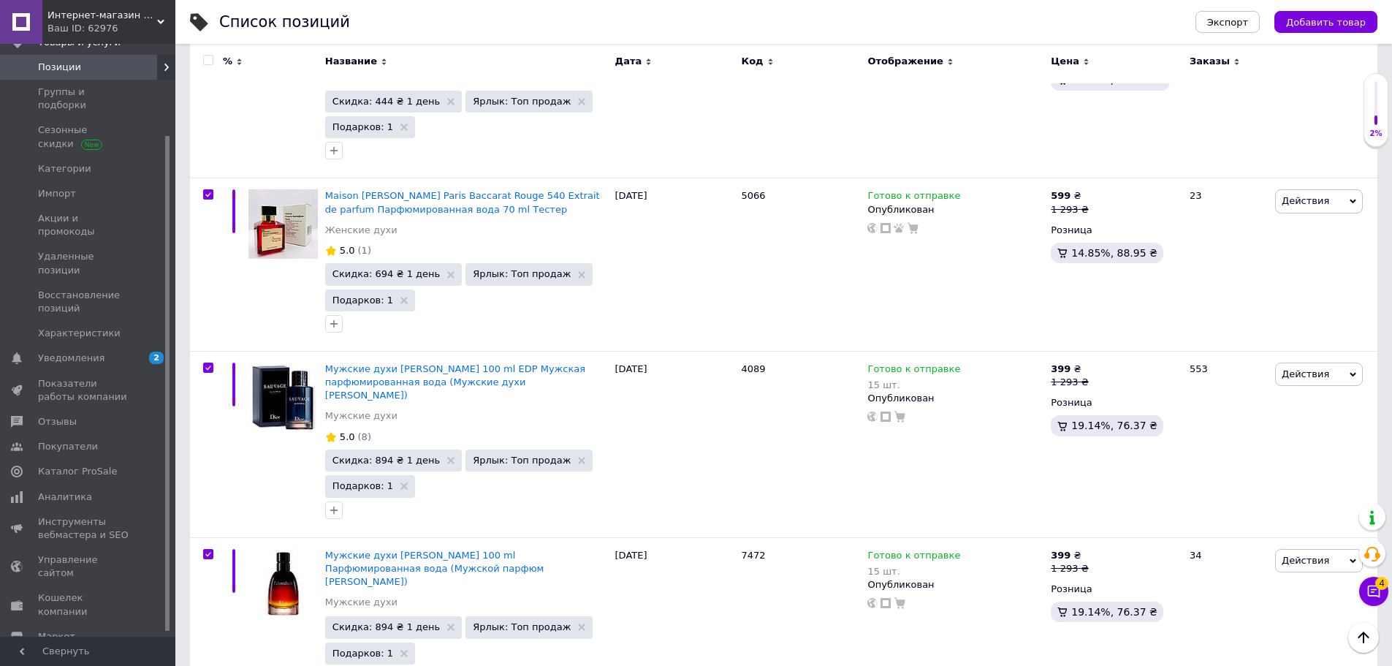
checkbox input "true"
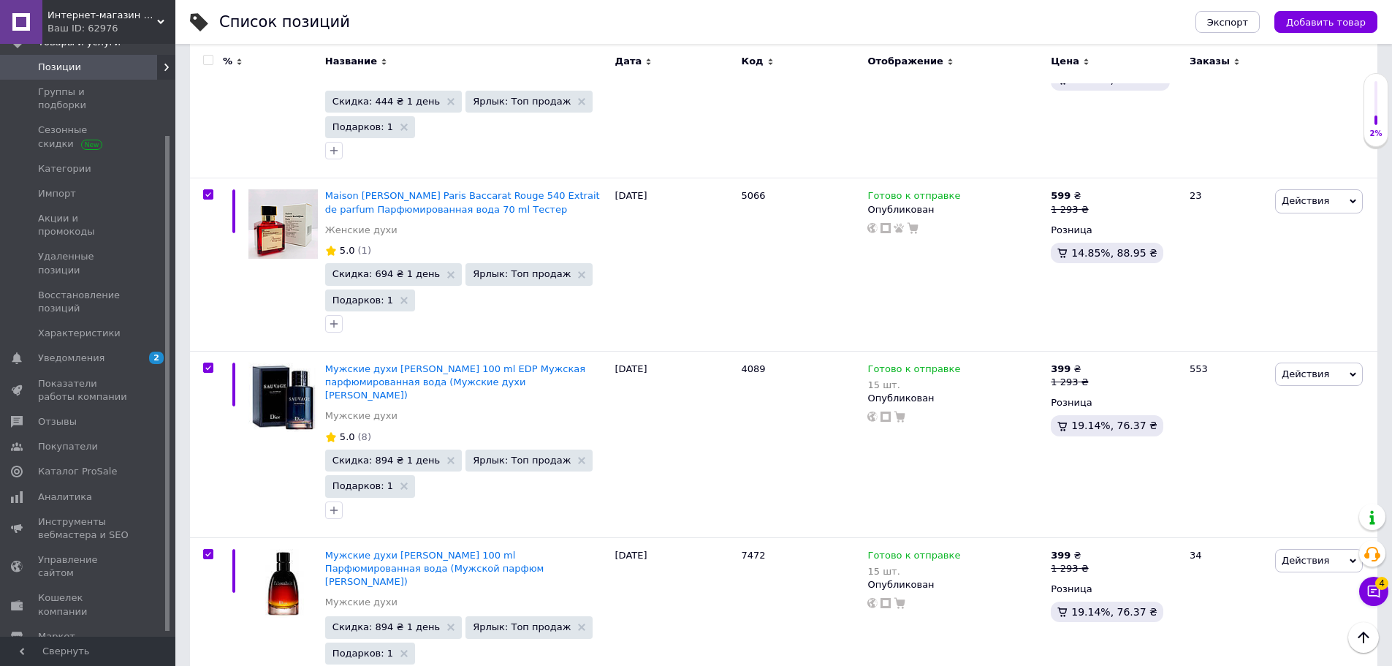
checkbox input "true"
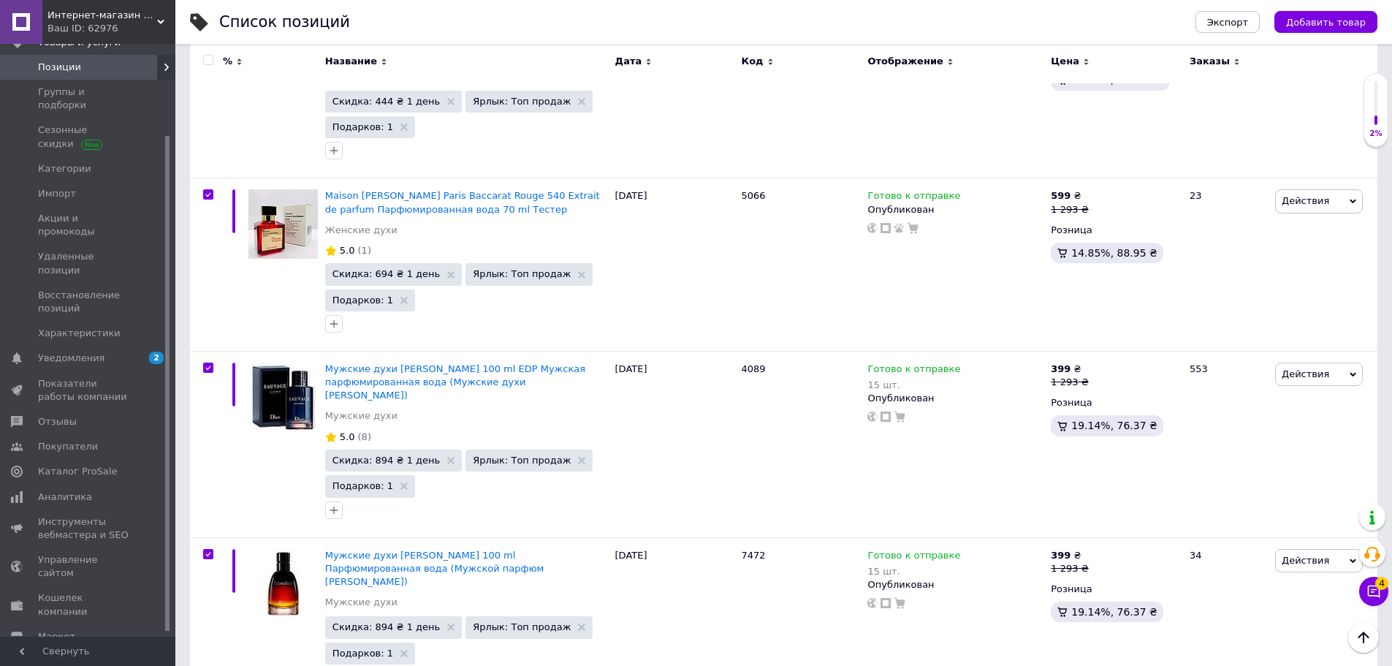
checkbox input "true"
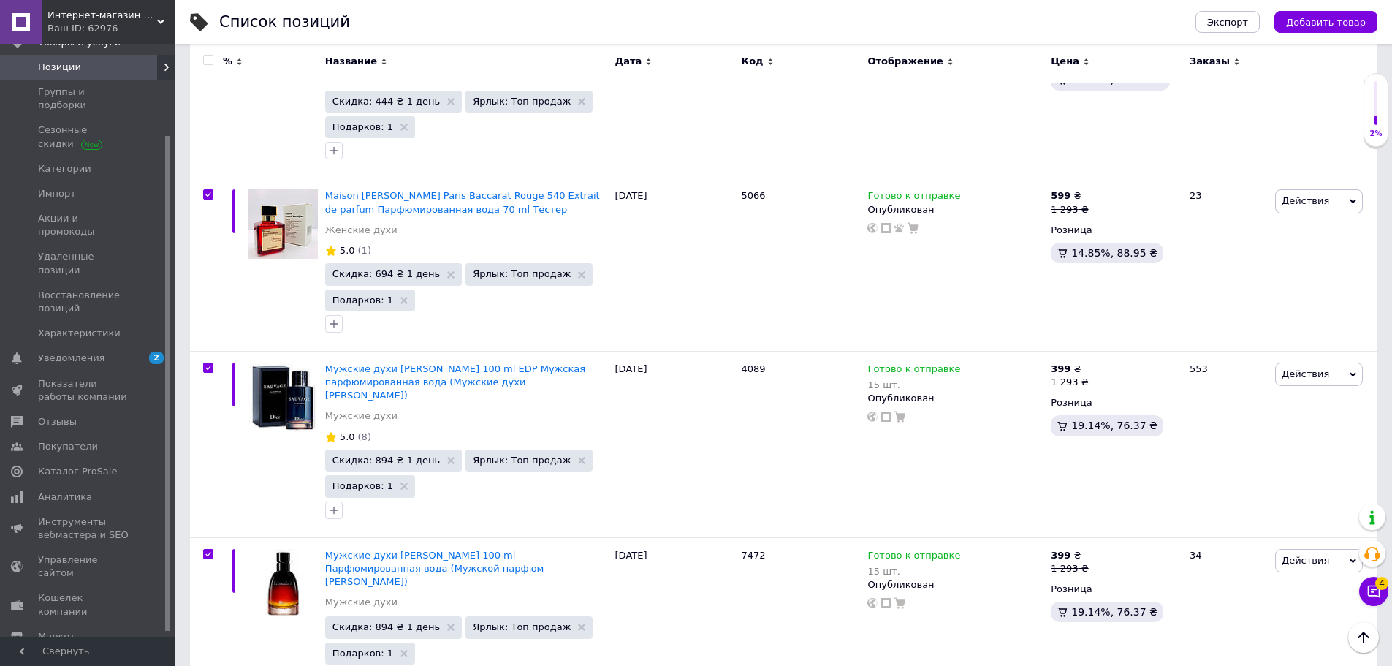
checkbox input "true"
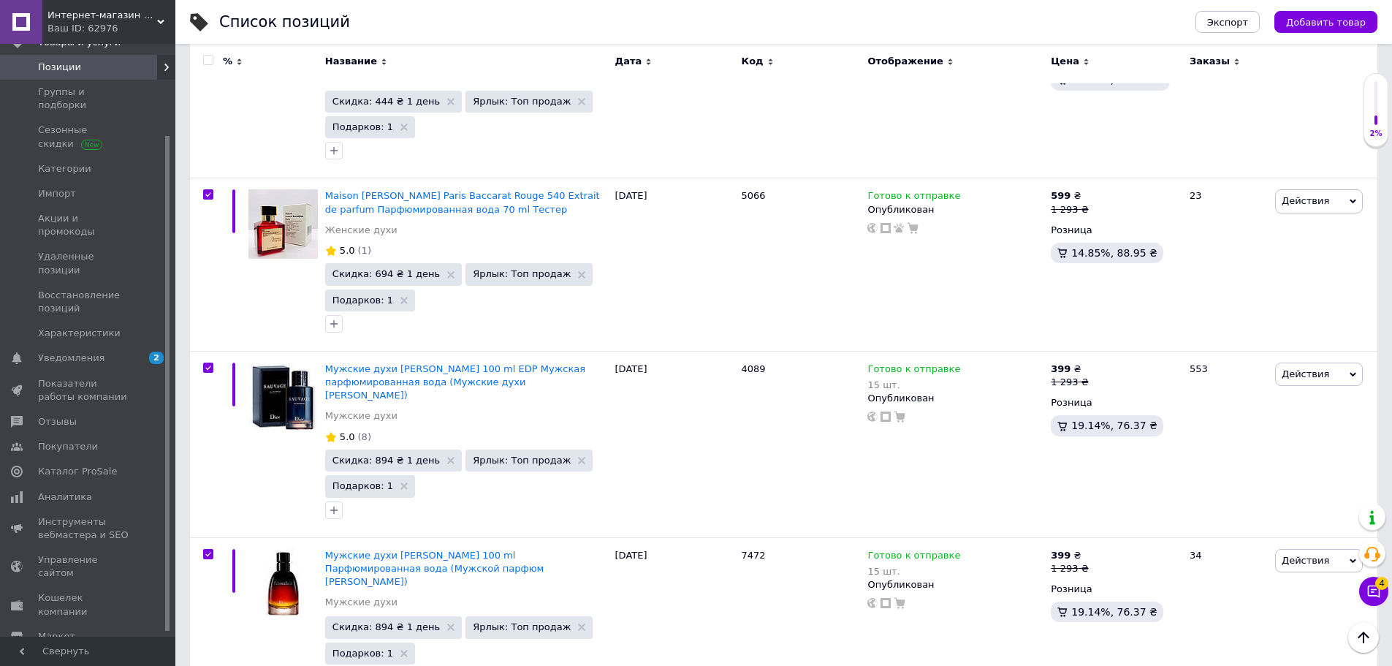
checkbox input "true"
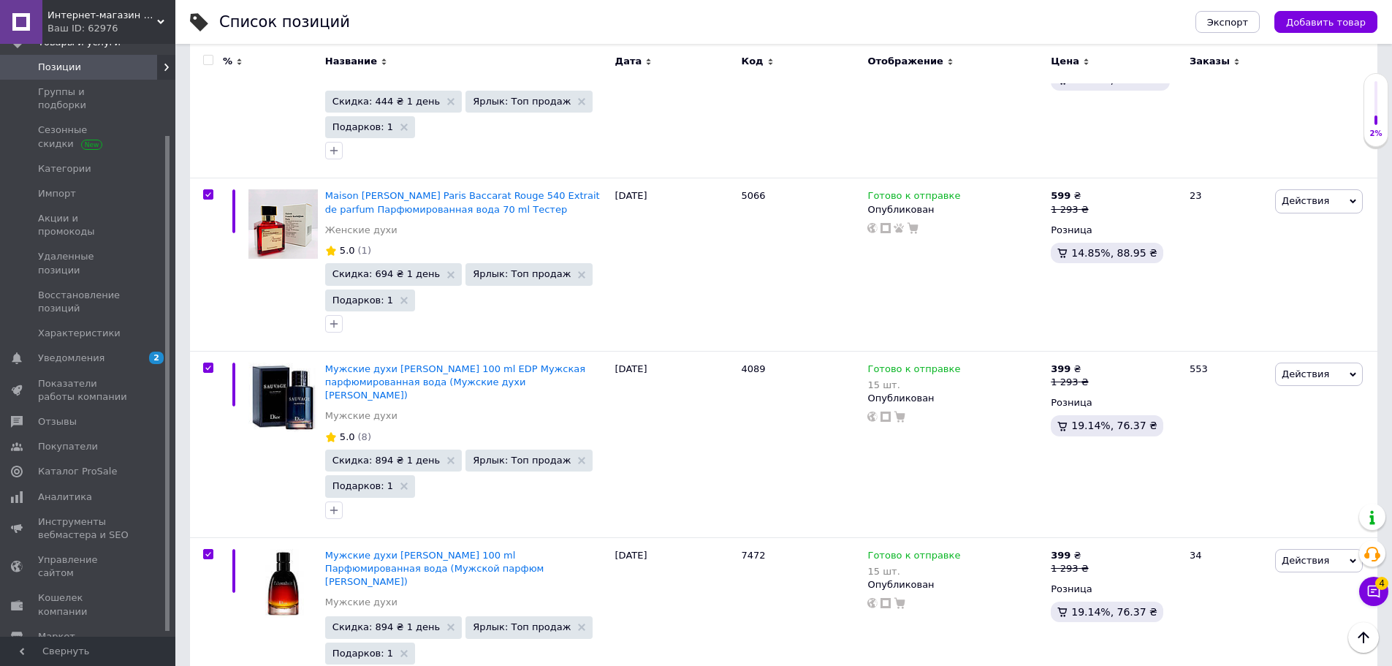
checkbox input "true"
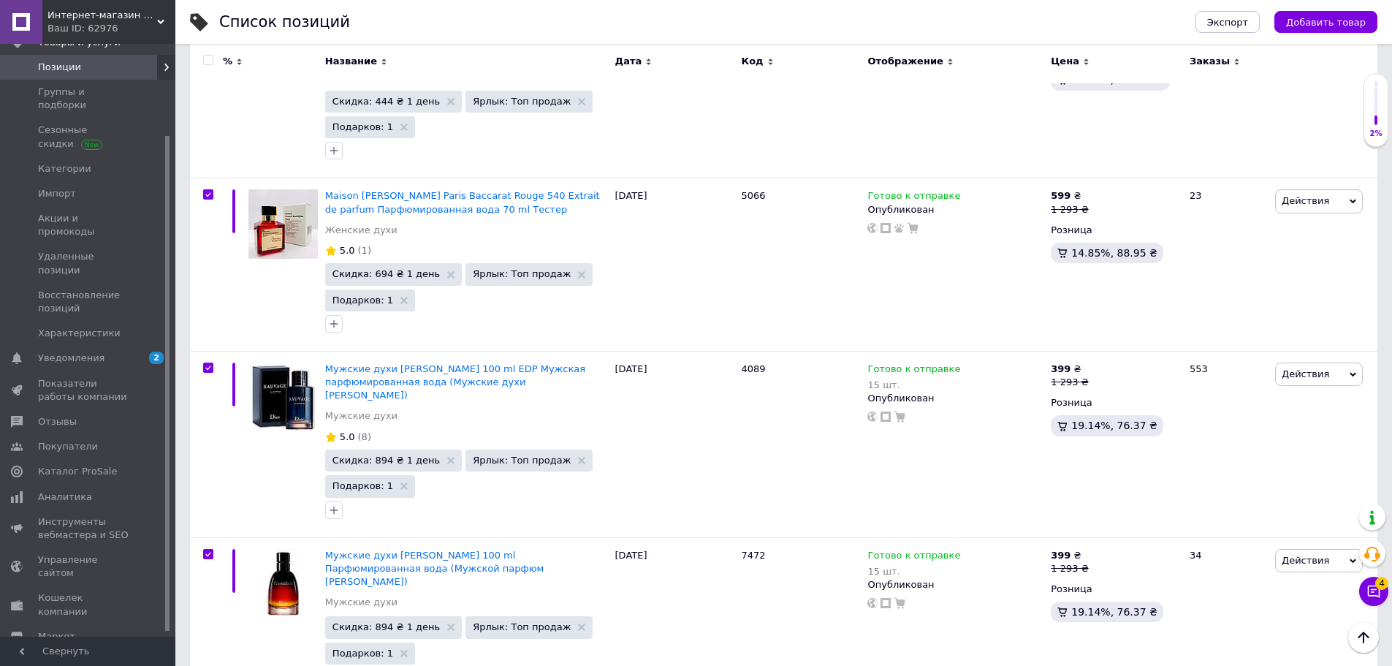
checkbox input "true"
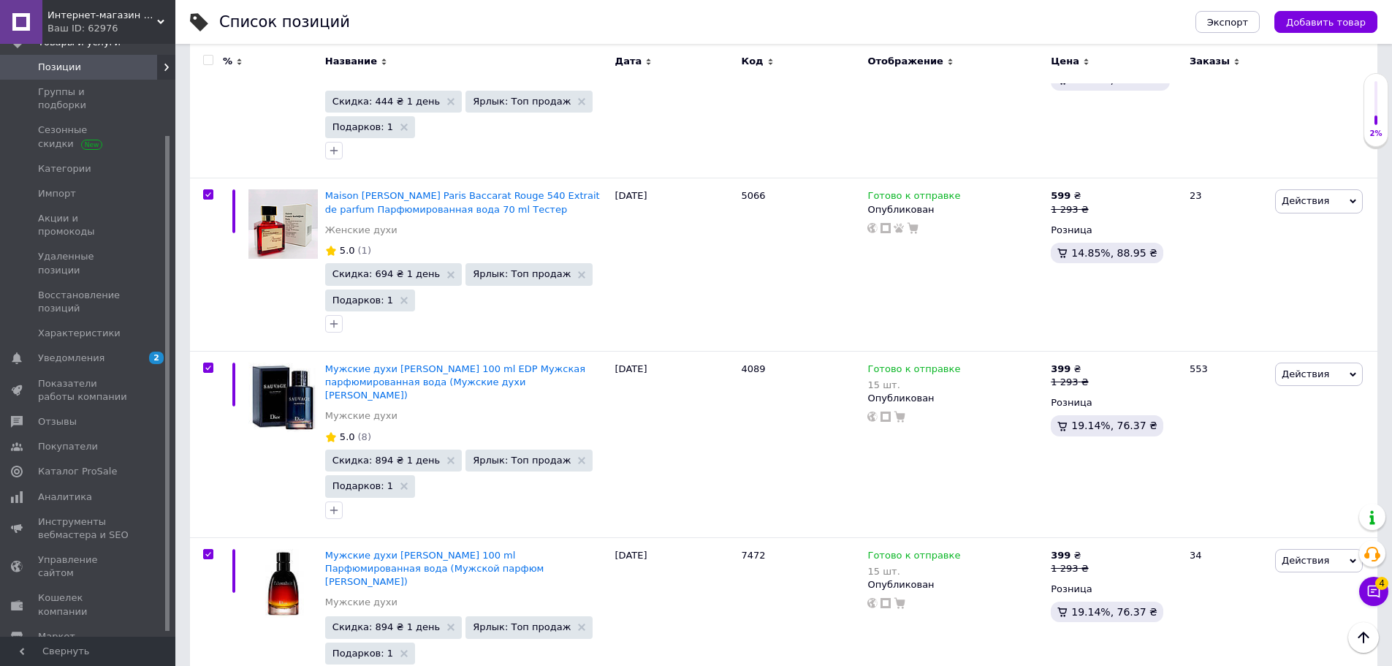
checkbox input "true"
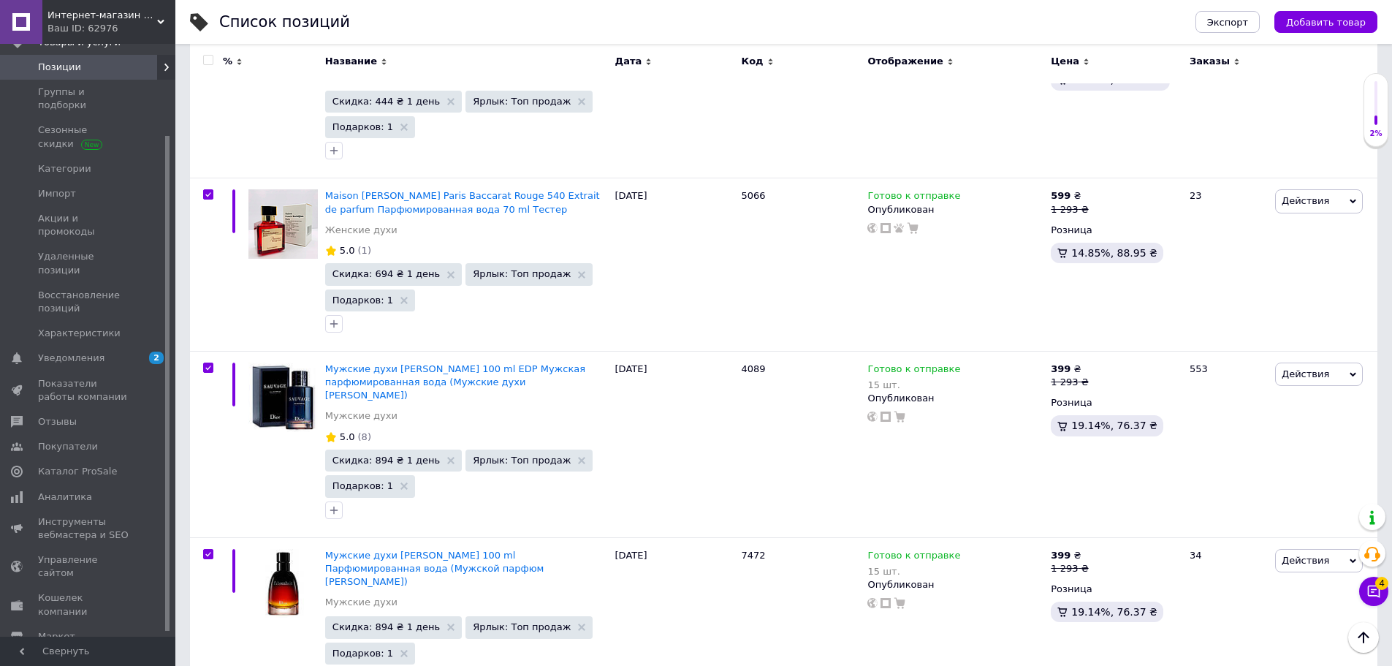
checkbox input "true"
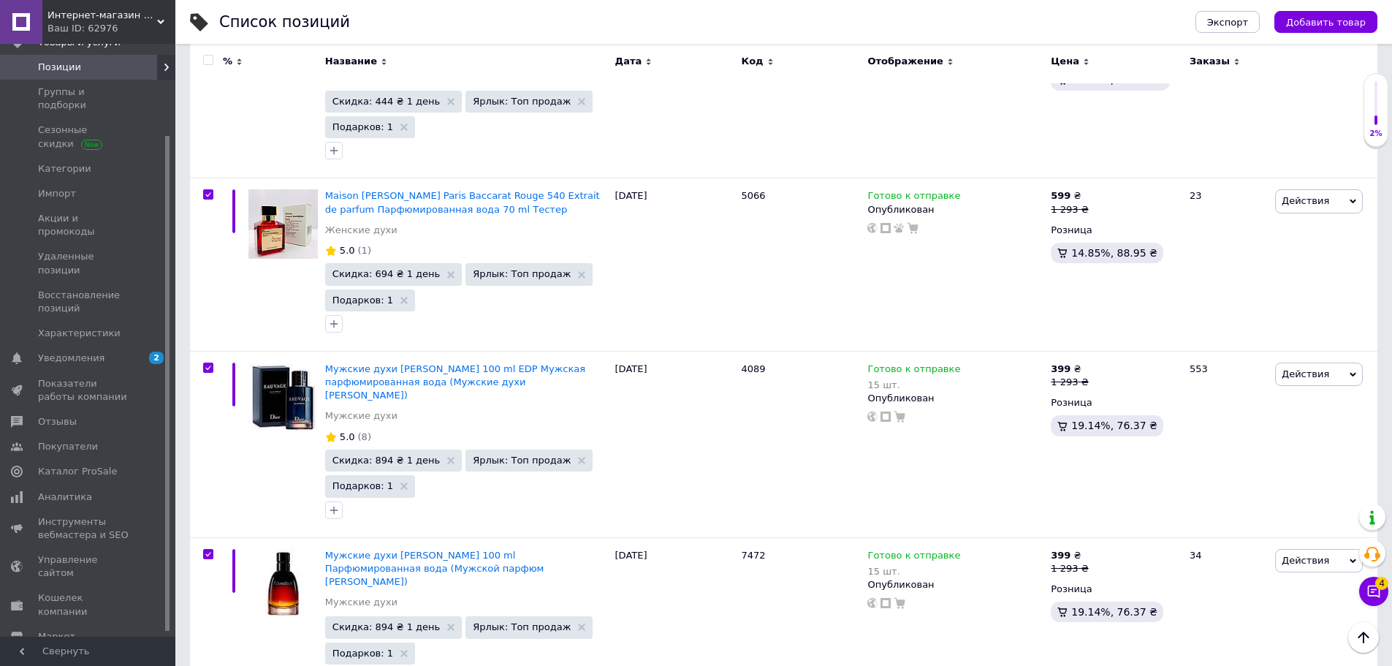
checkbox input "true"
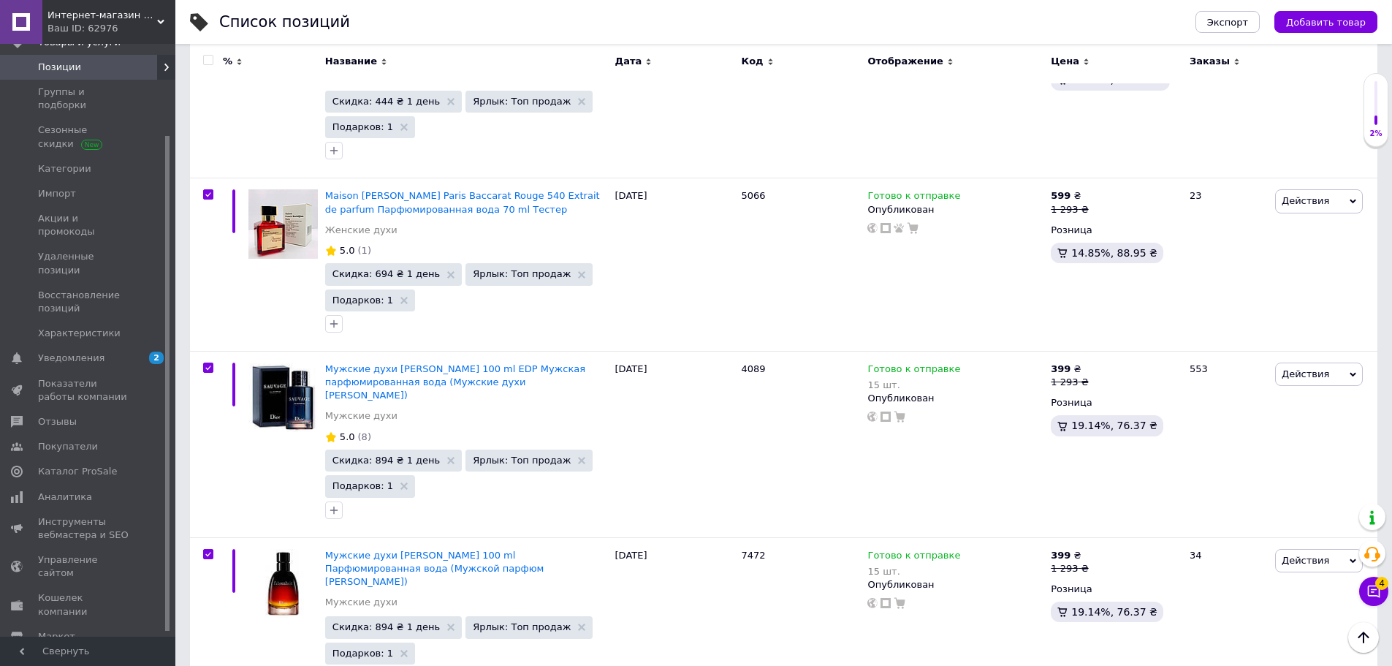
checkbox input "true"
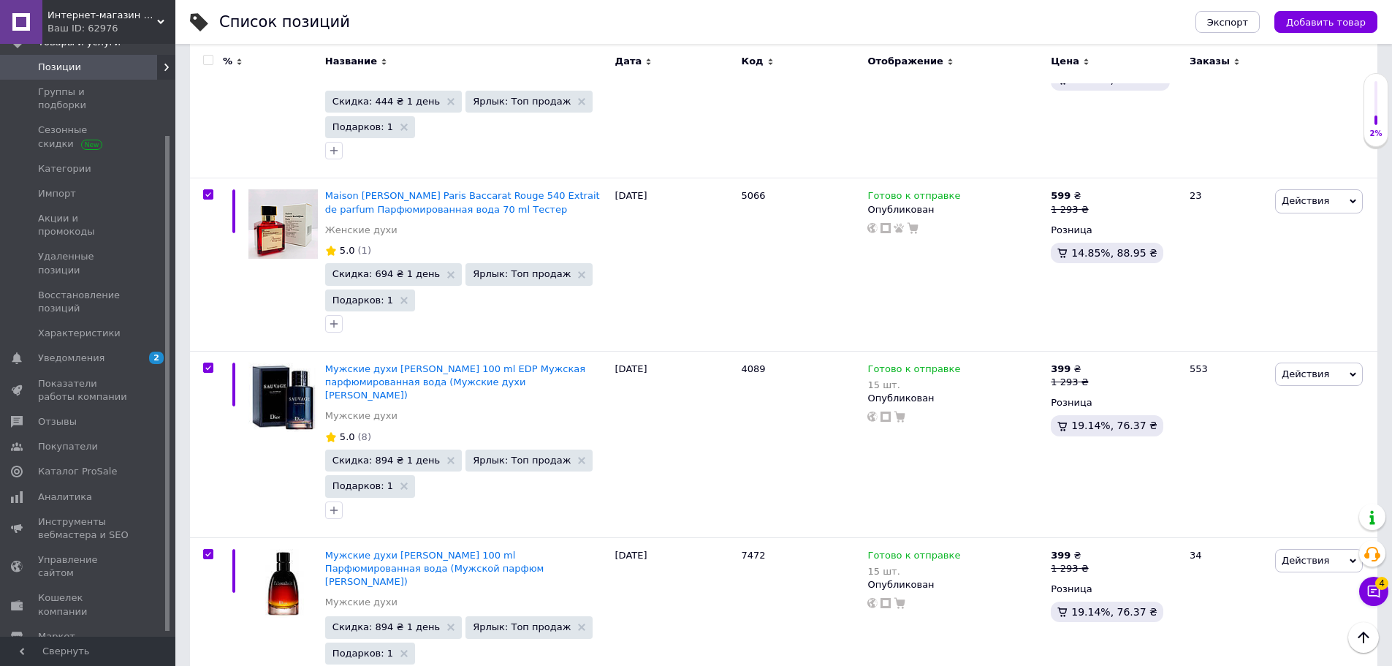
checkbox input "true"
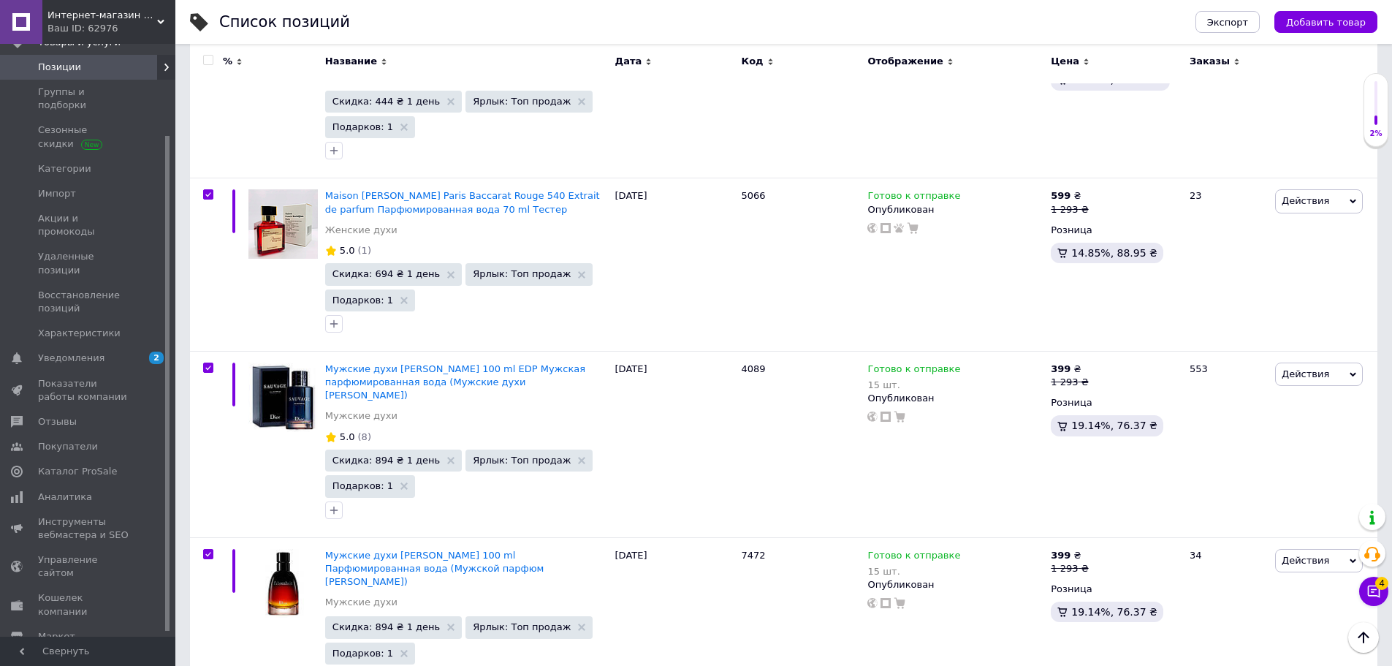
checkbox input "true"
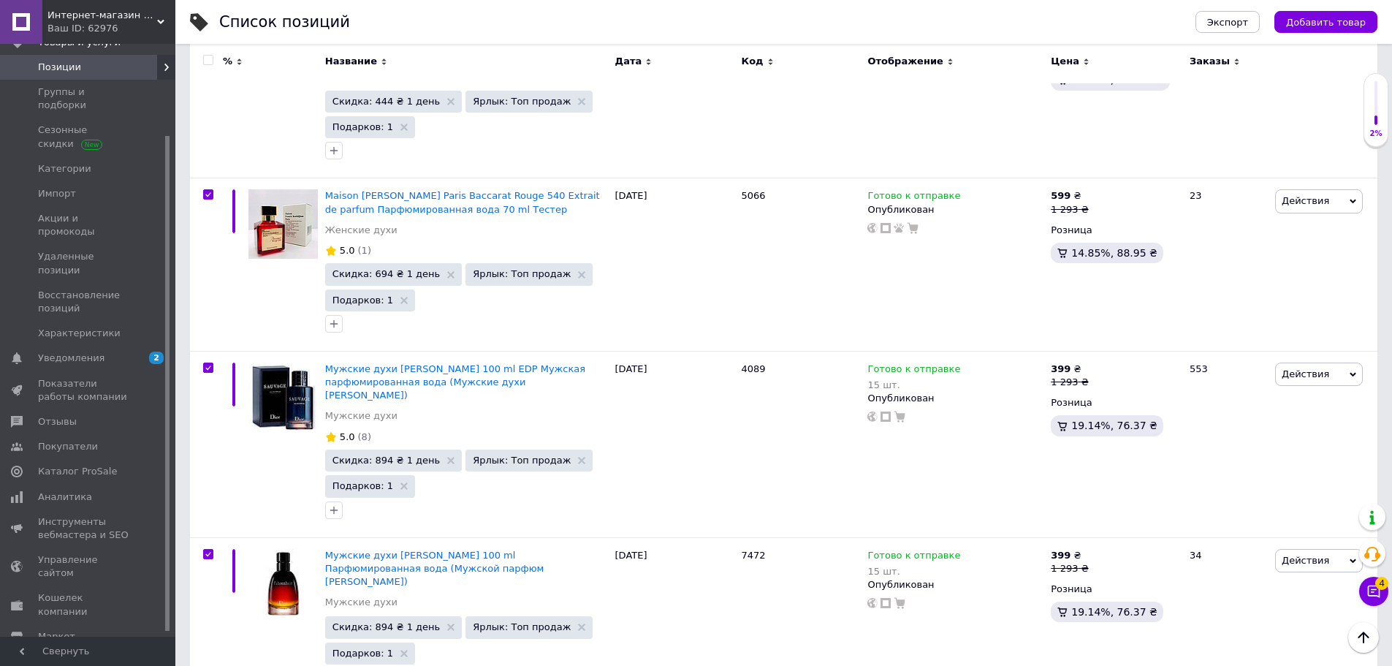
checkbox input "true"
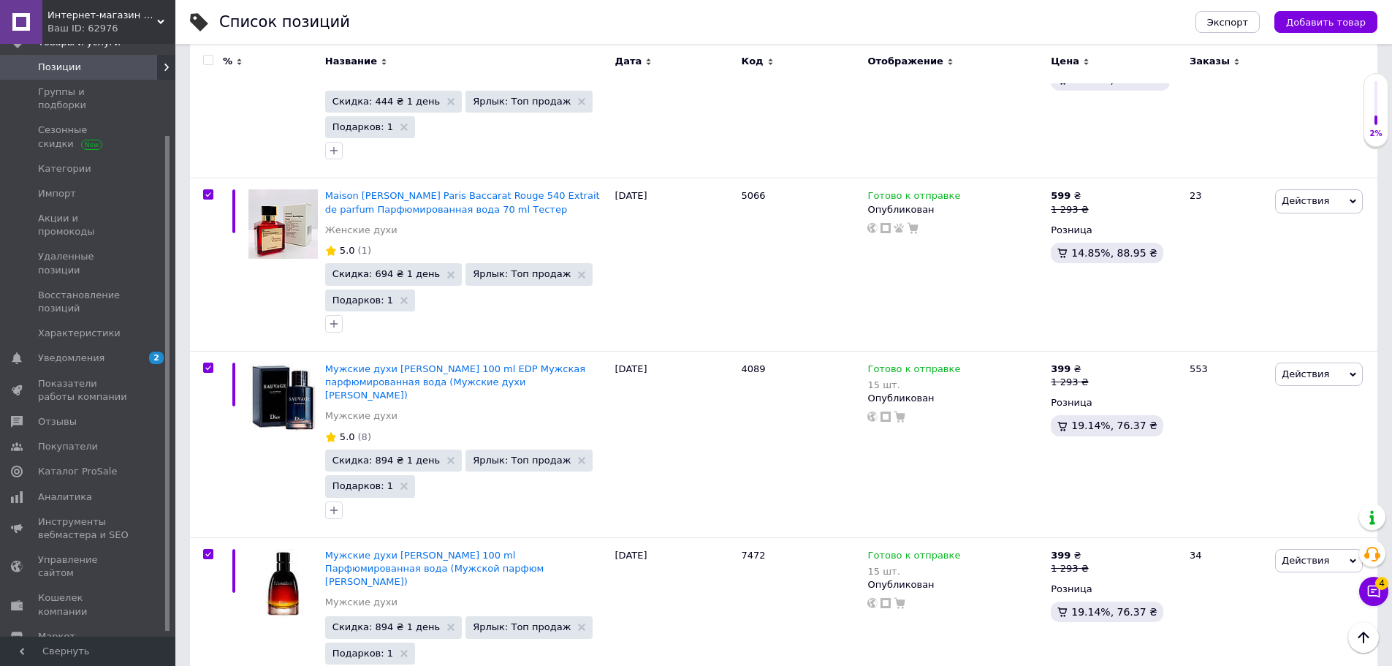
checkbox input "true"
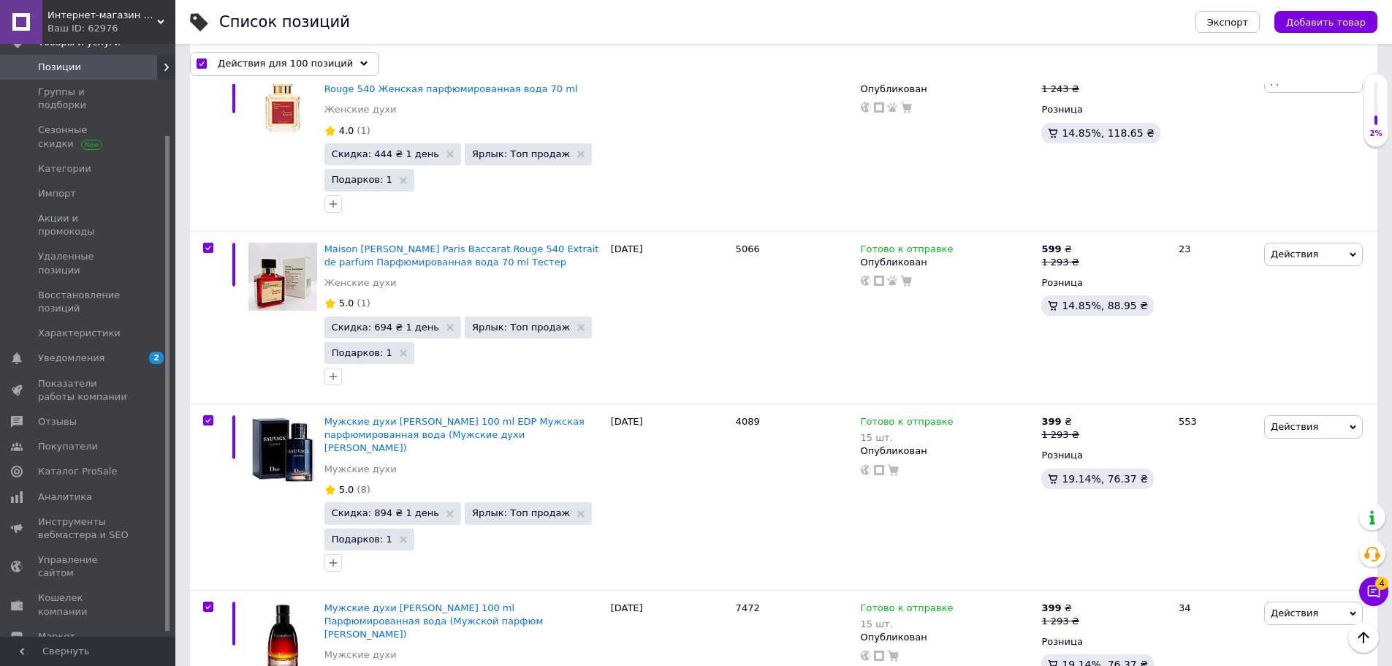
scroll to position [14020, 0]
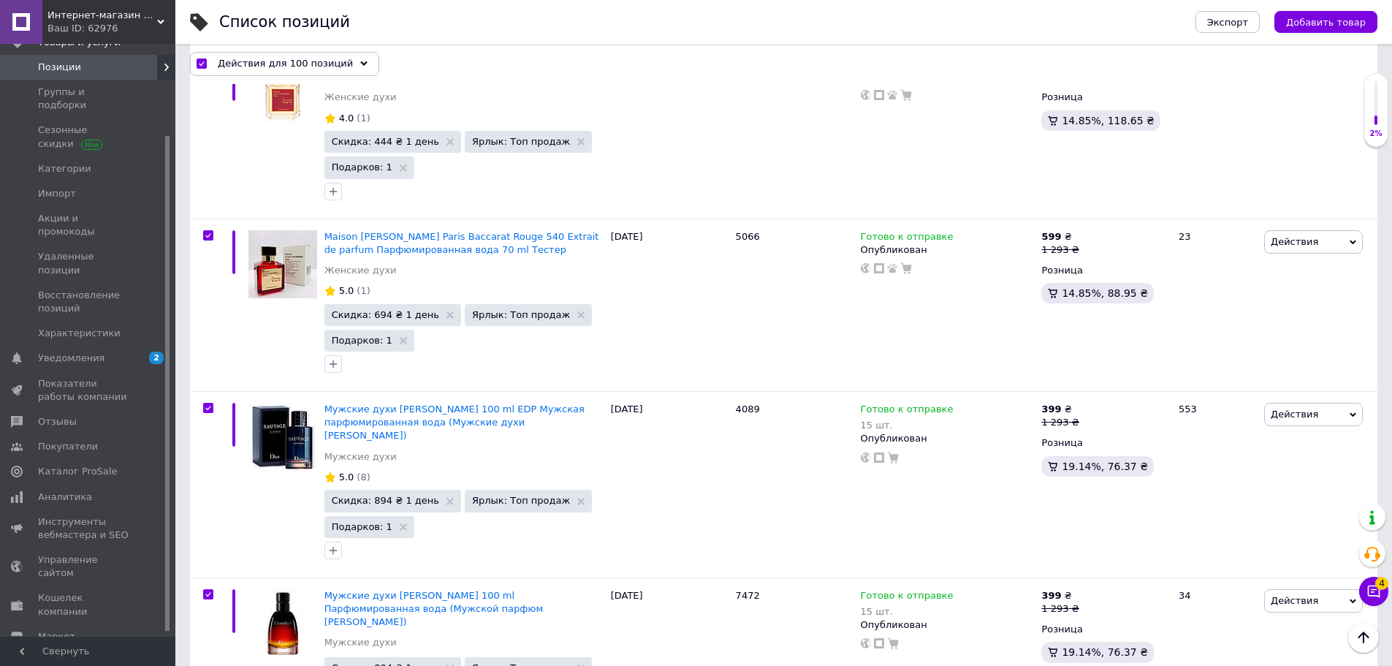
click at [250, 55] on div "Действия для 100 позиций" at bounding box center [284, 63] width 189 height 23
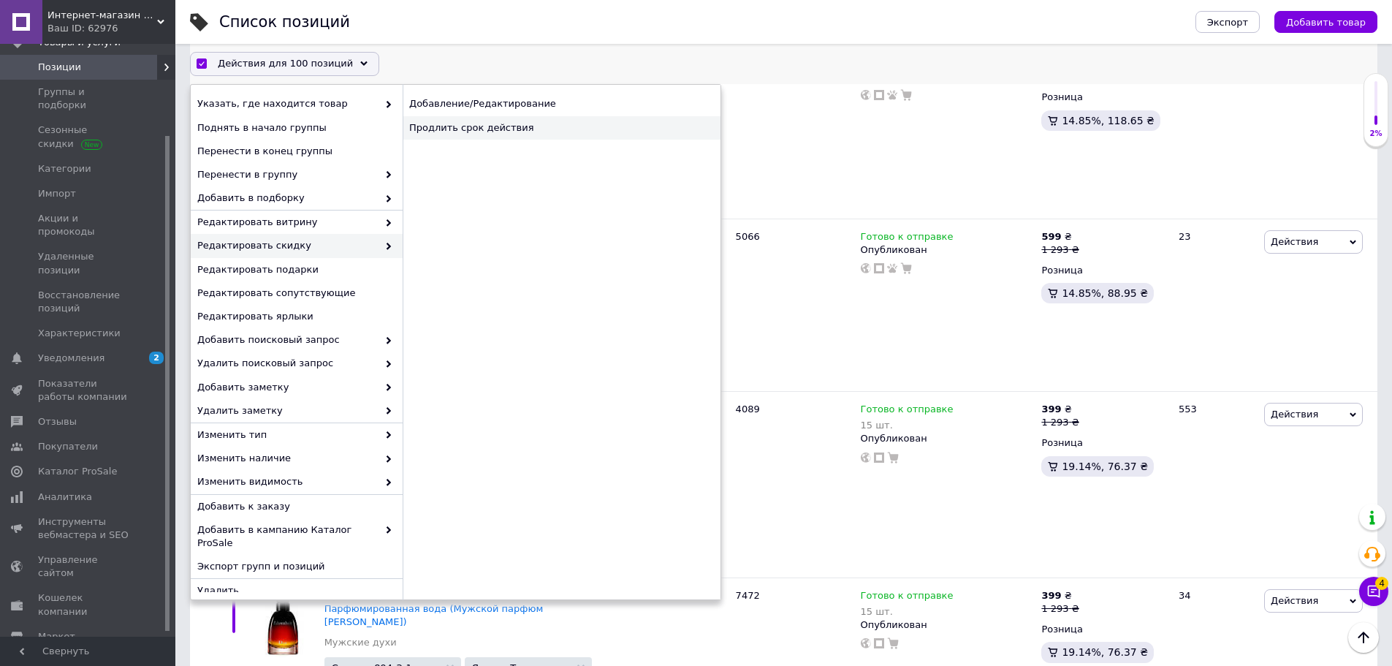
click at [534, 130] on div "Продлить срок действия" at bounding box center [562, 127] width 318 height 23
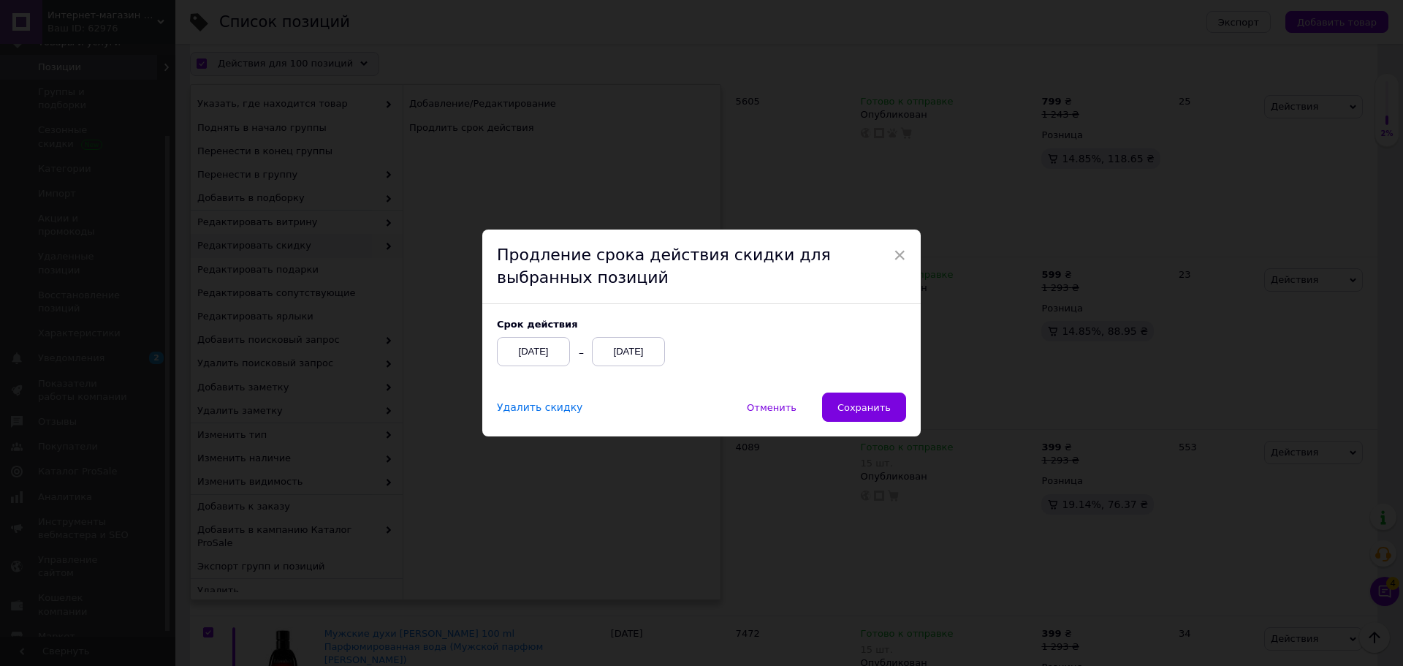
click at [650, 343] on div "[DATE]" at bounding box center [628, 351] width 73 height 29
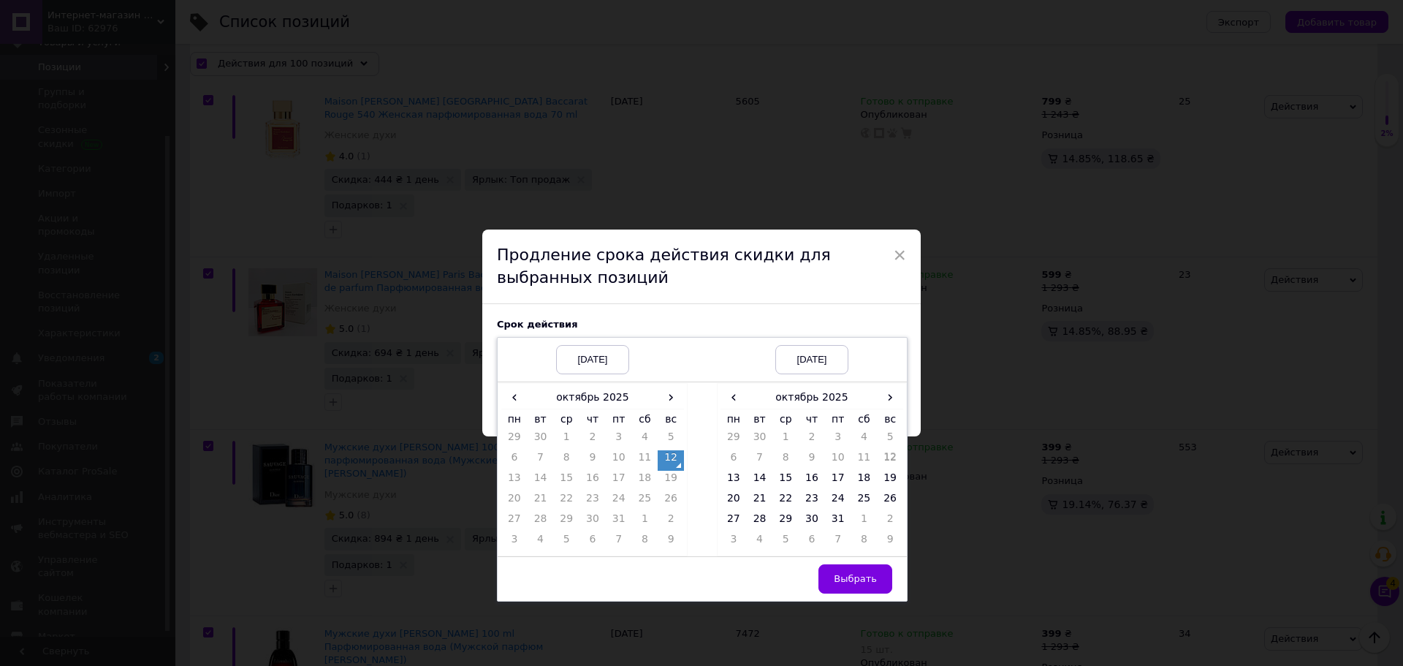
click at [710, 481] on td at bounding box center [702, 469] width 29 height 174
click at [721, 481] on td "13" at bounding box center [734, 481] width 26 height 20
click at [845, 578] on span "Выбрать" at bounding box center [855, 578] width 43 height 11
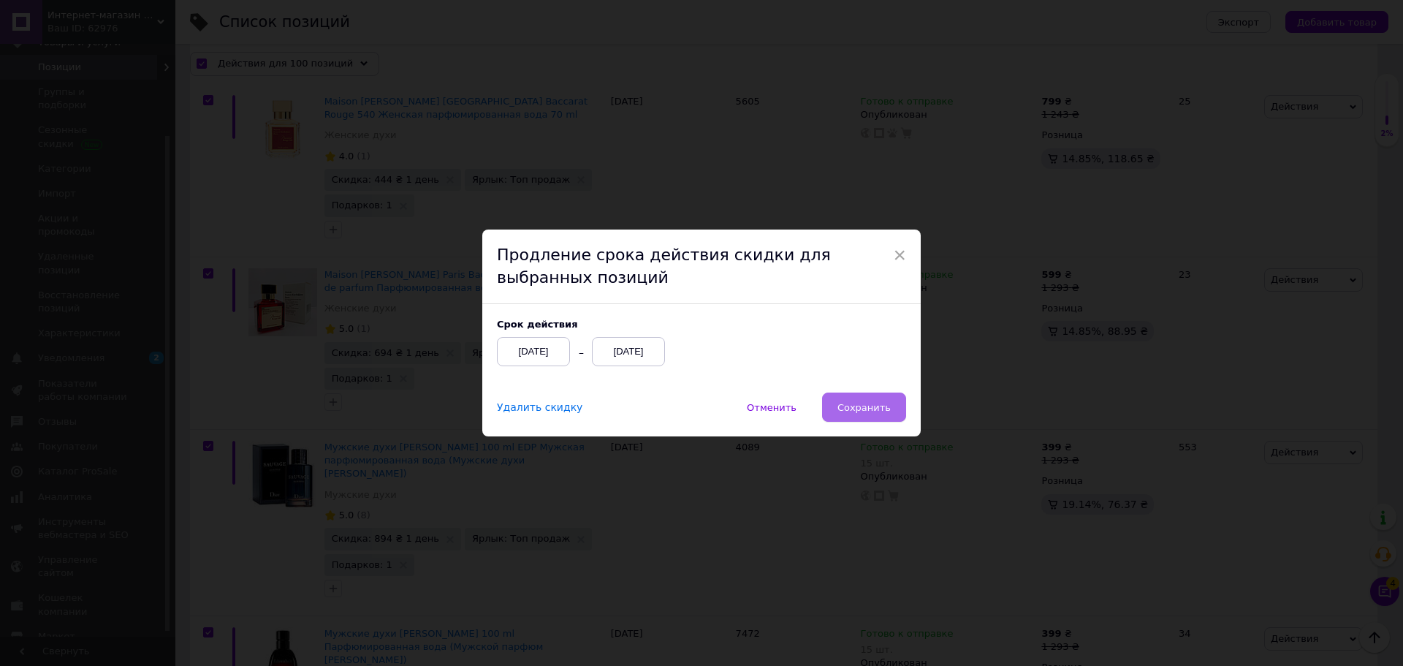
click at [849, 413] on span "Сохранить" at bounding box center [863, 407] width 53 height 11
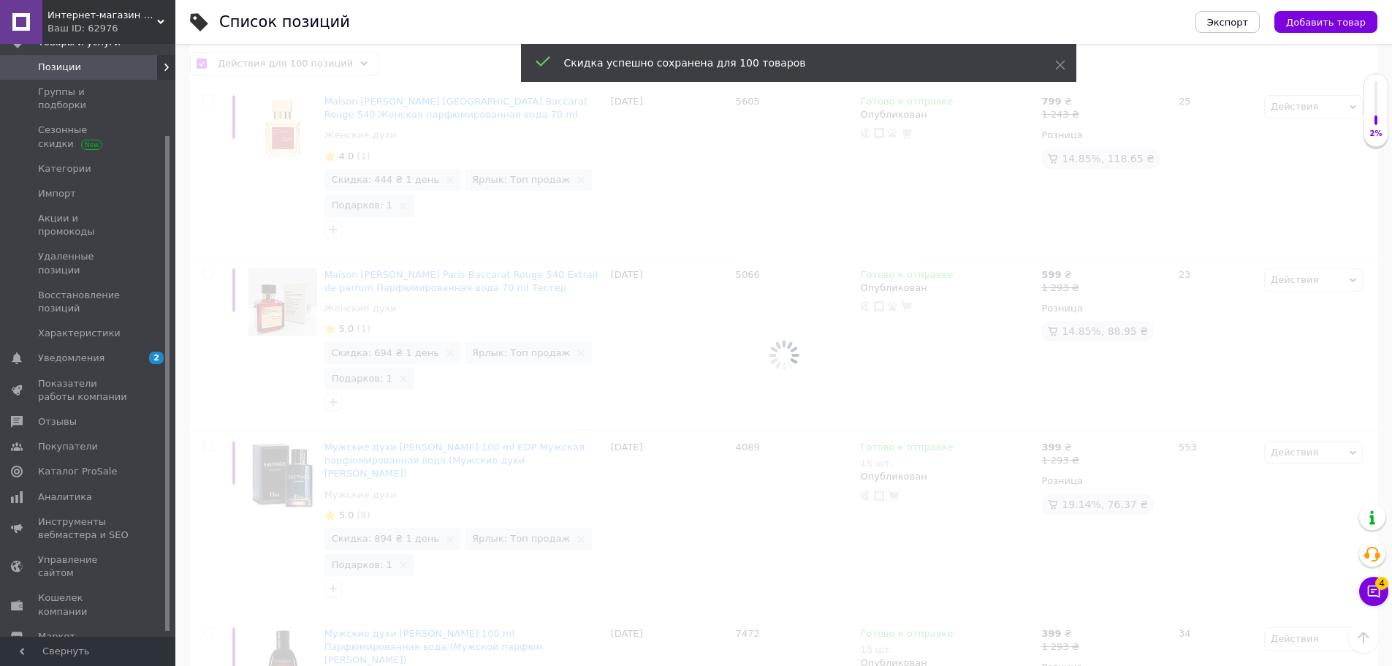
checkbox input "false"
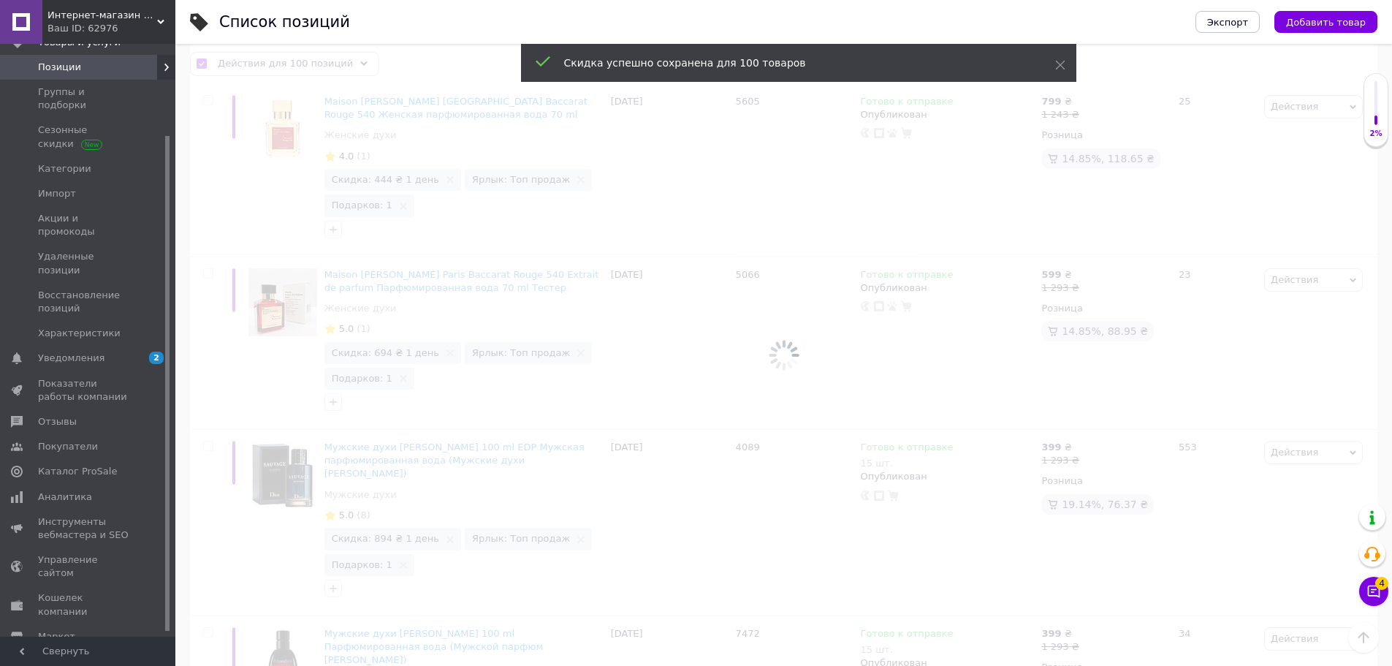
checkbox input "false"
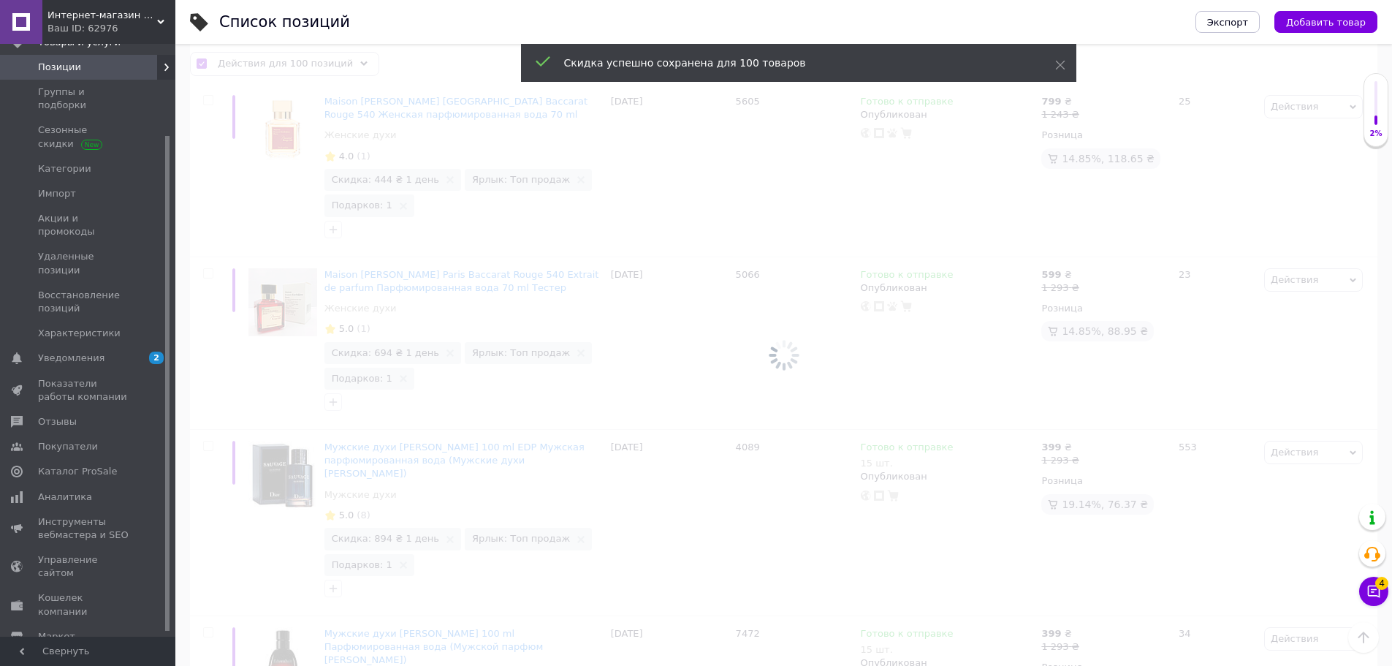
checkbox input "false"
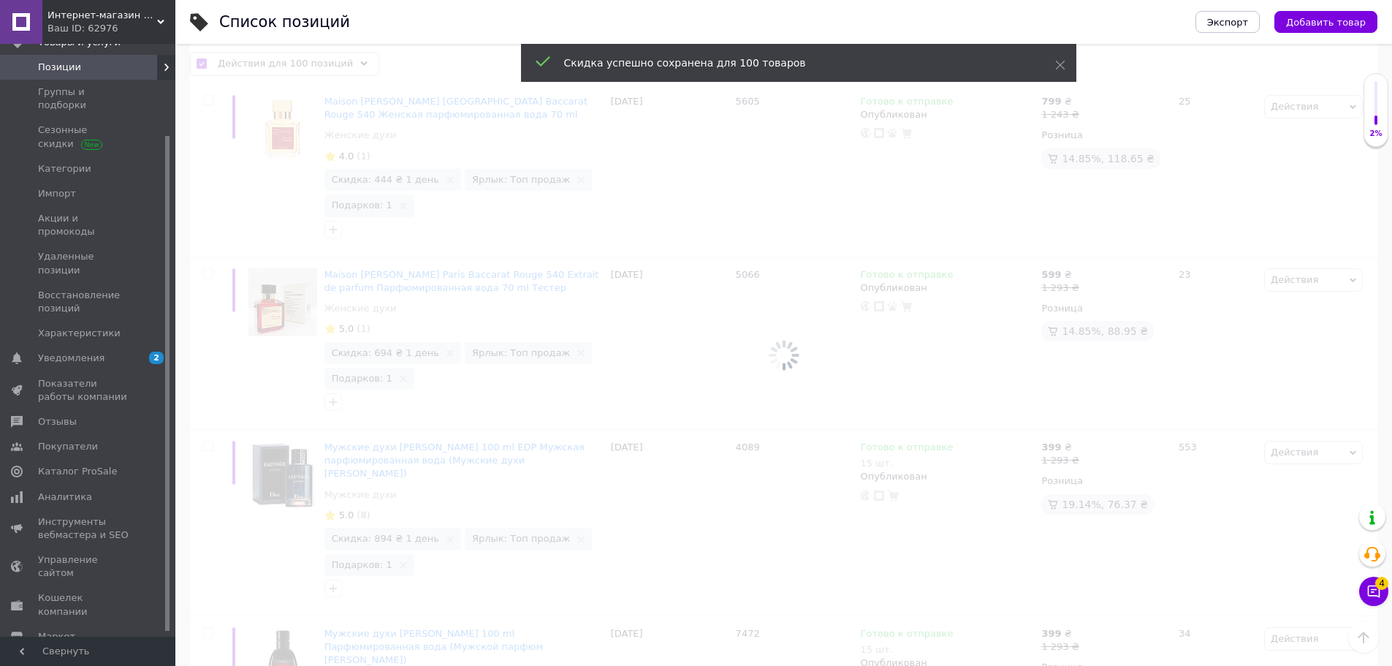
checkbox input "false"
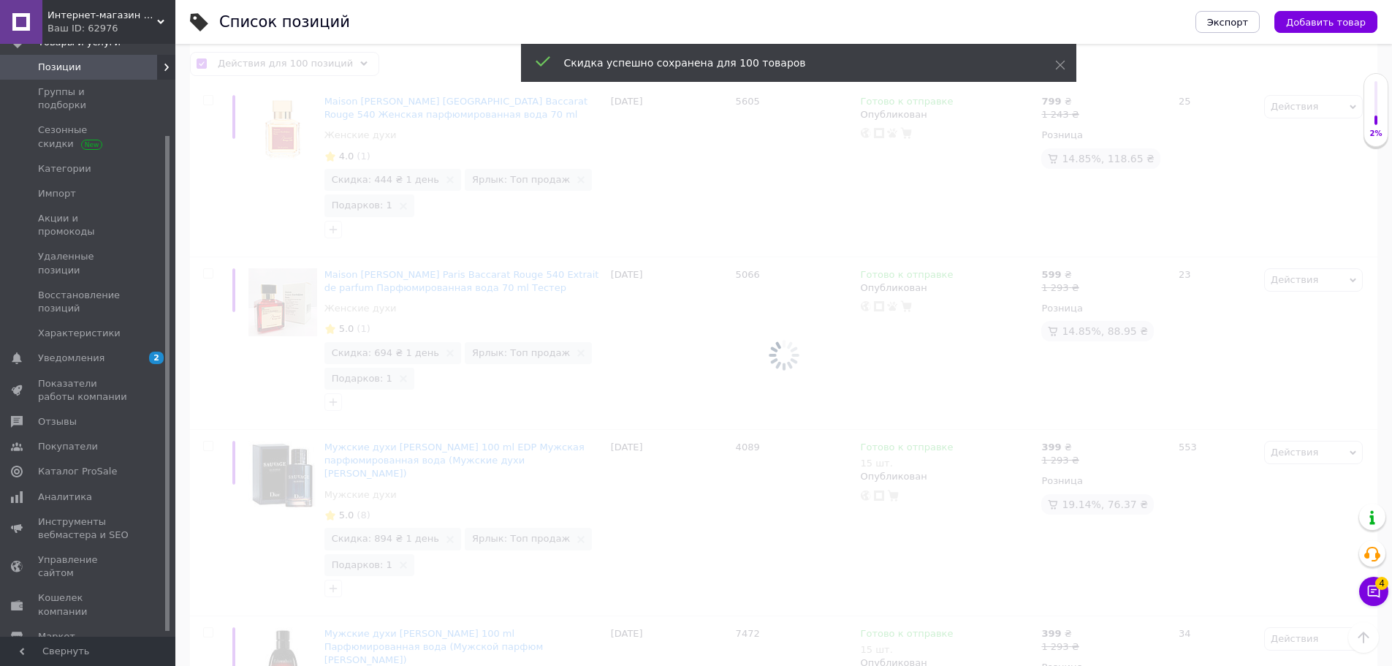
checkbox input "false"
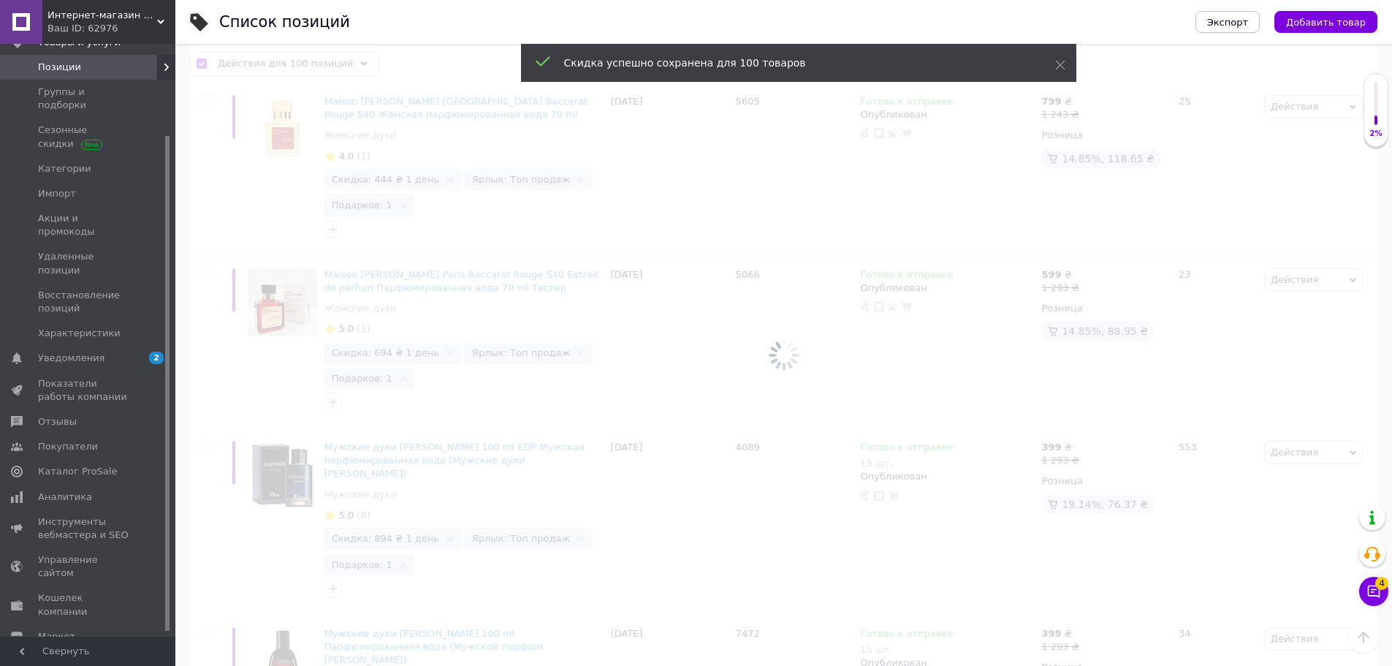
checkbox input "false"
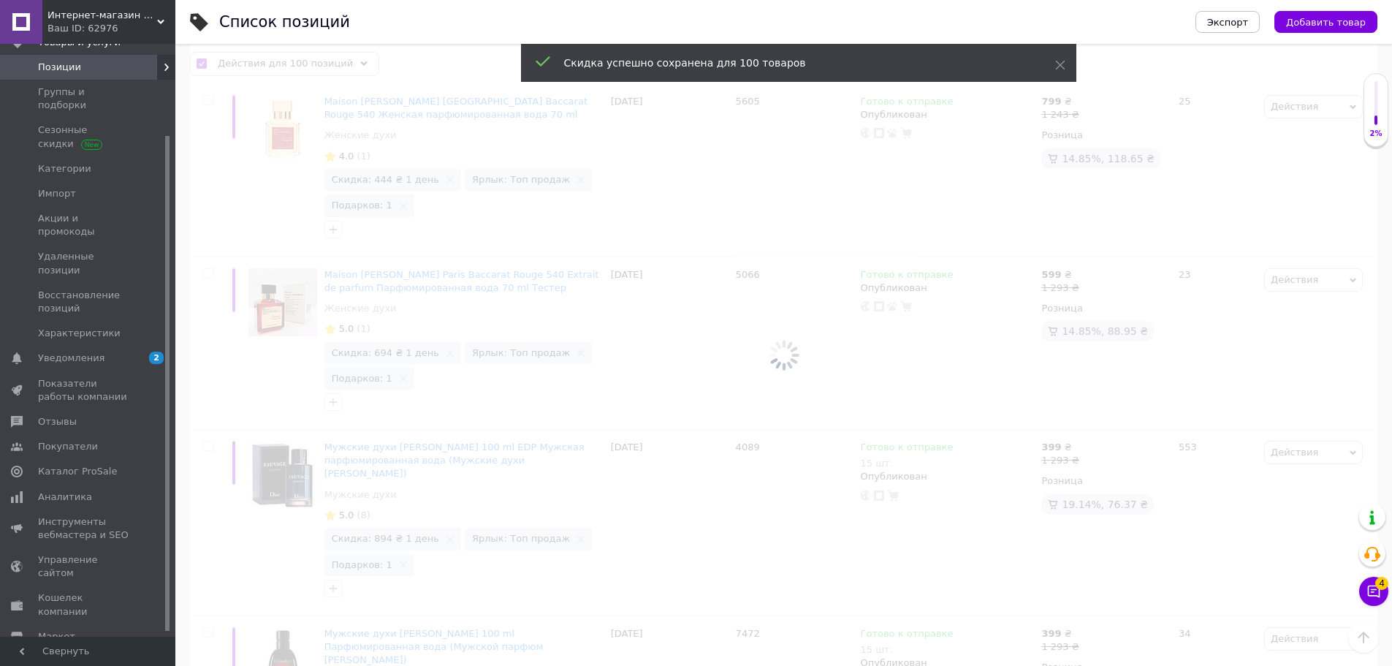
checkbox input "false"
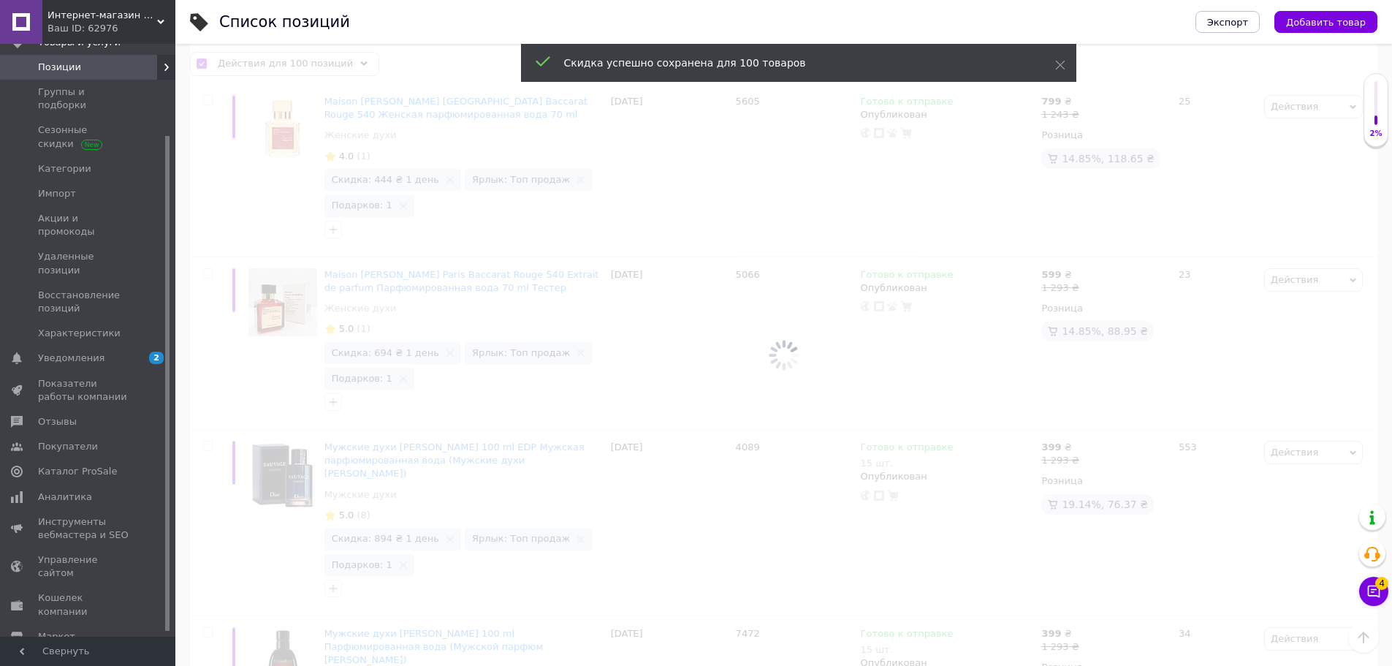
checkbox input "false"
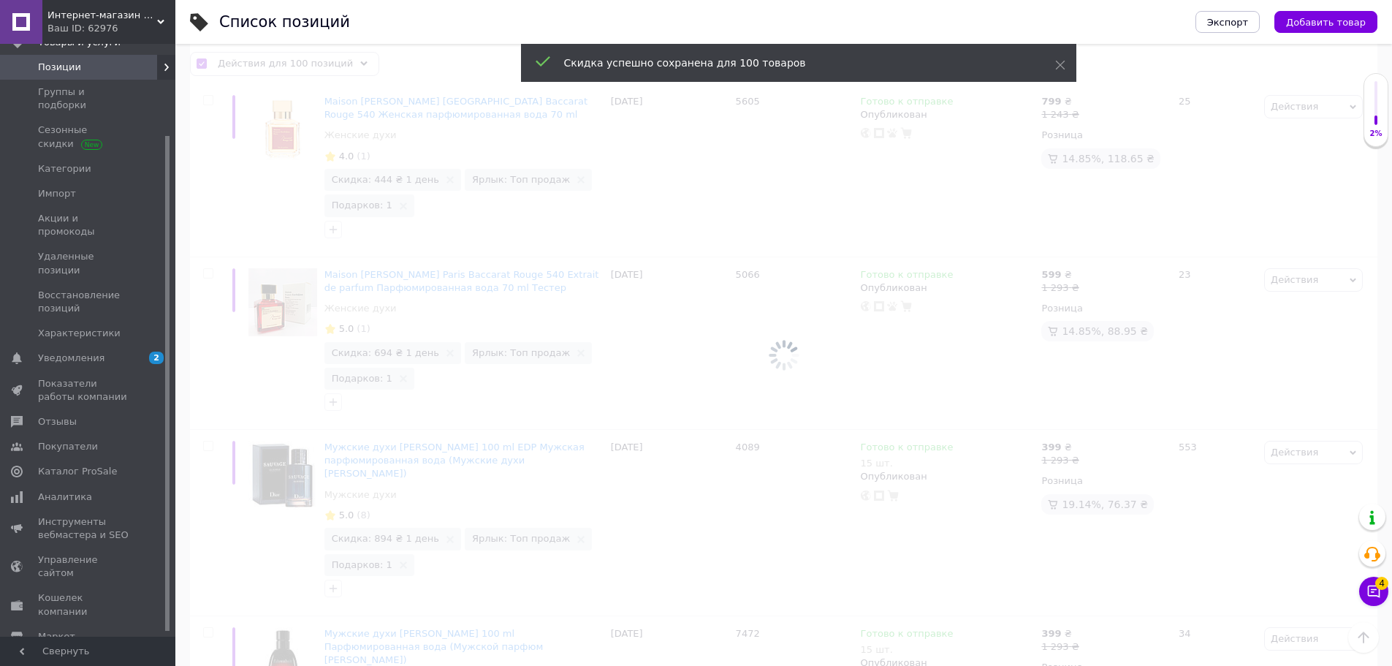
checkbox input "false"
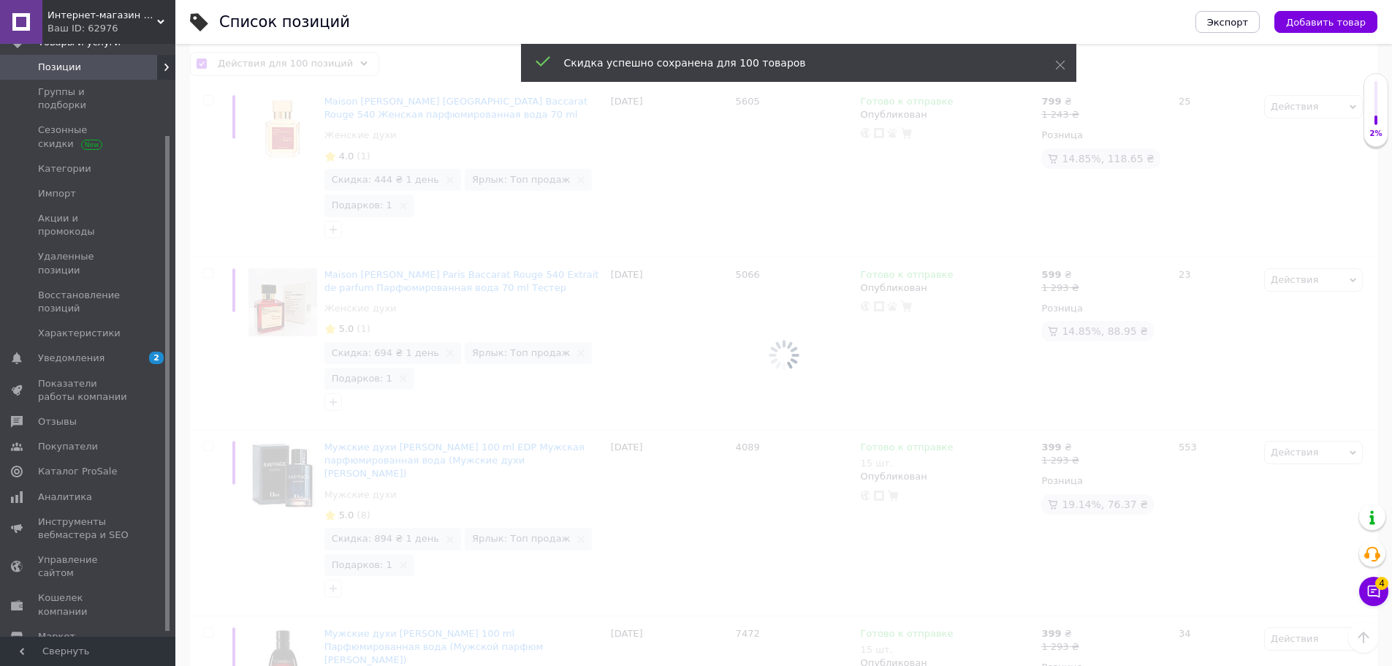
checkbox input "false"
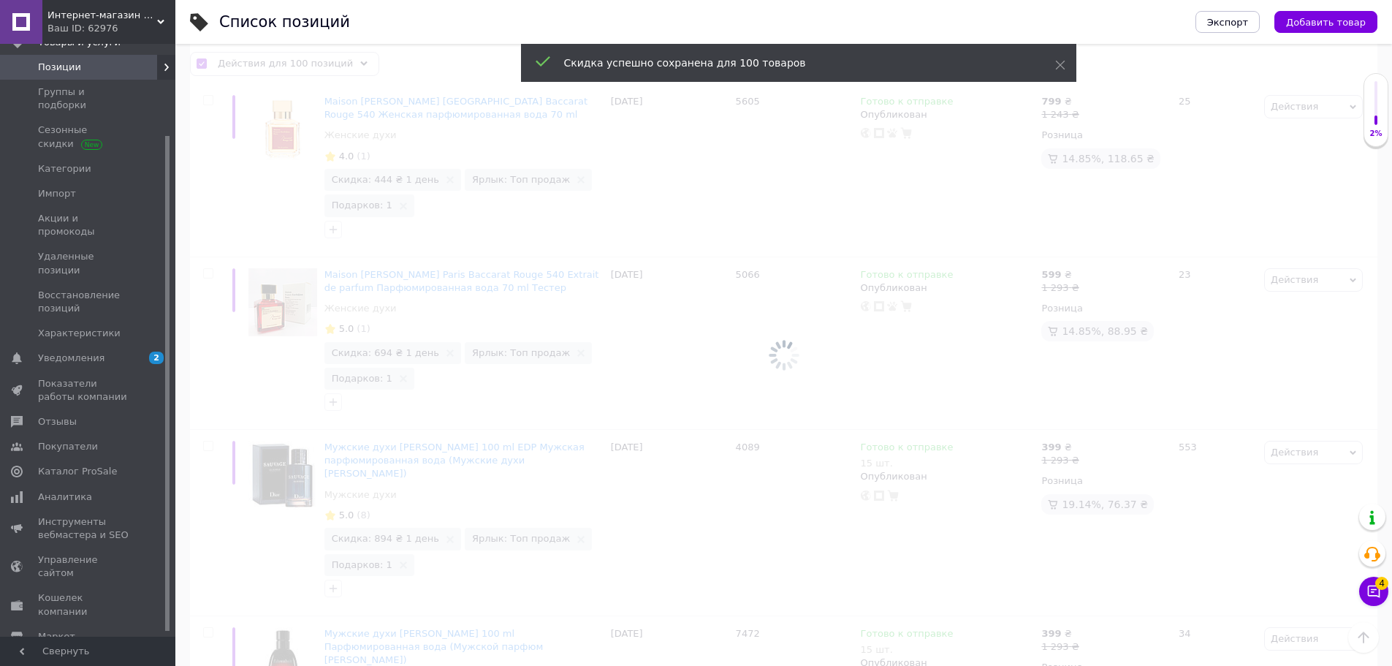
checkbox input "false"
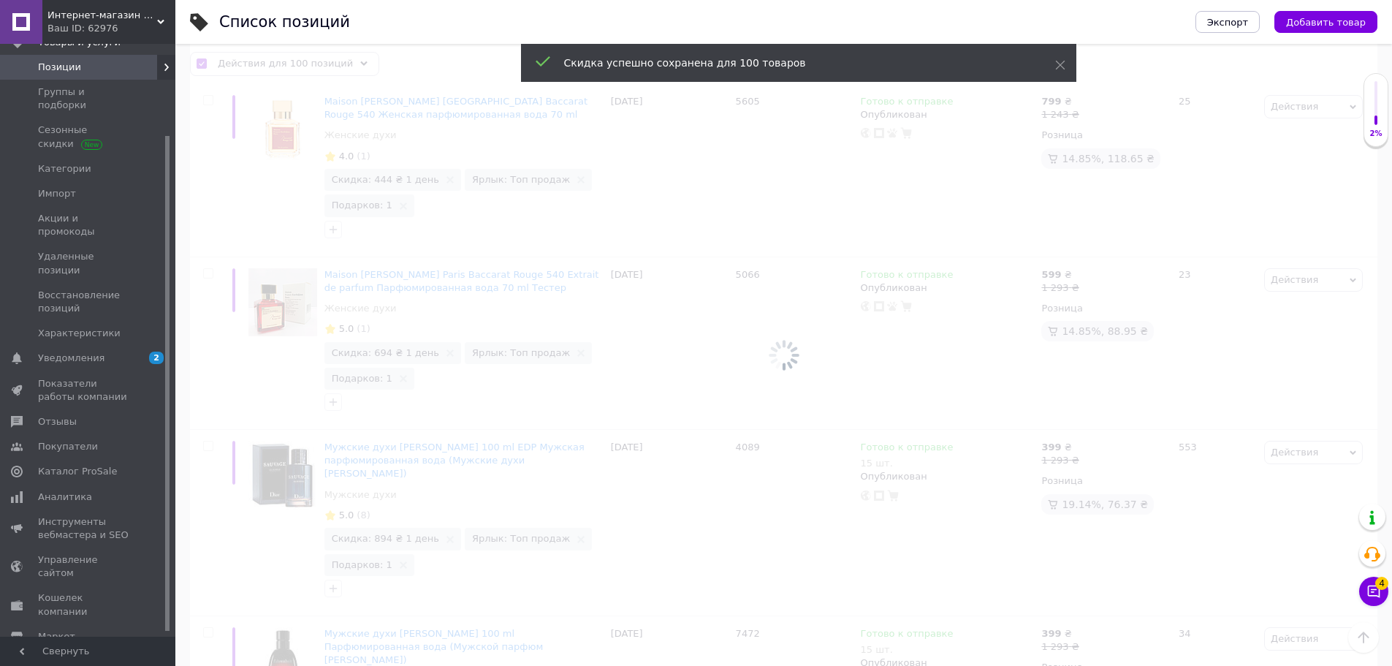
checkbox input "false"
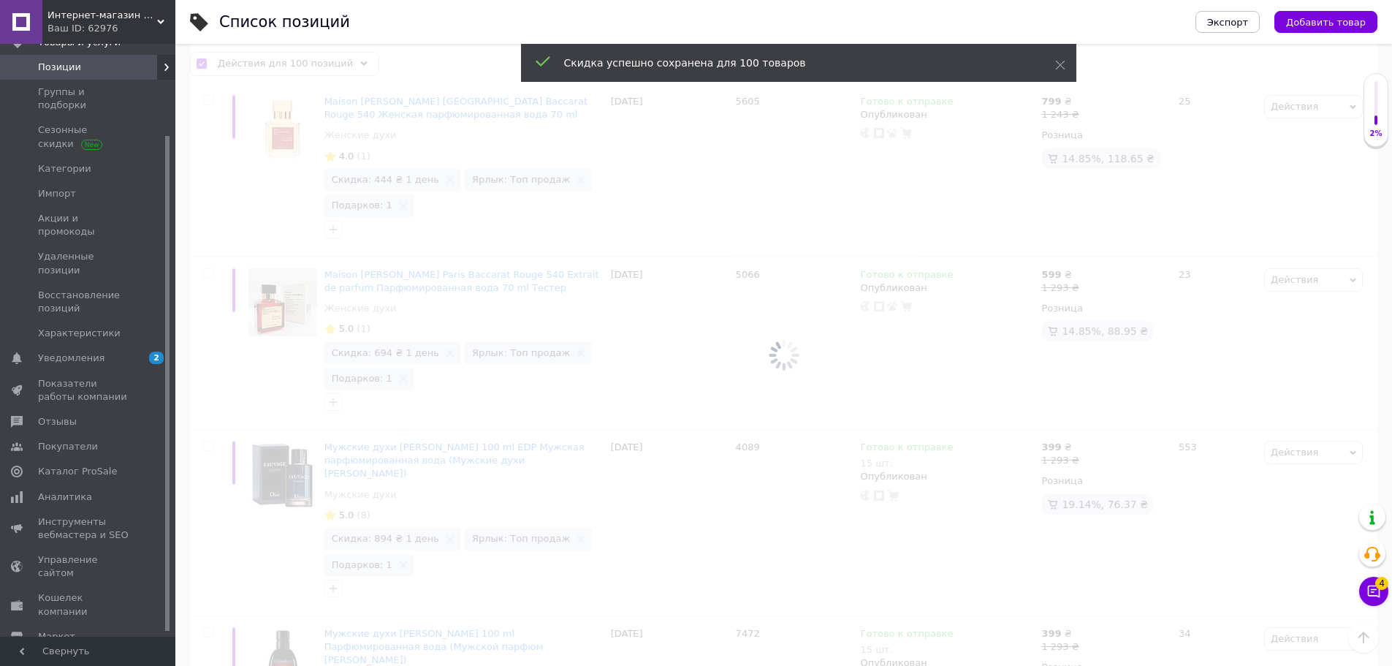
checkbox input "false"
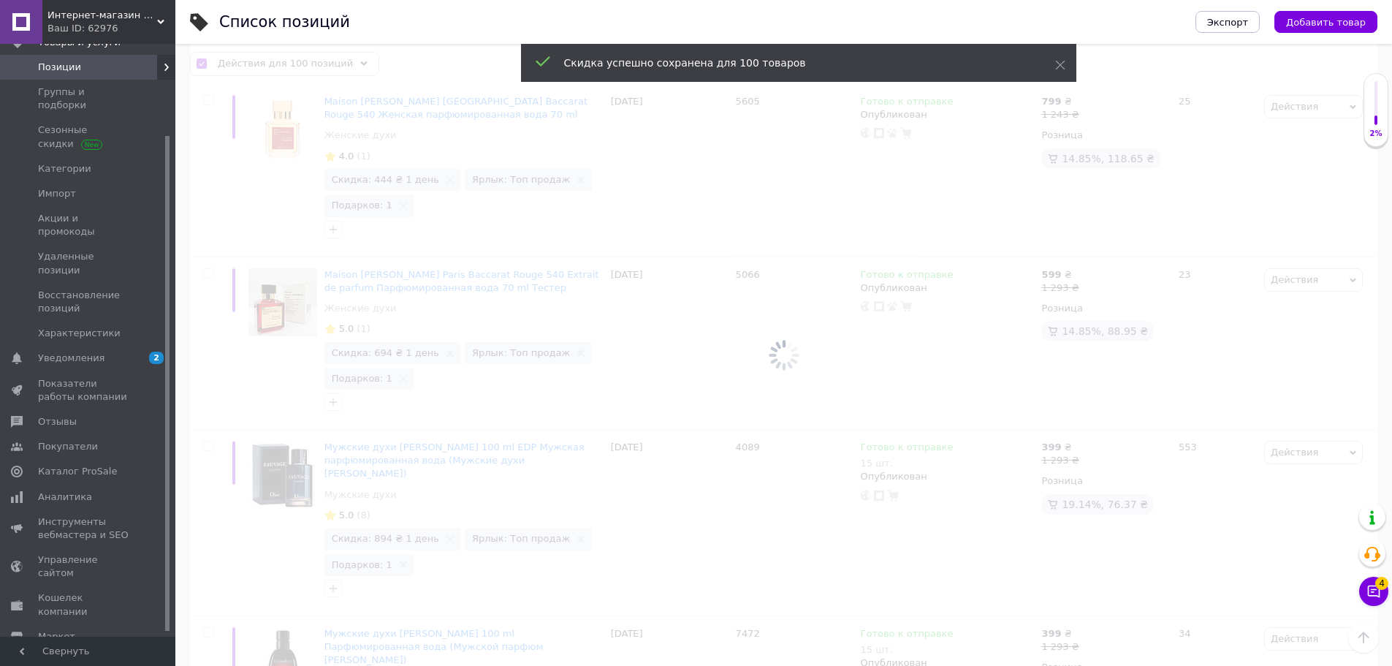
checkbox input "false"
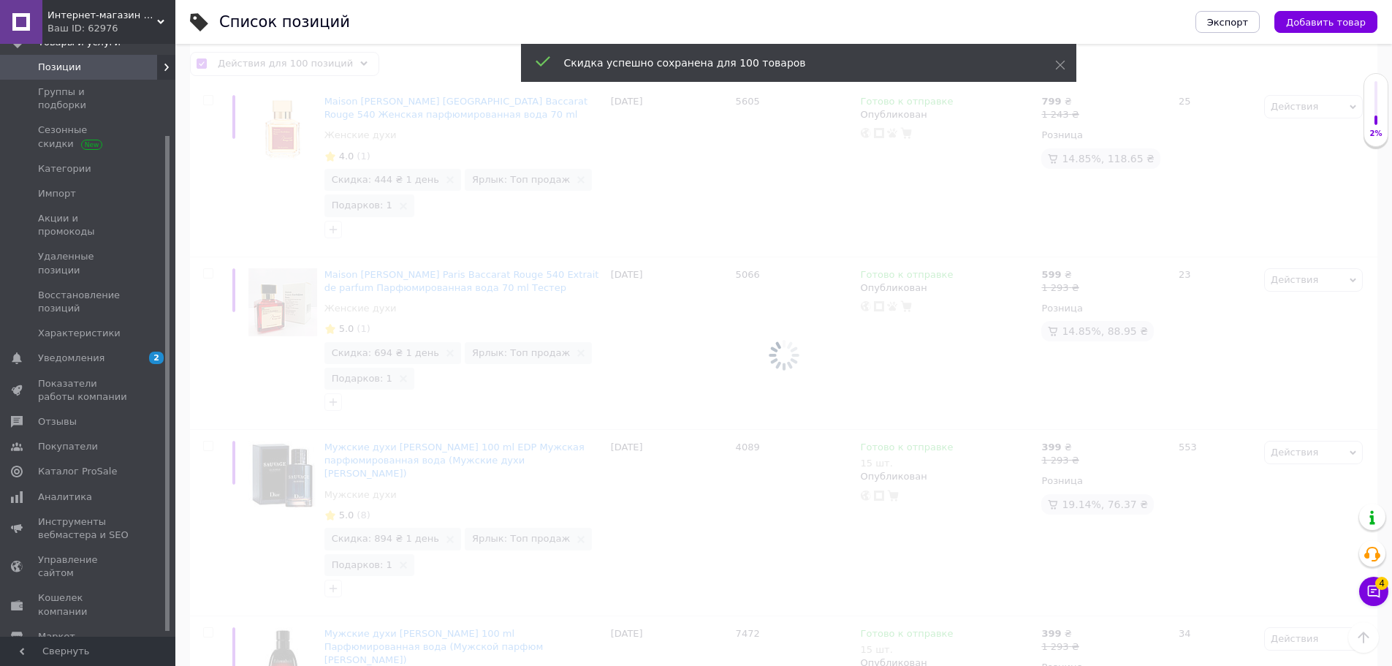
checkbox input "false"
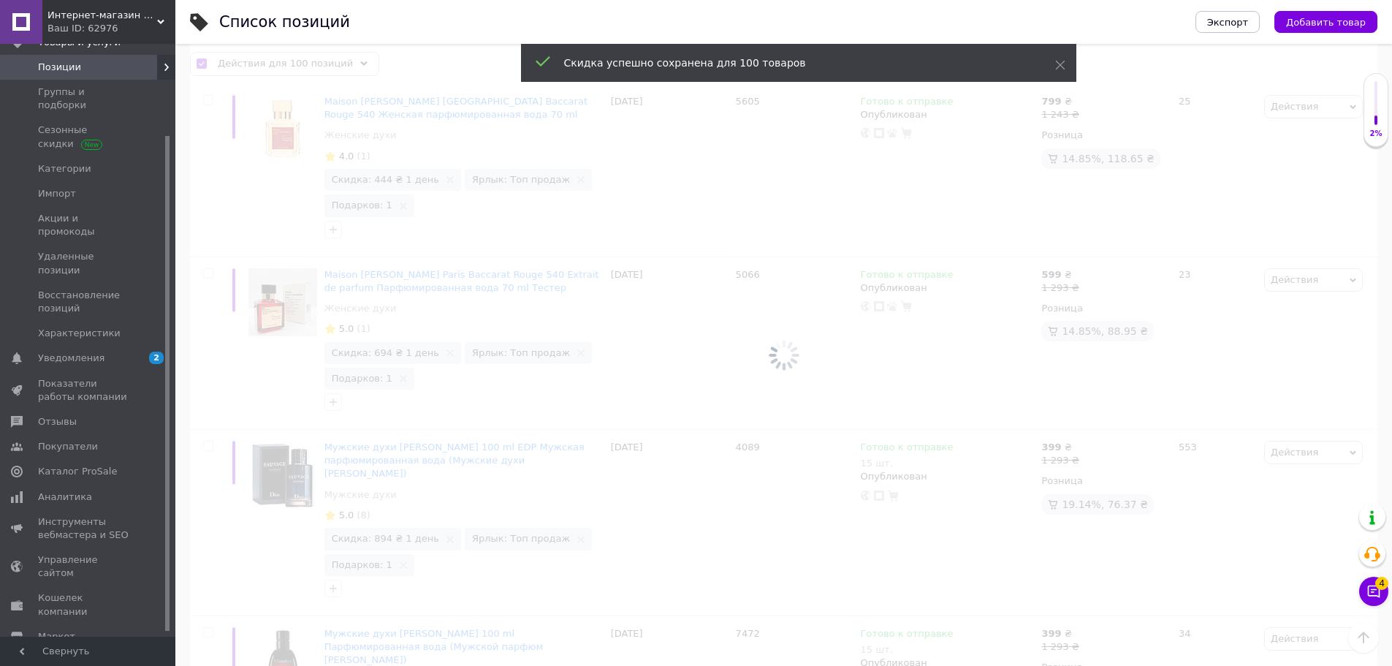
checkbox input "false"
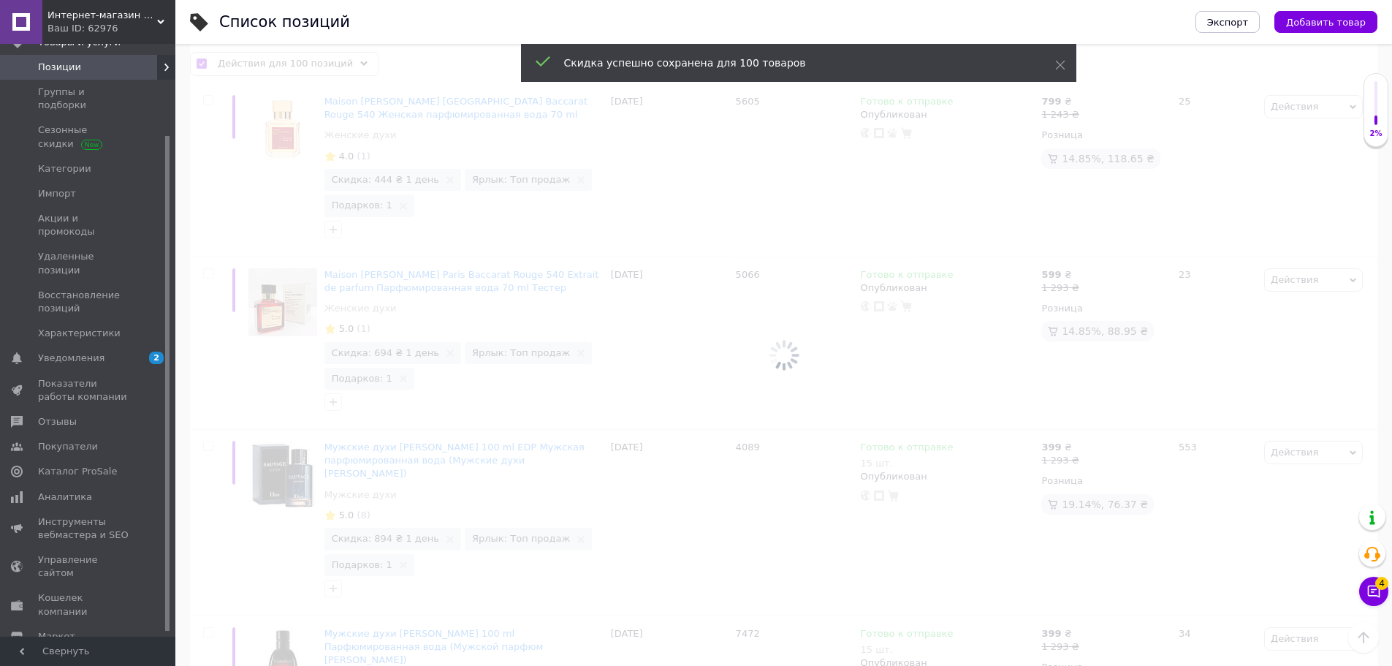
checkbox input "false"
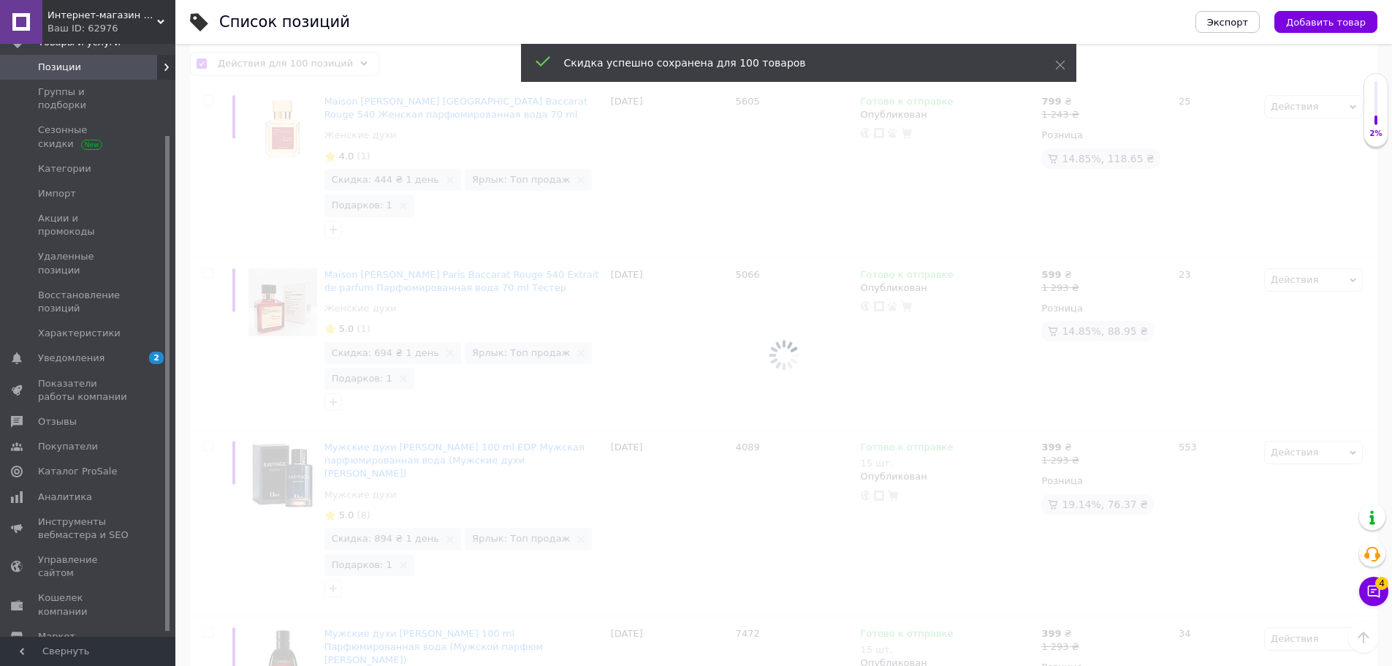
checkbox input "false"
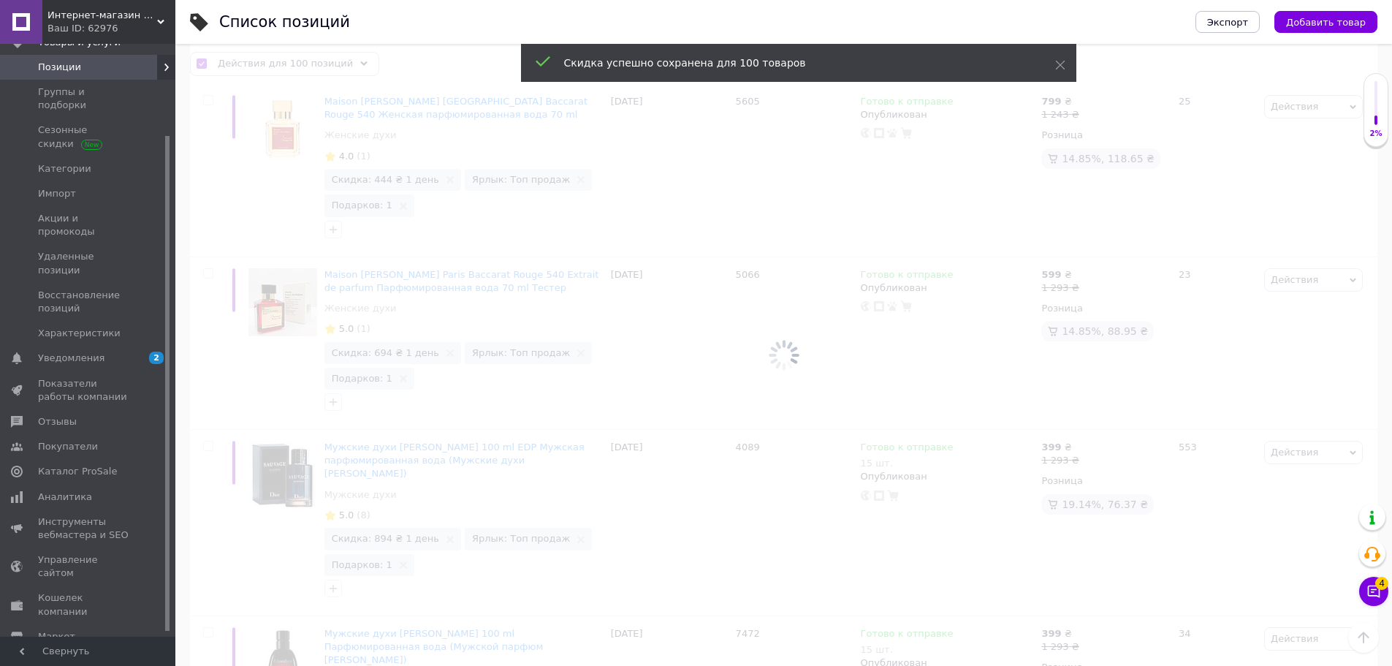
checkbox input "false"
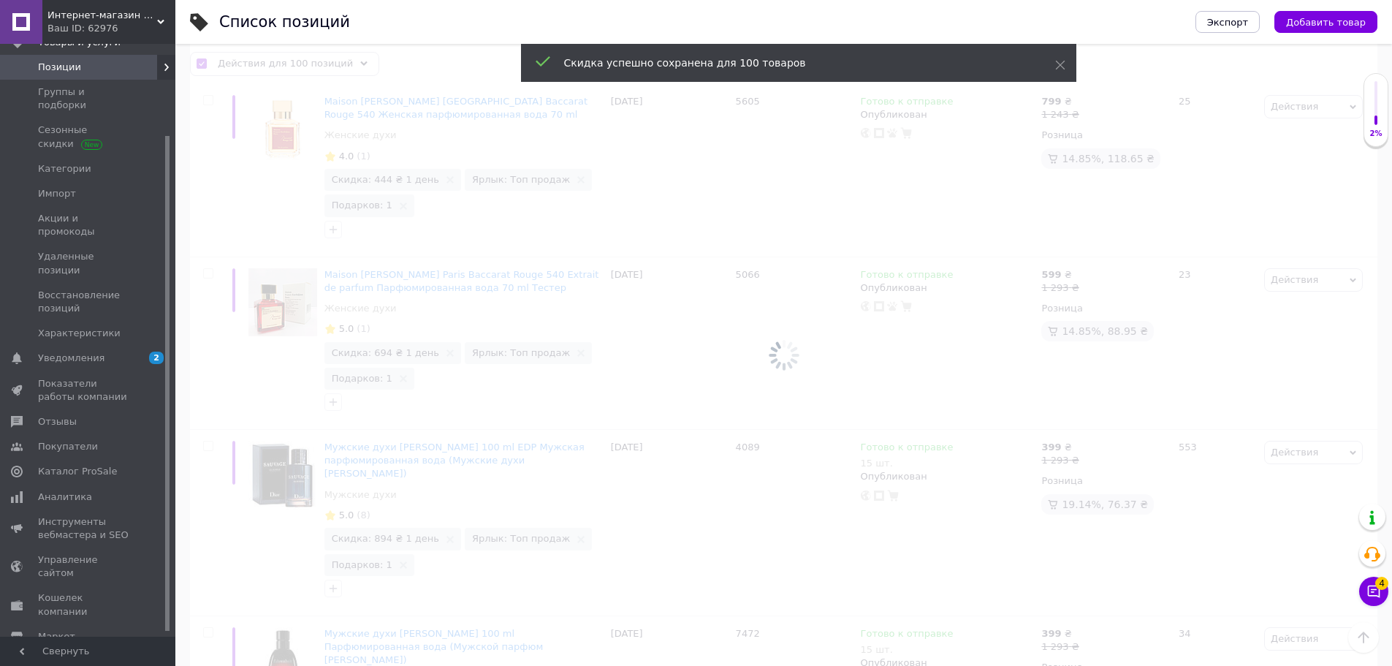
checkbox input "false"
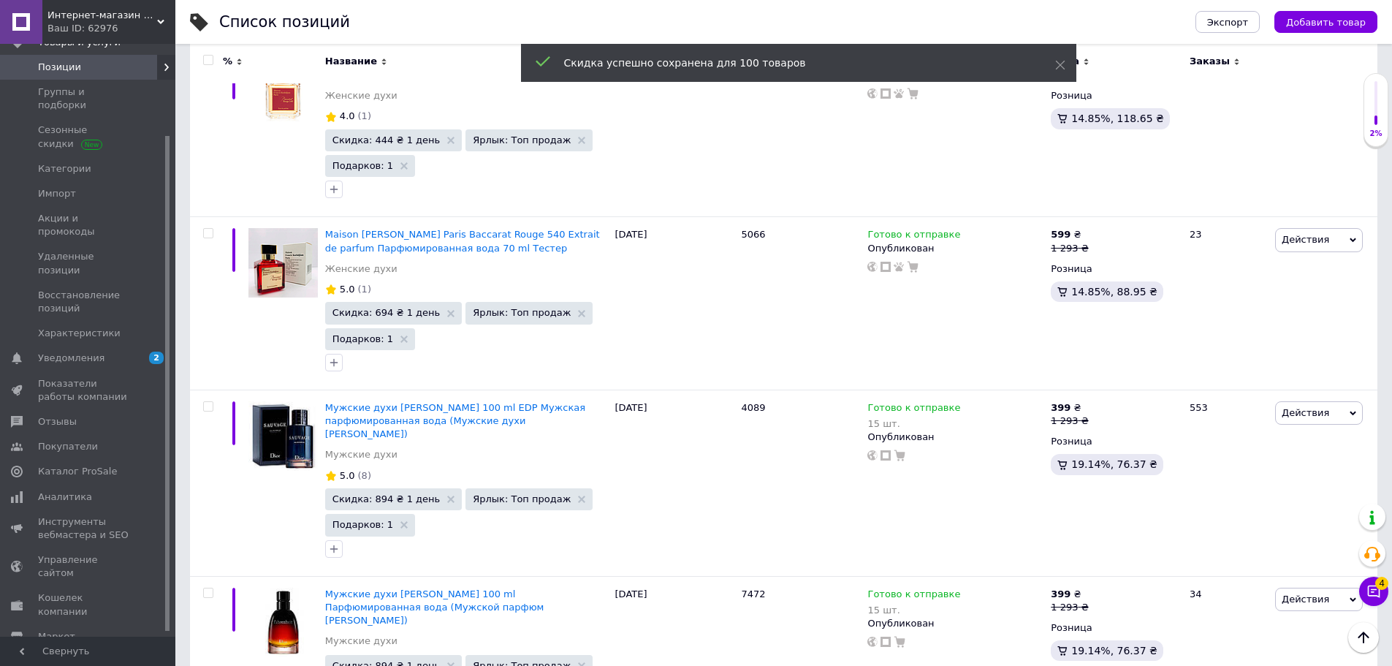
scroll to position [14008, 0]
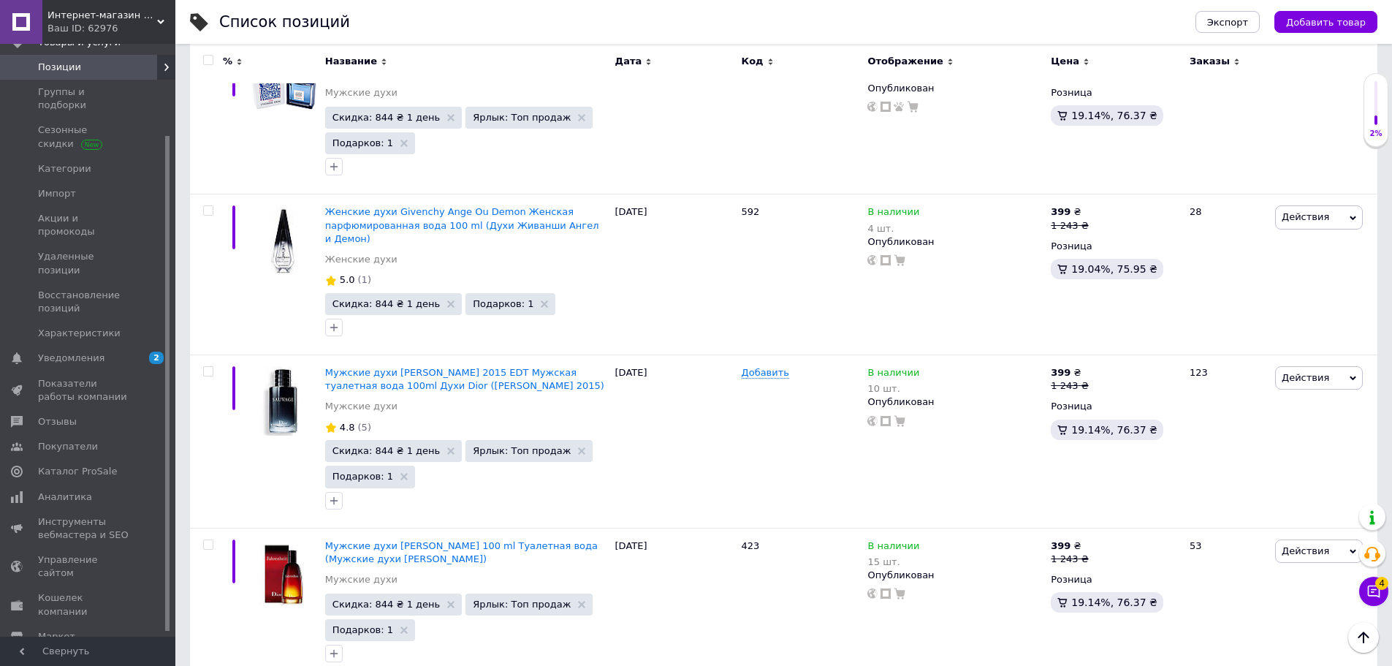
click at [209, 60] on input "checkbox" at bounding box center [207, 60] width 9 height 9
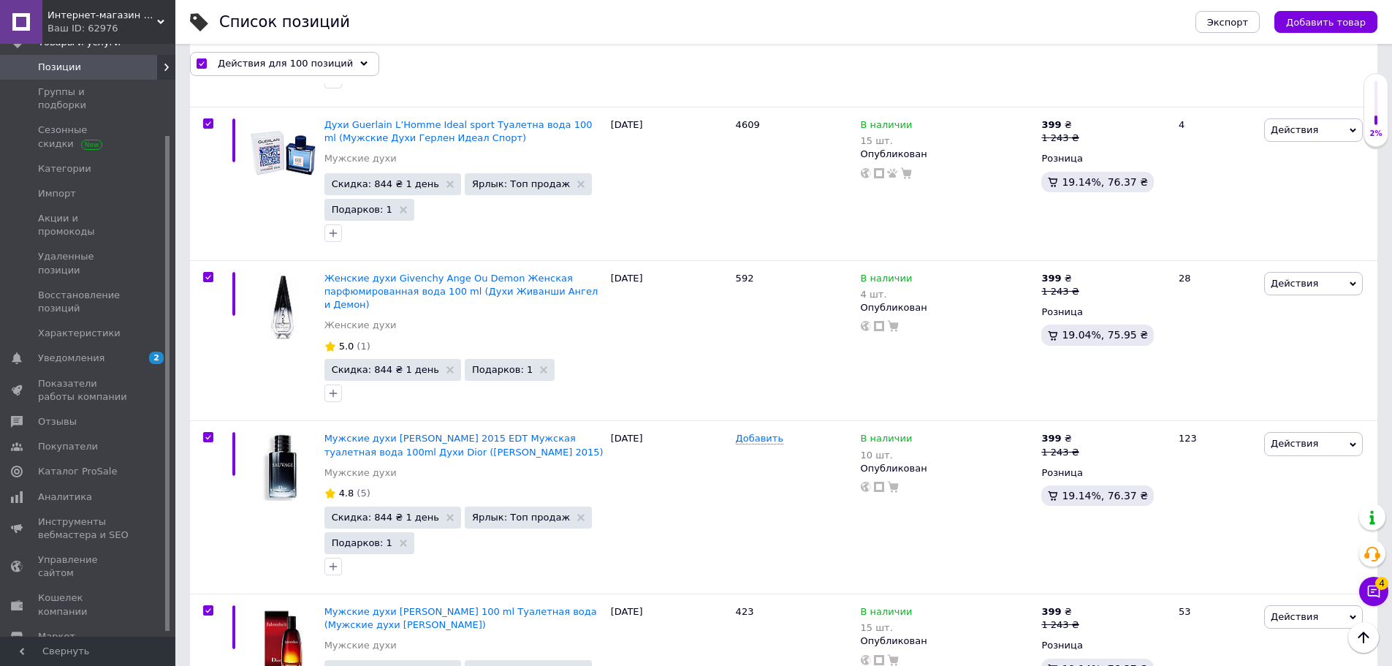
scroll to position [14021, 0]
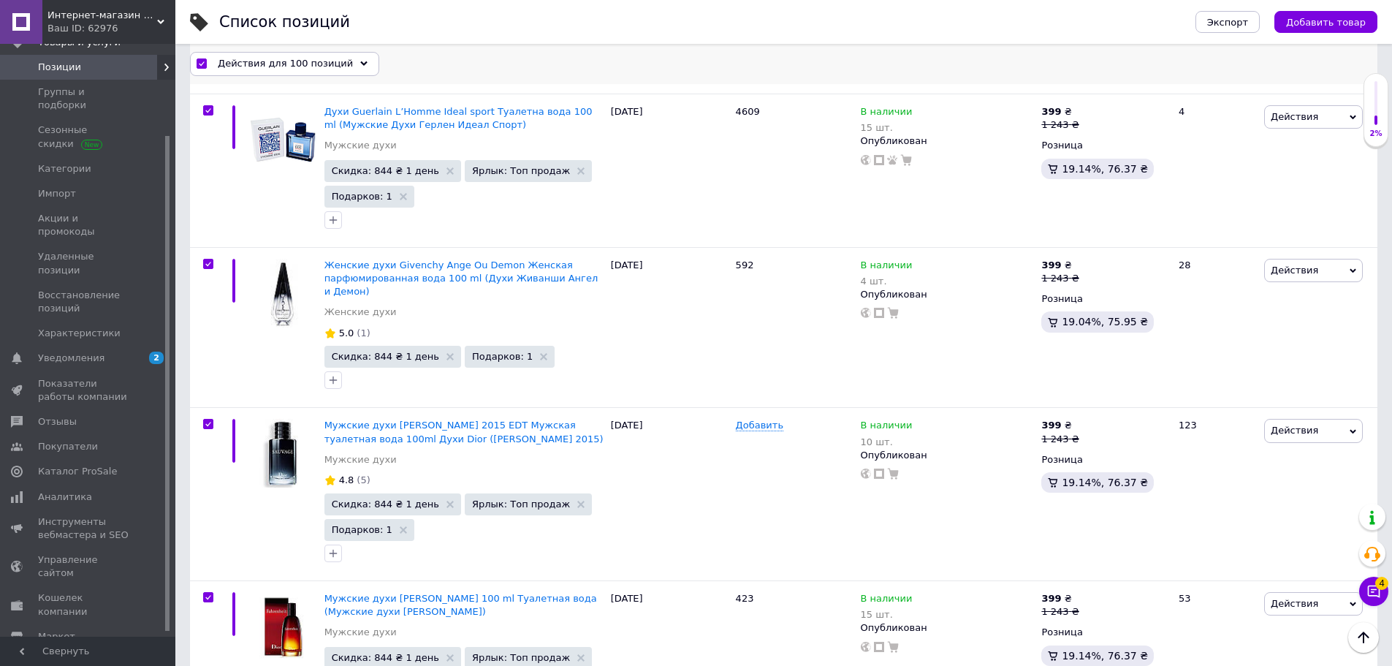
drag, startPoint x: 209, startPoint y: 60, endPoint x: 254, endPoint y: 61, distance: 44.6
click at [249, 61] on span "Действия для 100 позиций" at bounding box center [285, 63] width 135 height 13
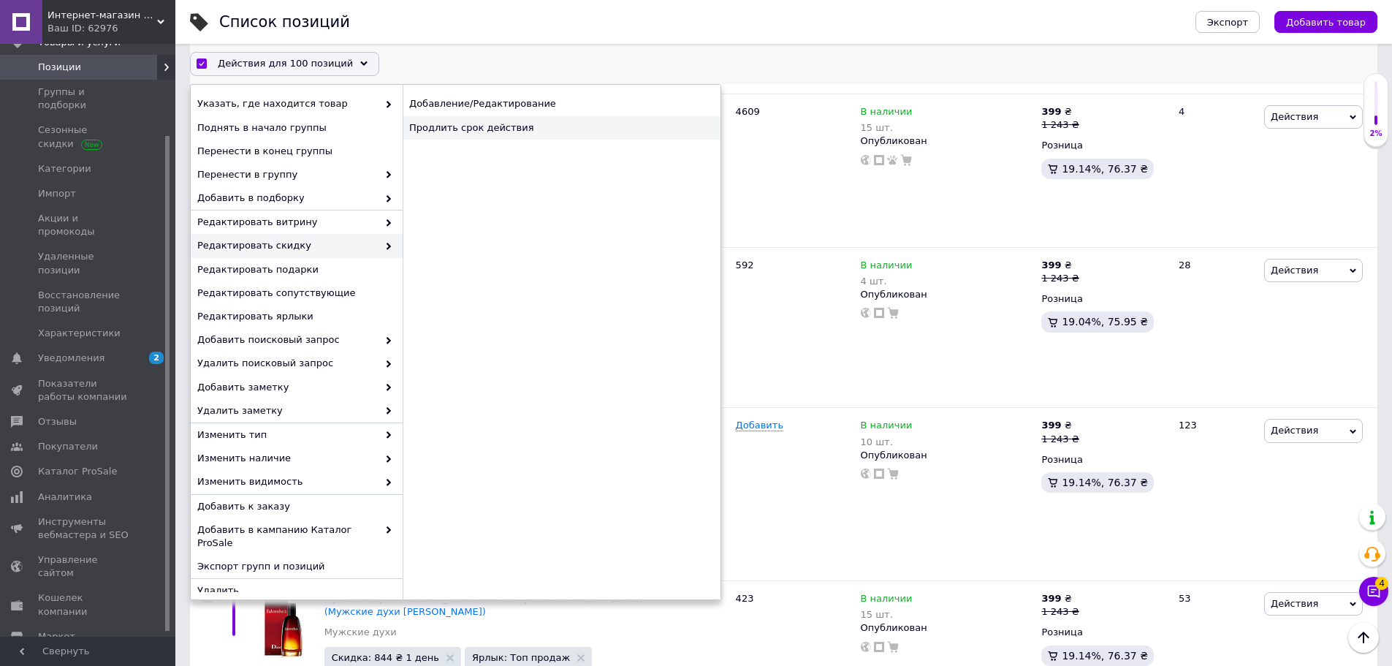
click at [523, 131] on div "Продлить срок действия" at bounding box center [562, 127] width 318 height 23
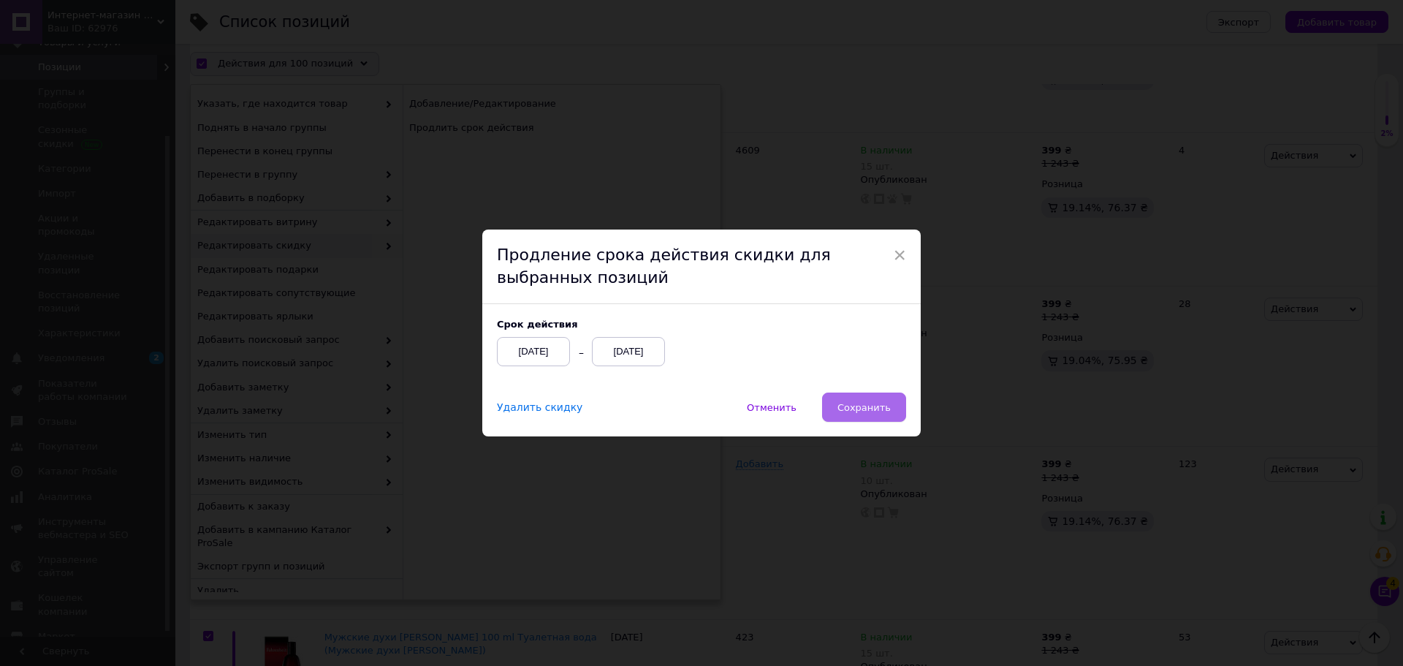
click at [852, 400] on button "Сохранить" at bounding box center [864, 406] width 84 height 29
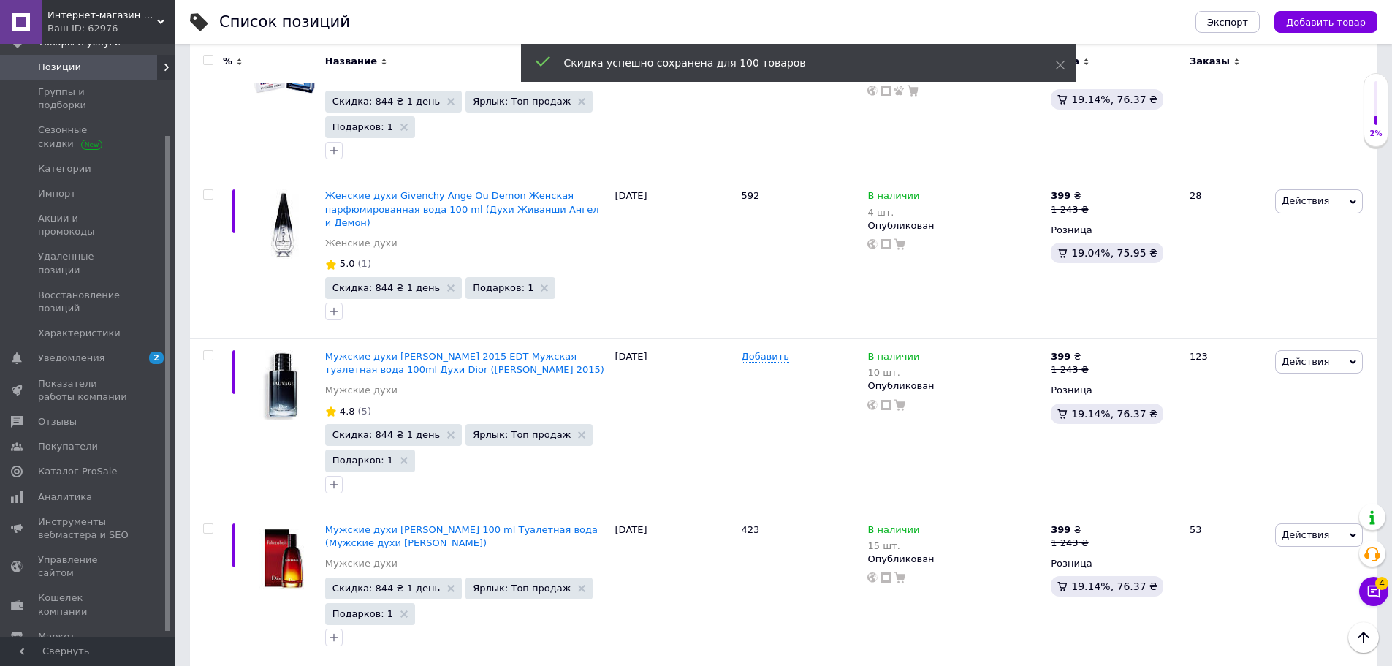
scroll to position [14726, 0]
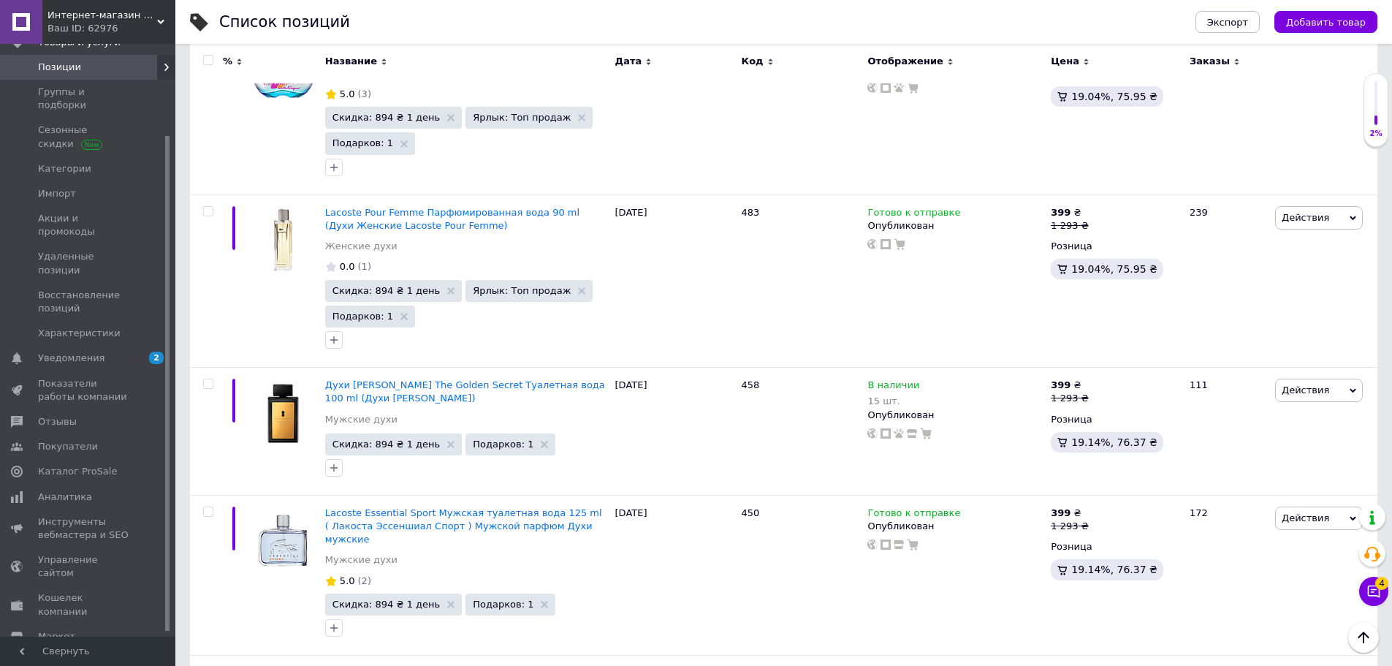
scroll to position [14571, 0]
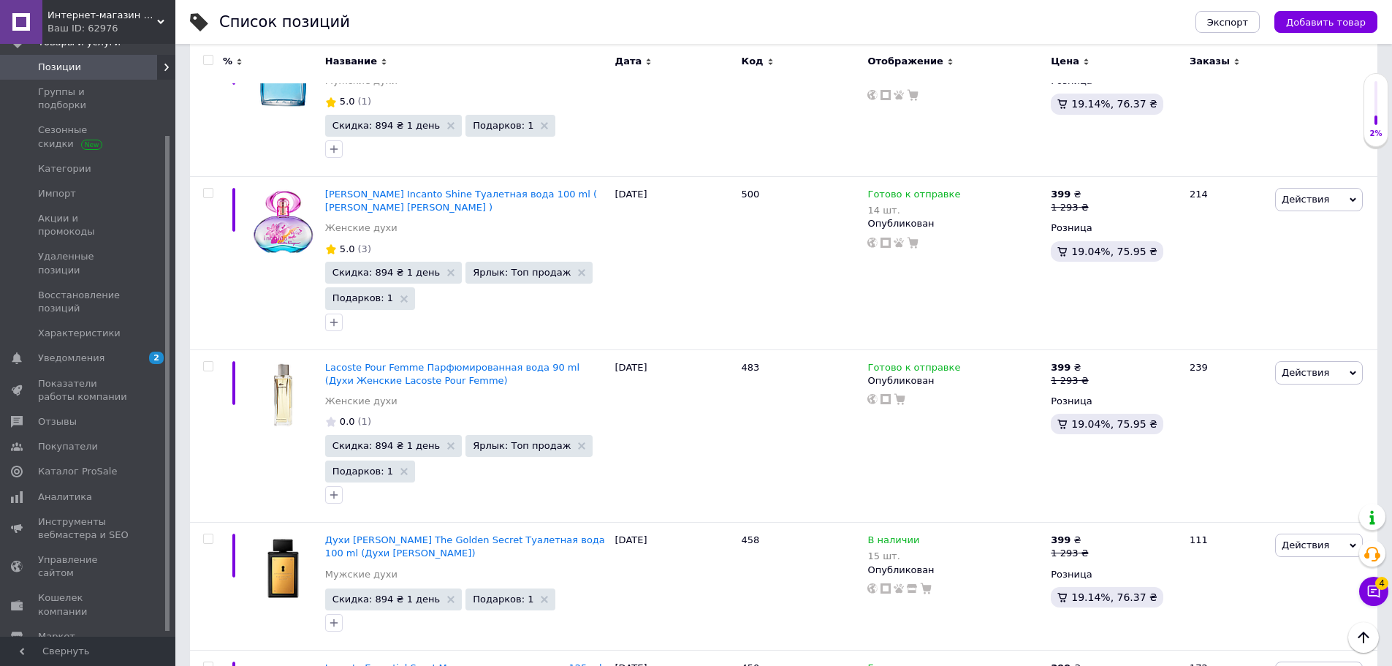
click at [208, 63] on input "checkbox" at bounding box center [207, 60] width 9 height 9
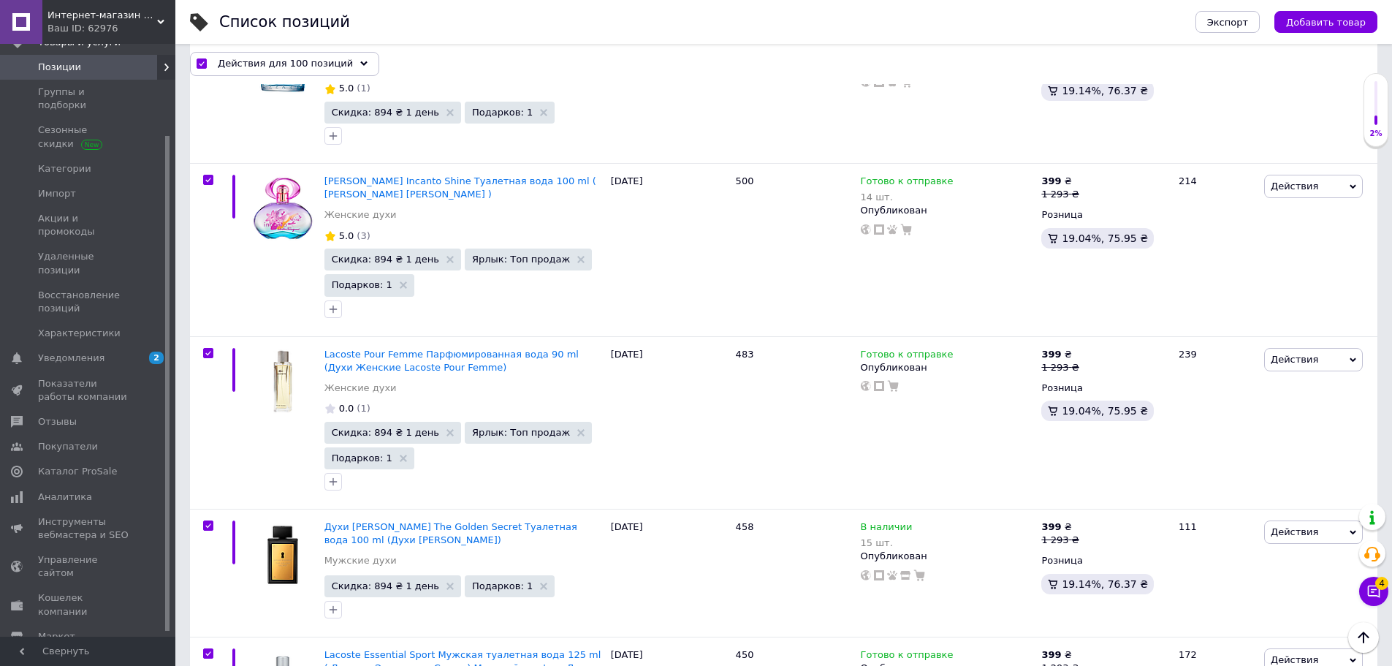
click at [238, 56] on div "Действия для 100 позиций" at bounding box center [284, 63] width 189 height 23
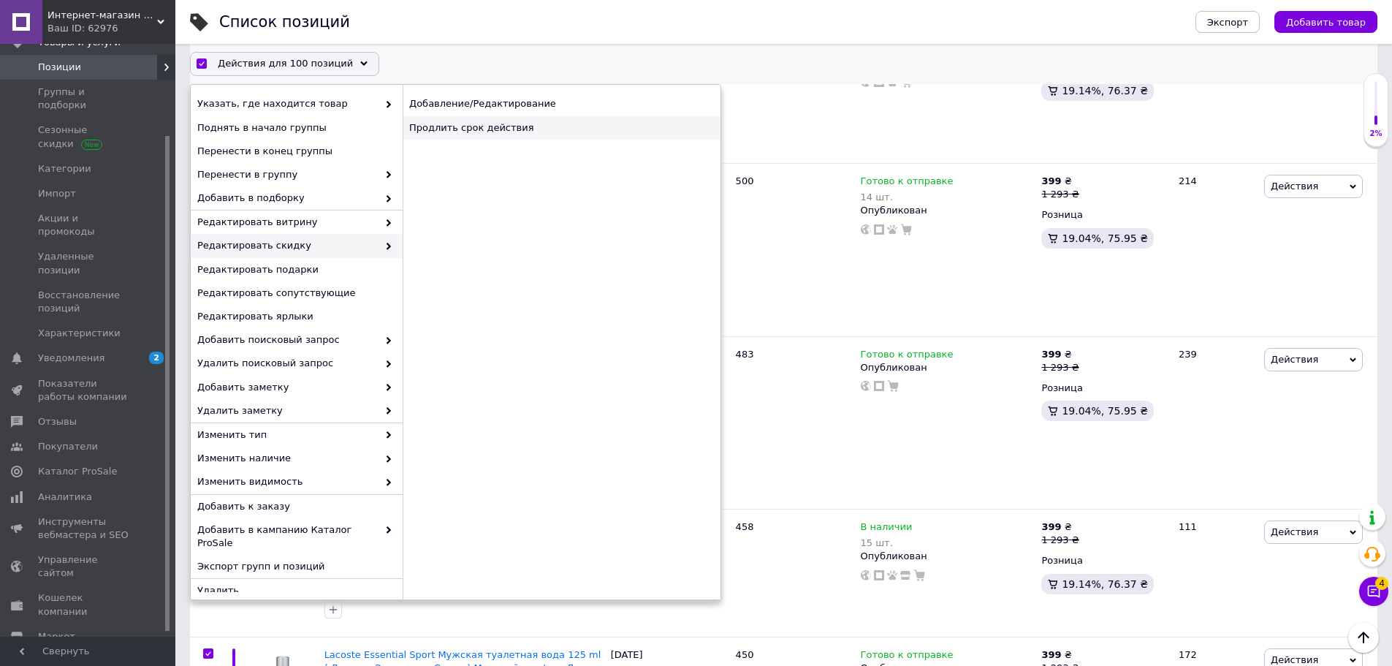
click at [519, 132] on div "Продлить срок действия" at bounding box center [562, 127] width 318 height 23
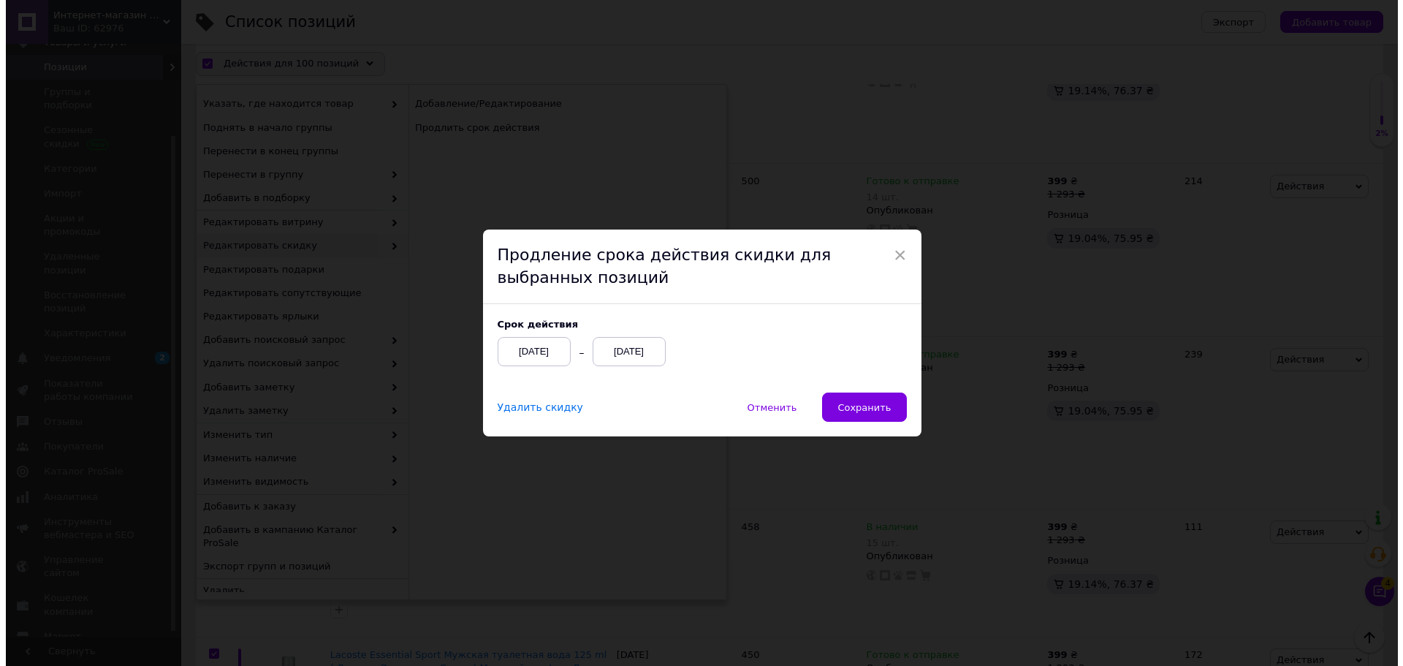
scroll to position [14572, 0]
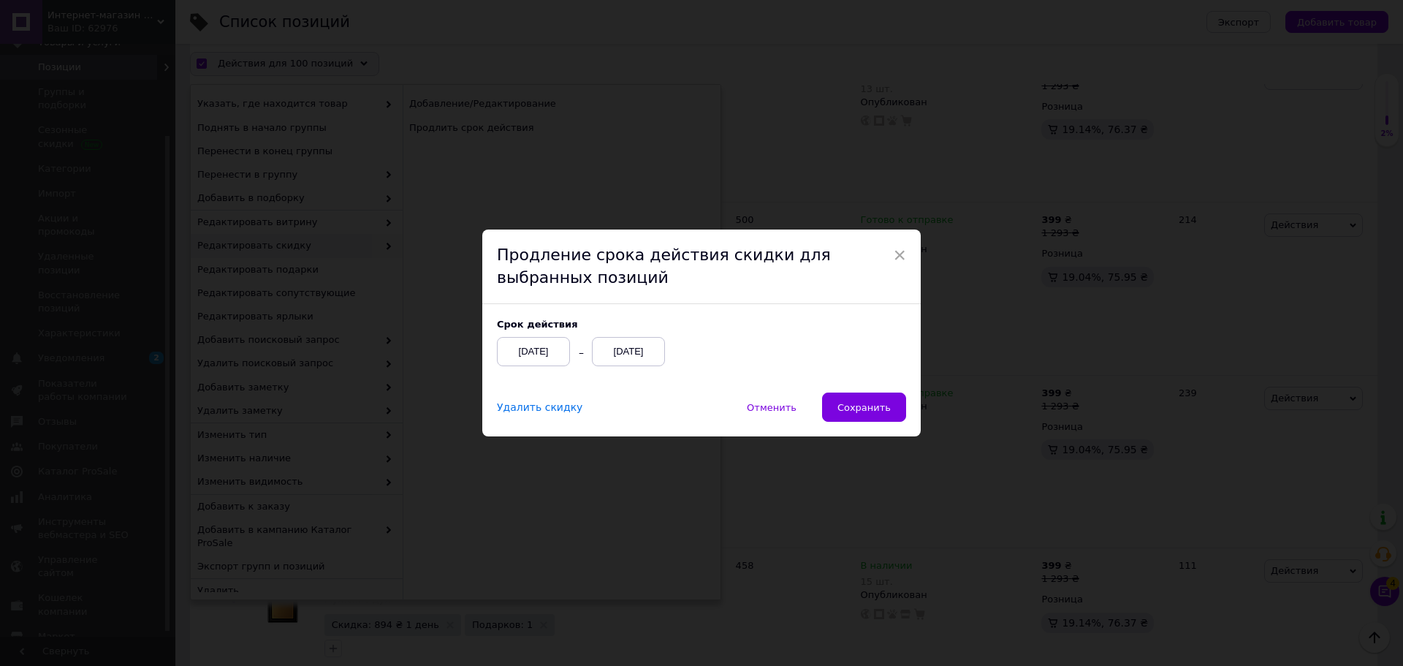
click at [860, 387] on div "Cрок действия [DATE] [DATE]" at bounding box center [701, 348] width 438 height 88
click at [862, 398] on button "Сохранить" at bounding box center [864, 406] width 84 height 29
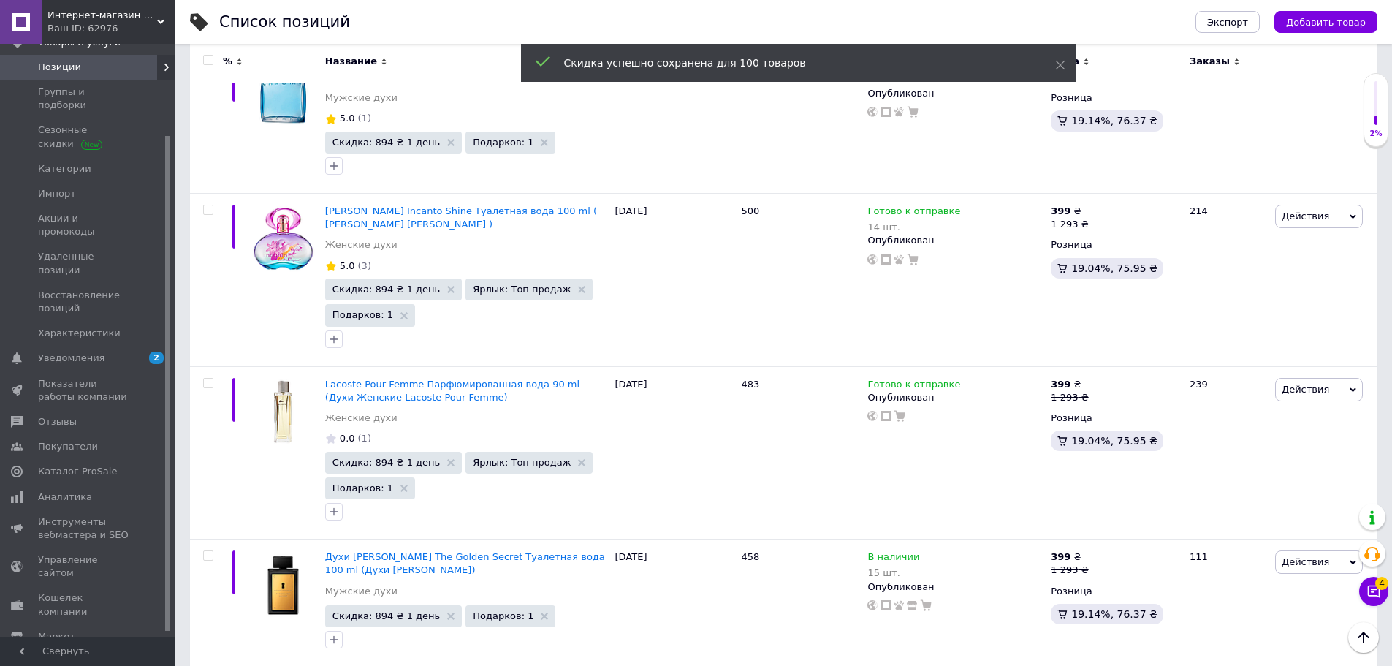
scroll to position [14571, 0]
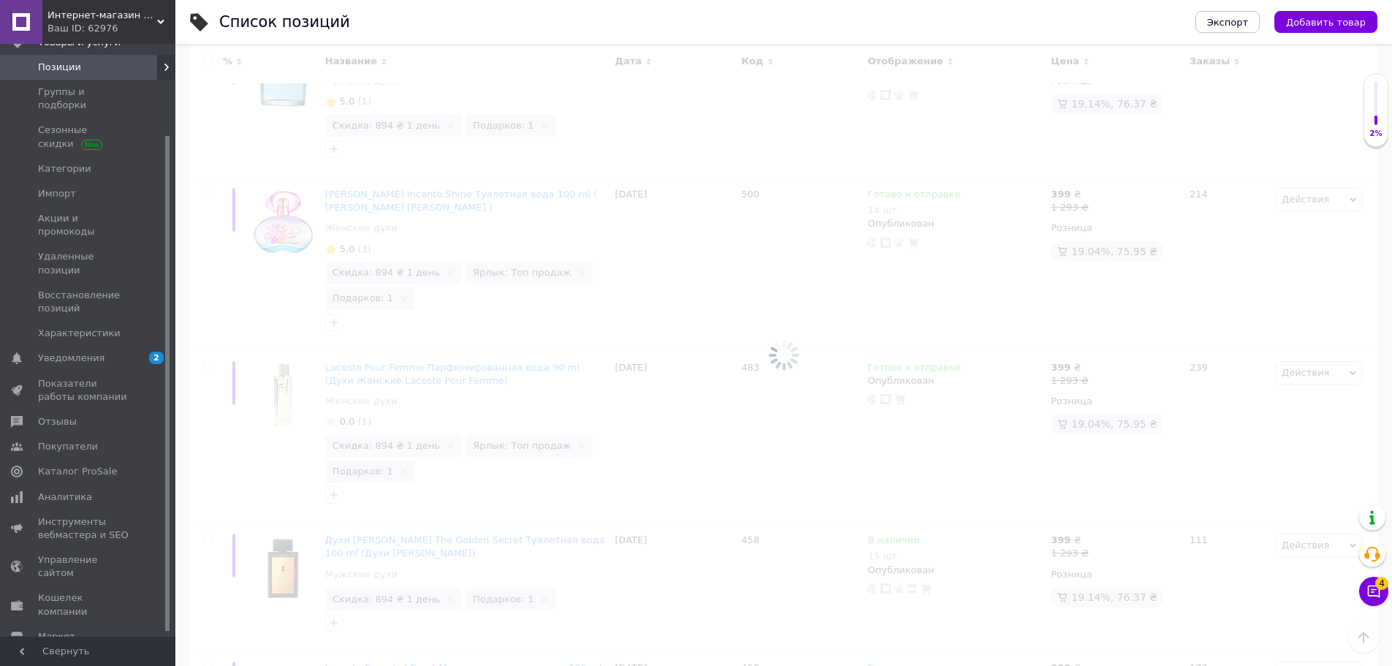
scroll to position [2748, 0]
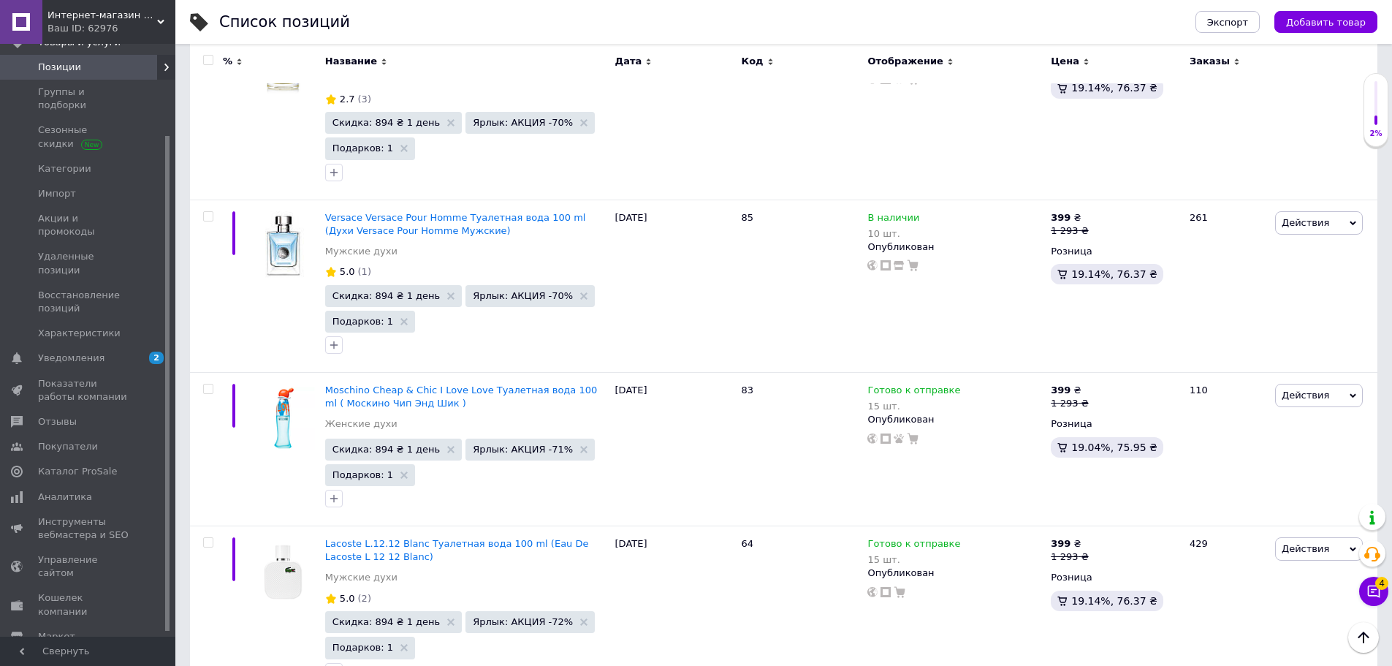
click at [210, 60] on input "checkbox" at bounding box center [207, 60] width 9 height 9
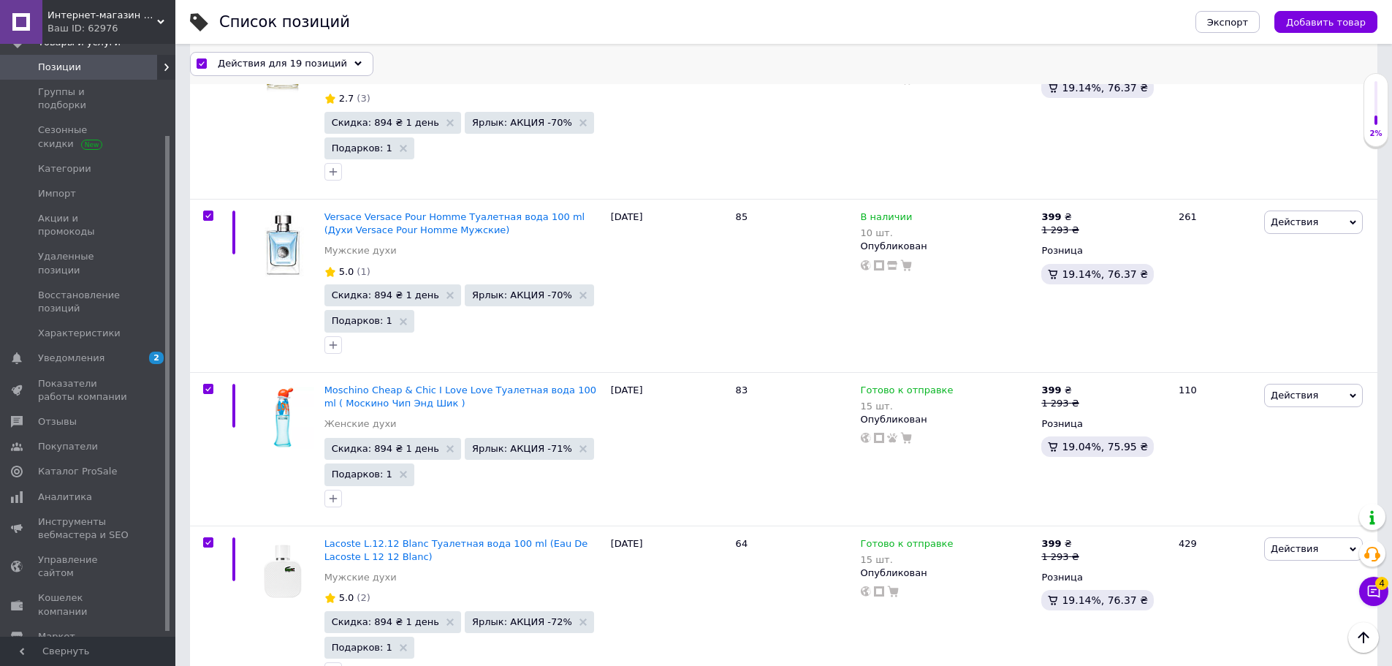
scroll to position [2747, 0]
drag, startPoint x: 243, startPoint y: 56, endPoint x: 252, endPoint y: 55, distance: 9.5
click at [243, 55] on div "Действия для 19 позиций" at bounding box center [281, 63] width 183 height 23
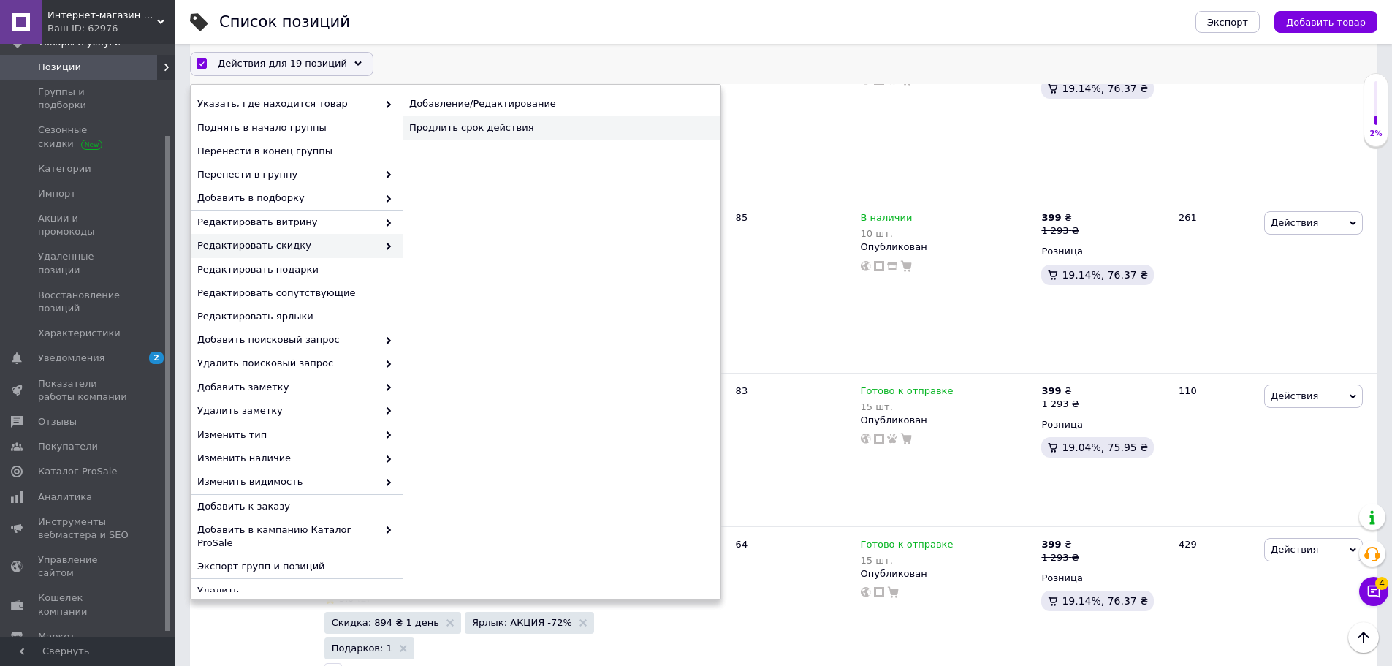
click at [531, 131] on div "Продлить срок действия" at bounding box center [562, 127] width 318 height 23
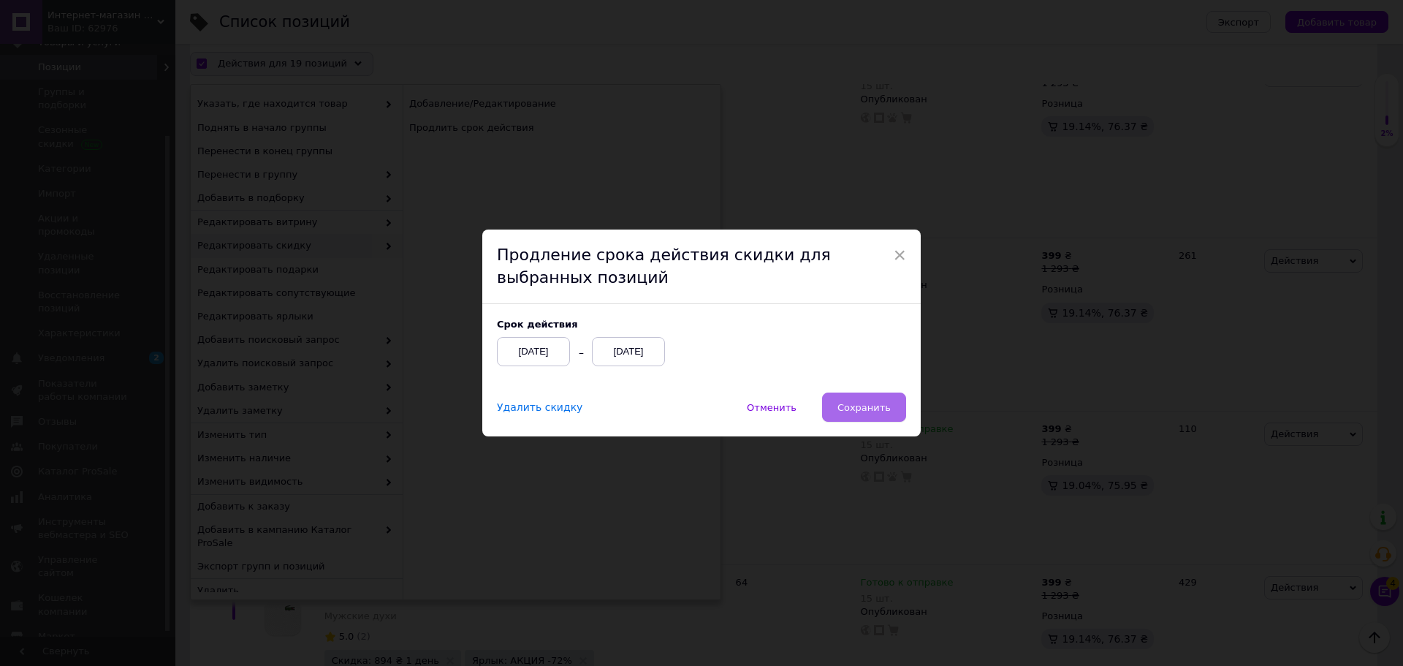
click at [880, 419] on button "Сохранить" at bounding box center [864, 406] width 84 height 29
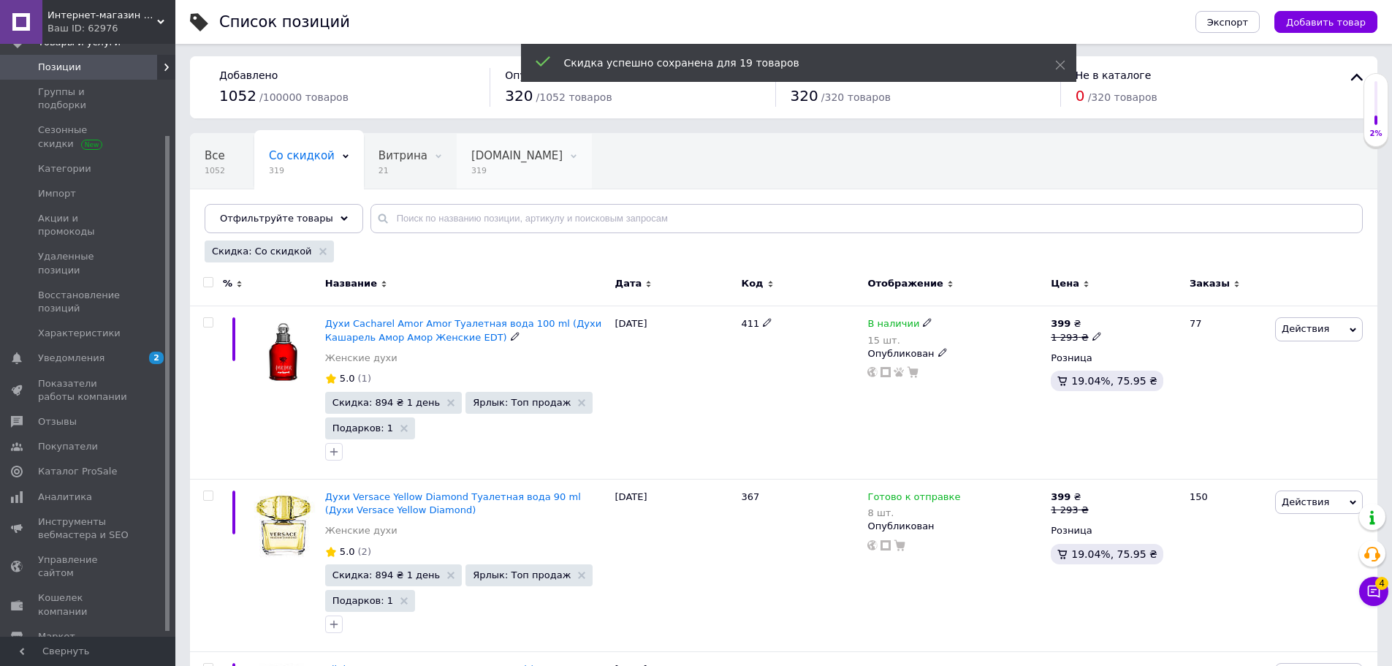
scroll to position [0, 0]
click at [224, 156] on div "Все 1052" at bounding box center [222, 164] width 64 height 56
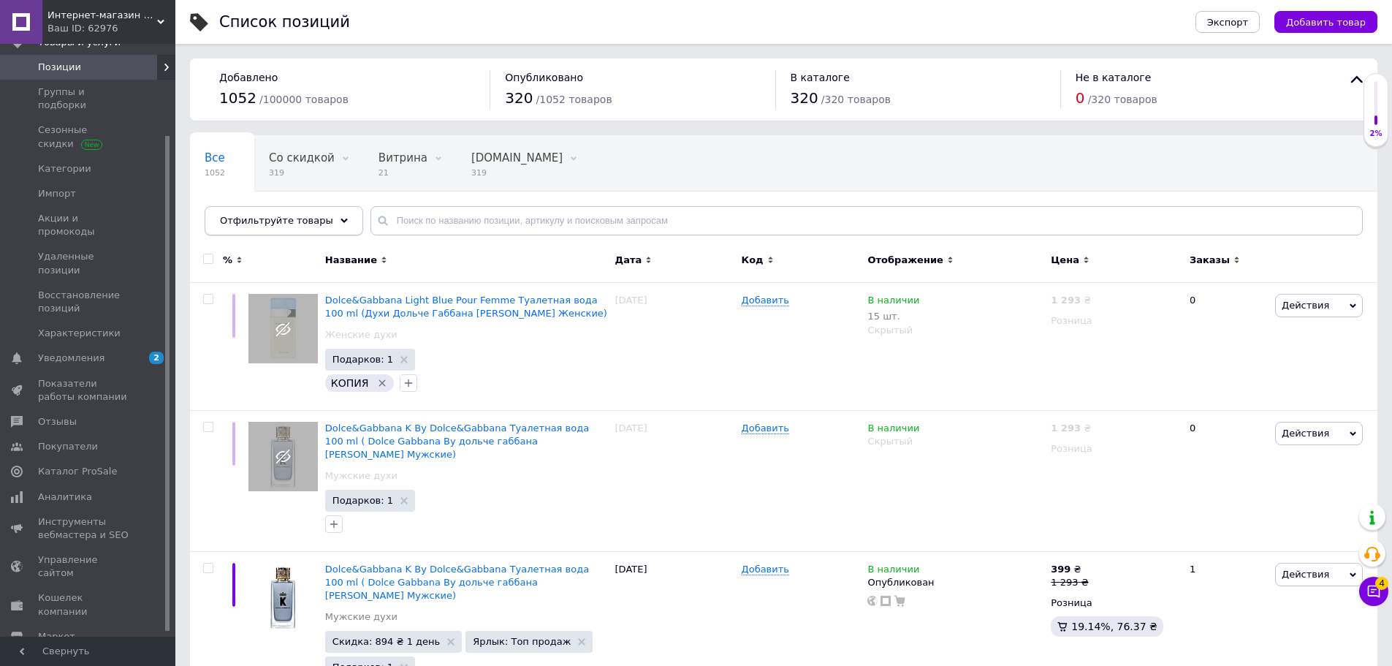
click at [300, 223] on span "Отфильтруйте товары" at bounding box center [276, 220] width 113 height 11
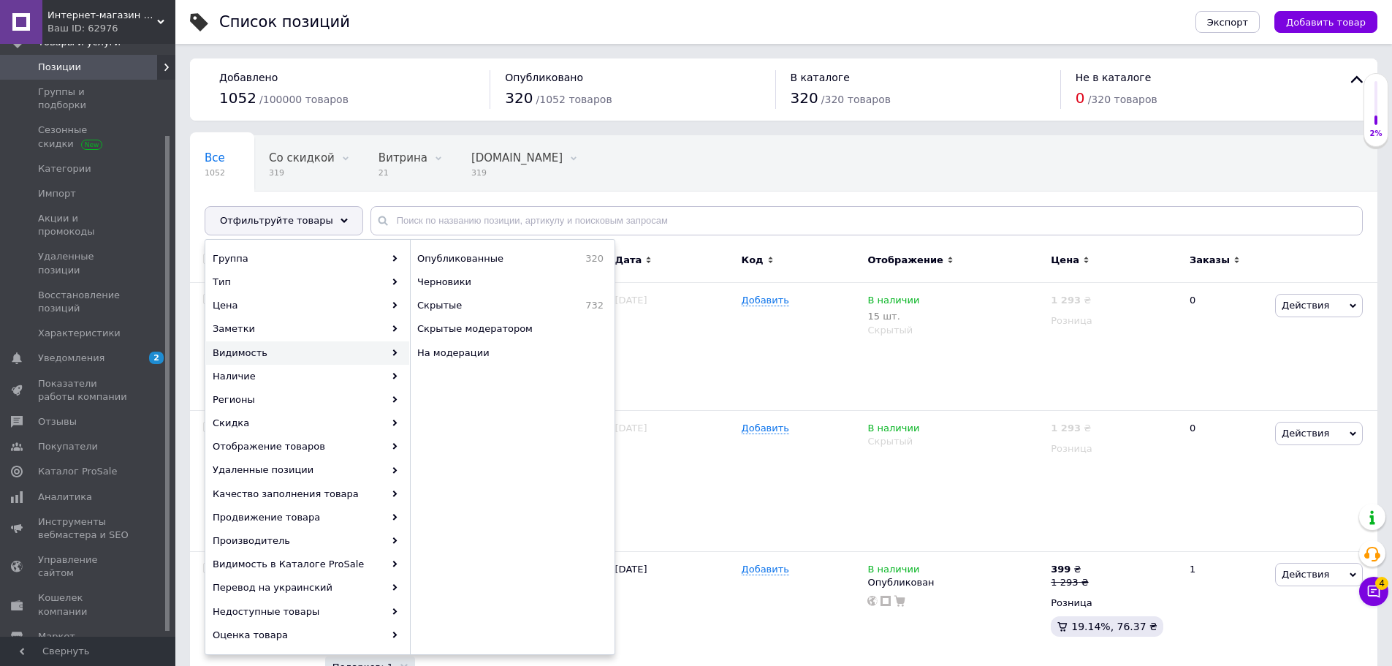
click at [135, 10] on span "Интернет-магазин «ParfumCity»" at bounding box center [102, 15] width 110 height 13
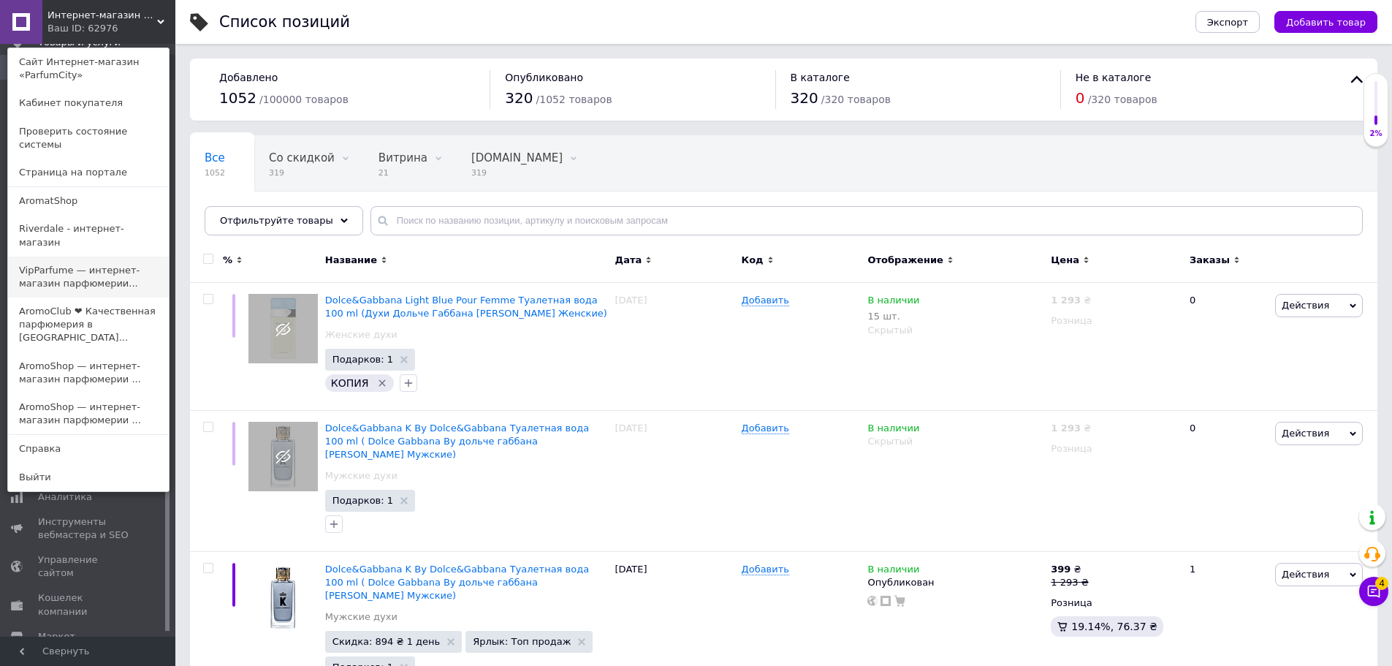
click at [92, 256] on link "VipParfume — интернет-магазин парфюмерии..." at bounding box center [88, 276] width 161 height 41
